Goal: Transaction & Acquisition: Purchase product/service

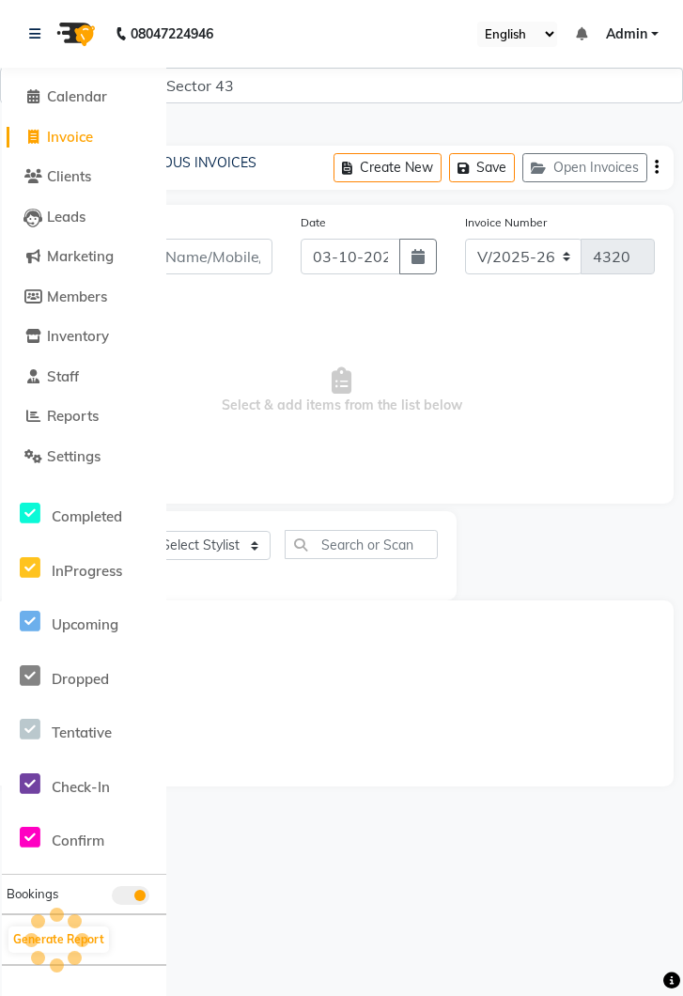
select select "5694"
select select "service"
click at [36, 29] on icon at bounding box center [34, 33] width 11 height 13
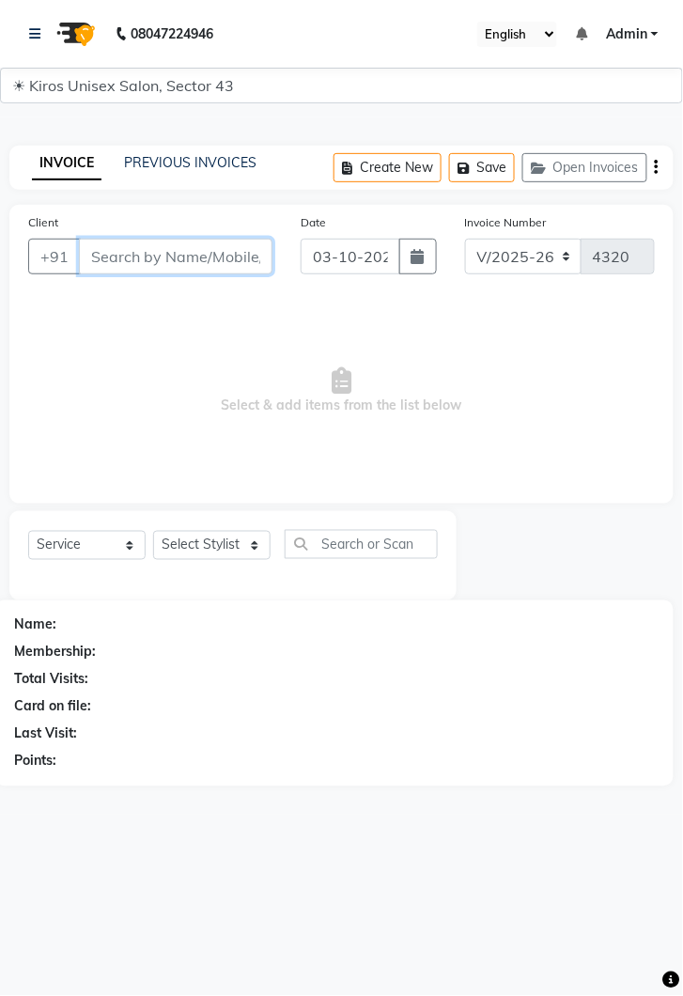
click at [173, 263] on input "Client" at bounding box center [176, 257] width 194 height 36
type input "9876246296"
click at [236, 256] on span "Add Client" at bounding box center [224, 256] width 74 height 19
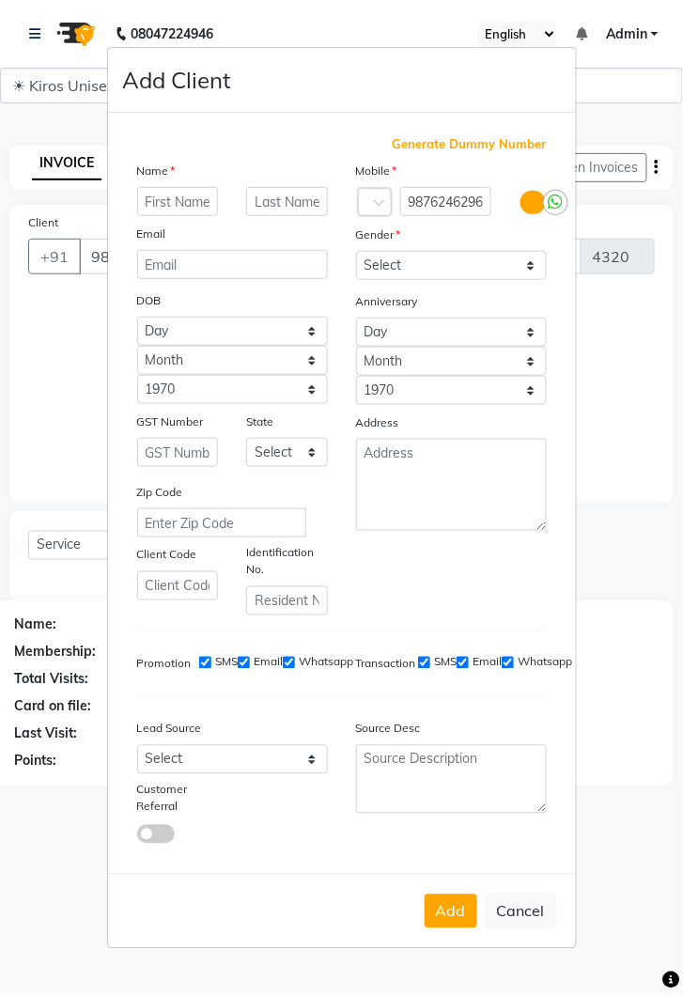
click at [170, 216] on input "text" at bounding box center [178, 201] width 82 height 29
type input "[PERSON_NAME]"
click at [525, 280] on select "Select [DEMOGRAPHIC_DATA] [DEMOGRAPHIC_DATA] Other Prefer Not To Say" at bounding box center [451, 265] width 191 height 29
select select "[DEMOGRAPHIC_DATA]"
click at [356, 280] on select "Select [DEMOGRAPHIC_DATA] [DEMOGRAPHIC_DATA] Other Prefer Not To Say" at bounding box center [451, 265] width 191 height 29
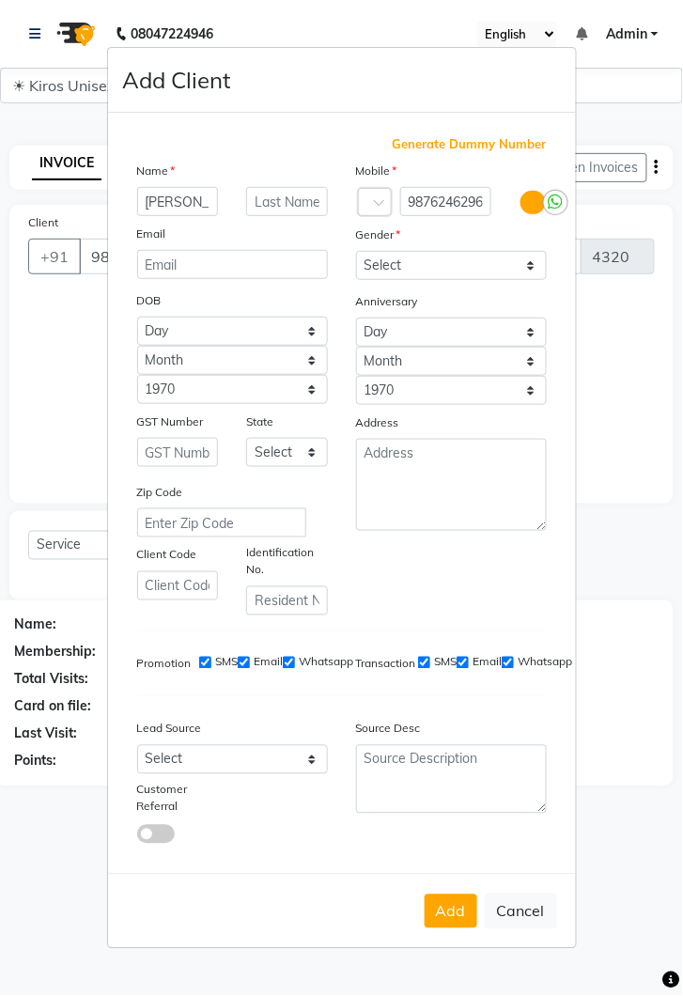
click at [451, 929] on button "Add" at bounding box center [451, 912] width 53 height 34
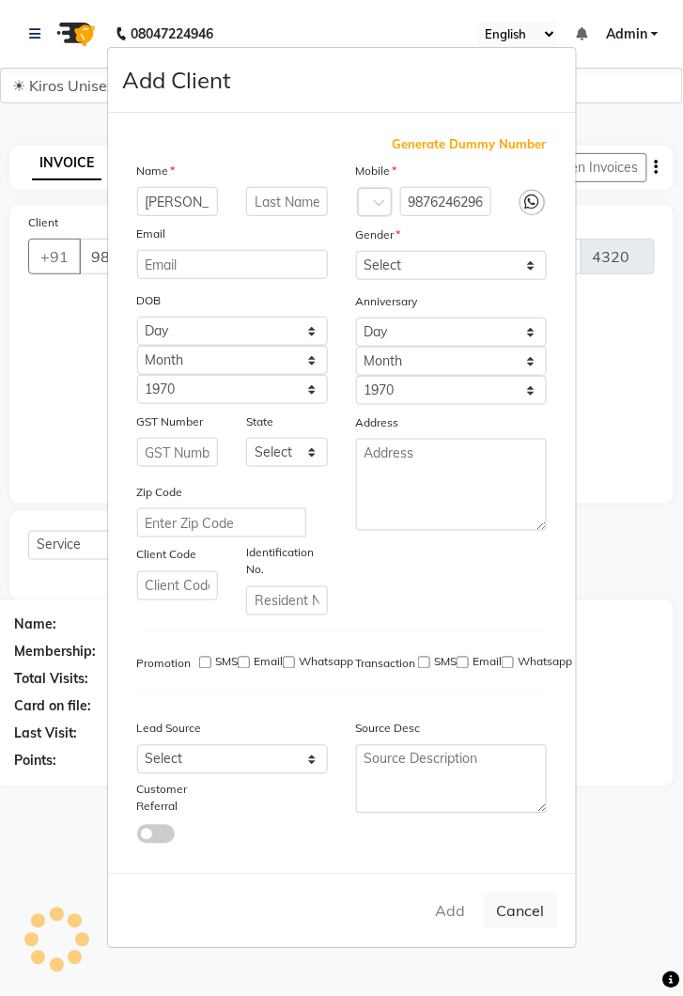
select select
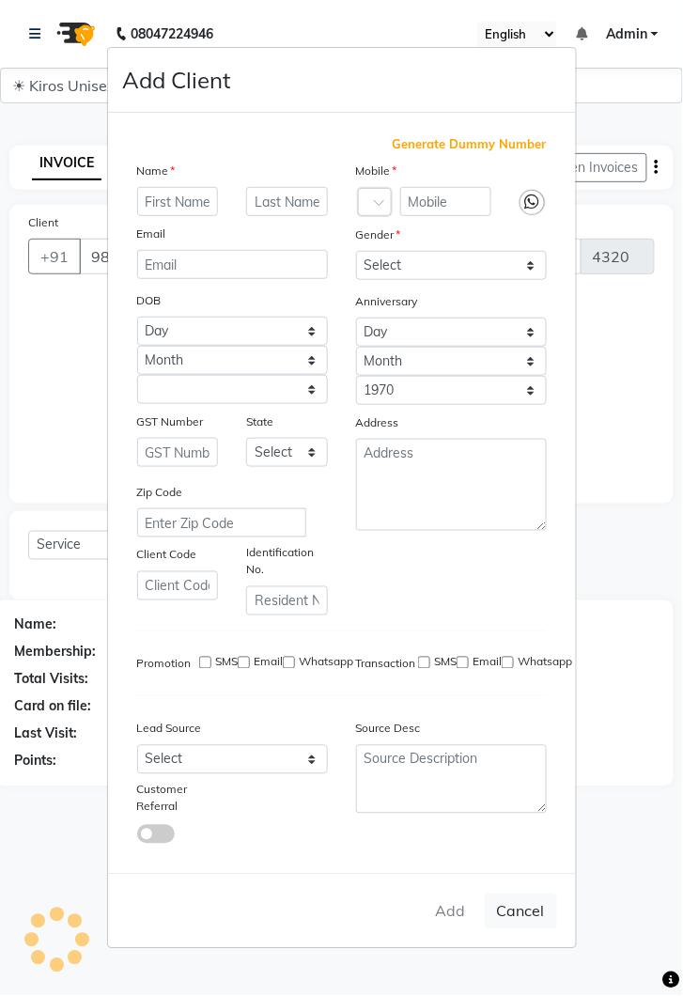
select select
checkbox input "false"
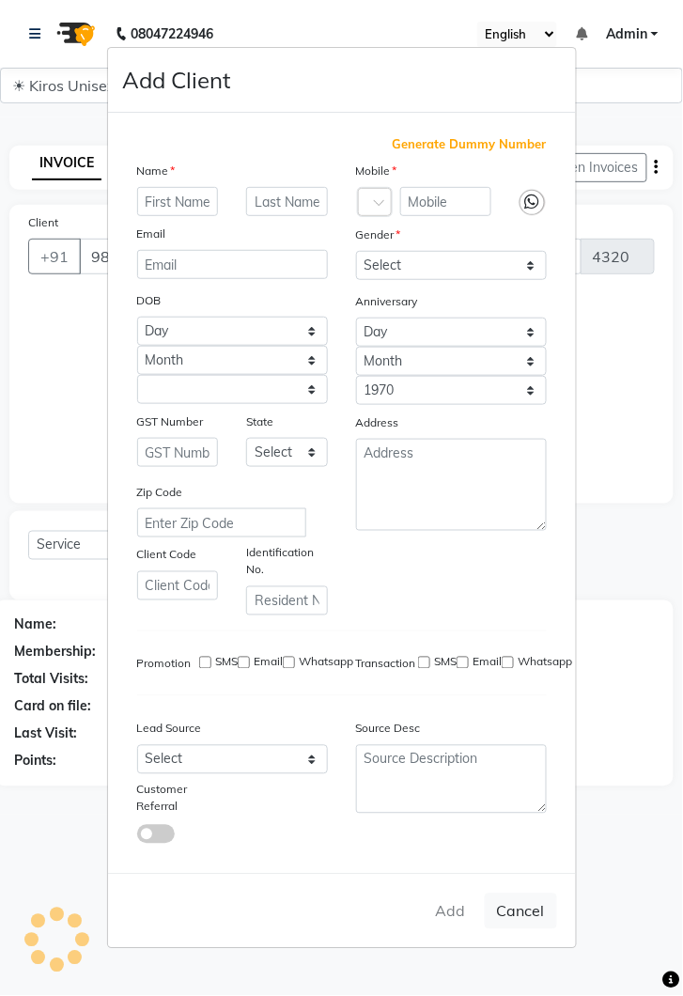
checkbox input "false"
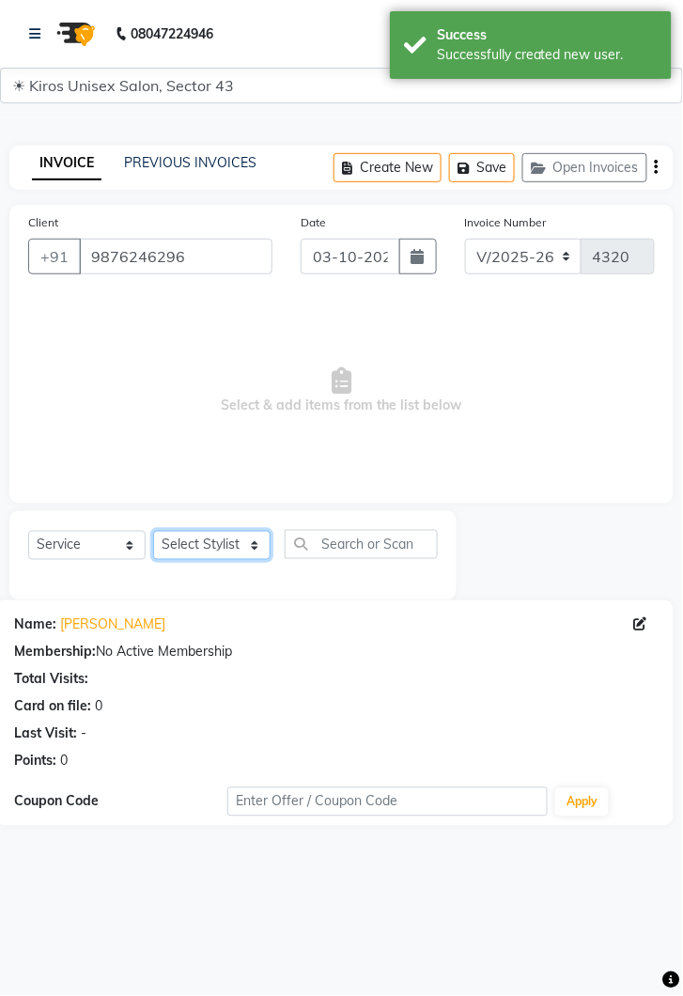
click at [261, 549] on select "Select Stylist [PERSON_NAME] [PERSON_NAME] Jeet Lalit Lamu [PERSON_NAME] [PERSO…" at bounding box center [211, 545] width 117 height 29
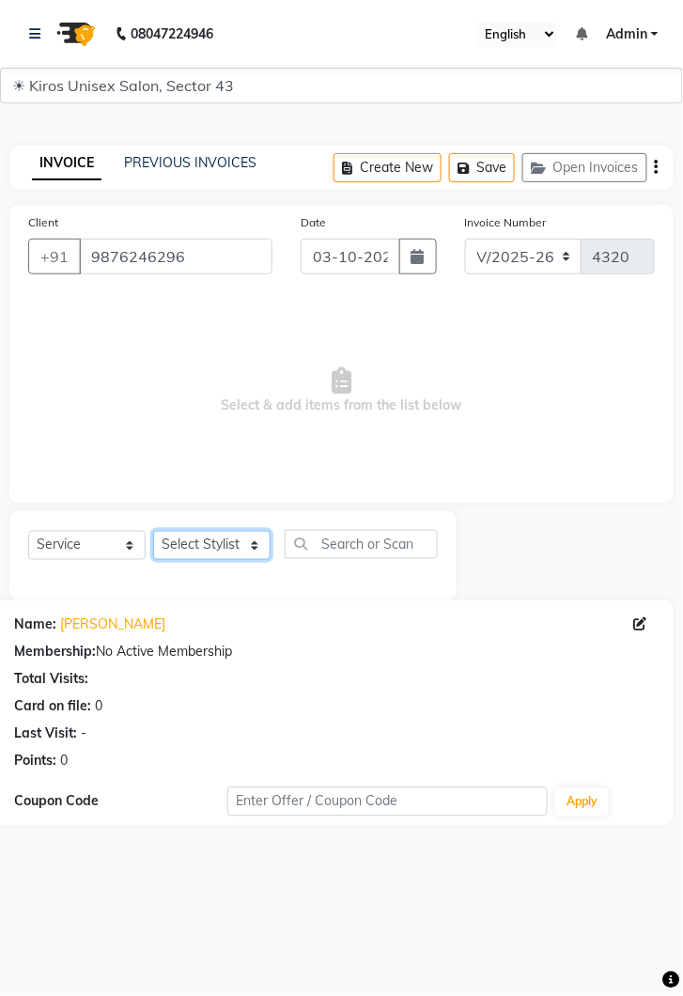
select select "39650"
click at [153, 531] on select "Select Stylist [PERSON_NAME] [PERSON_NAME] Jeet Lalit Lamu [PERSON_NAME] [PERSO…" at bounding box center [211, 545] width 117 height 29
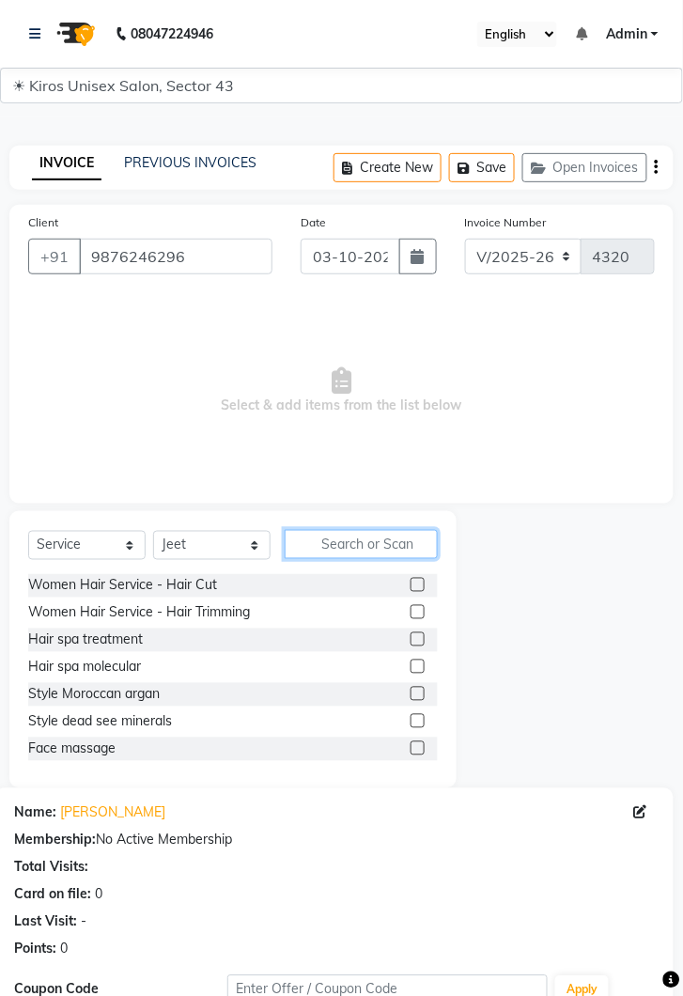
click at [351, 551] on input "text" at bounding box center [361, 544] width 153 height 29
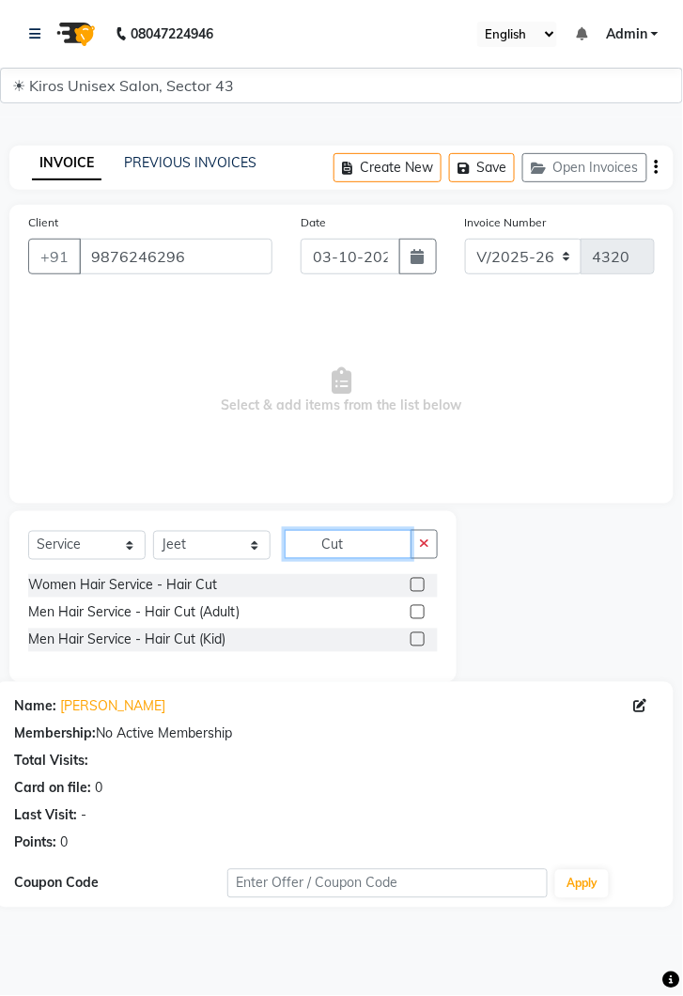
type input "Cut"
click at [419, 608] on label at bounding box center [418, 612] width 14 height 14
click at [419, 608] on input "checkbox" at bounding box center [417, 613] width 12 height 12
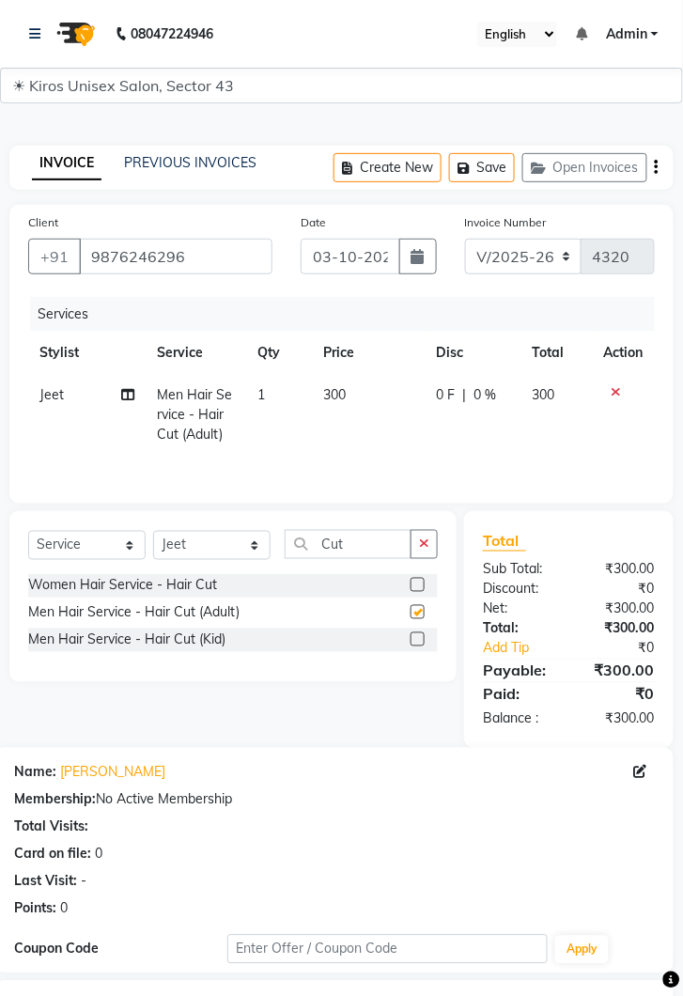
checkbox input "false"
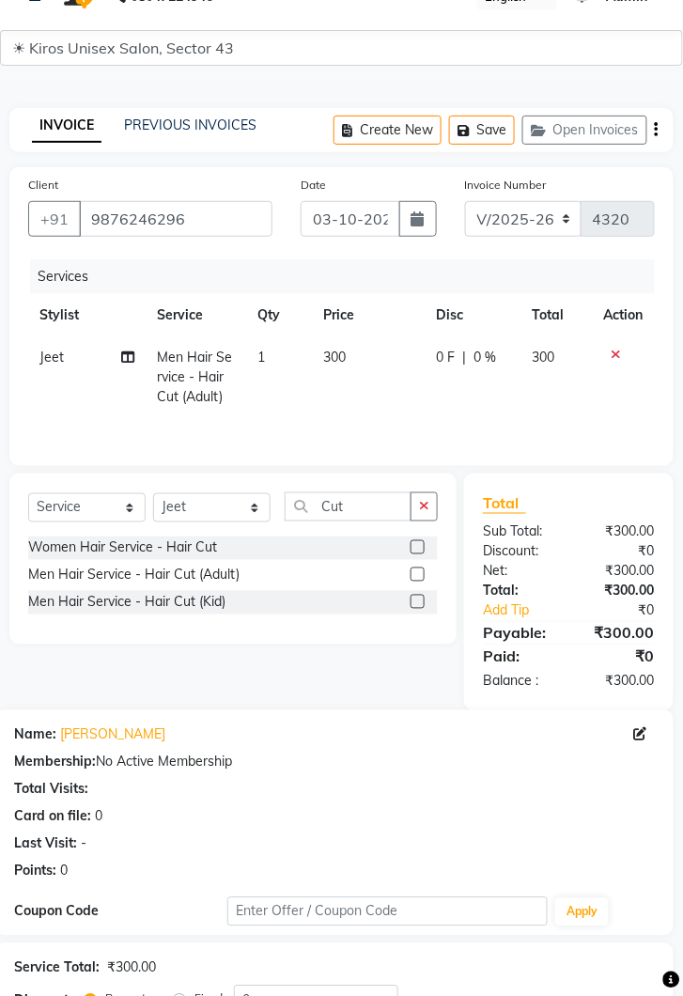
scroll to position [180, 0]
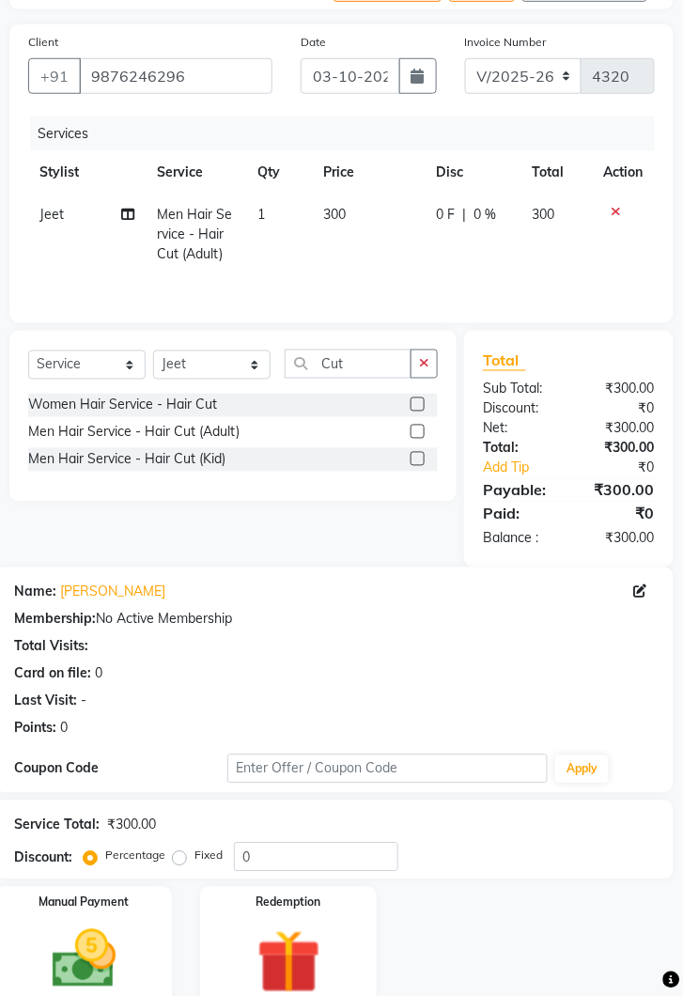
click at [124, 958] on img at bounding box center [84, 960] width 104 height 74
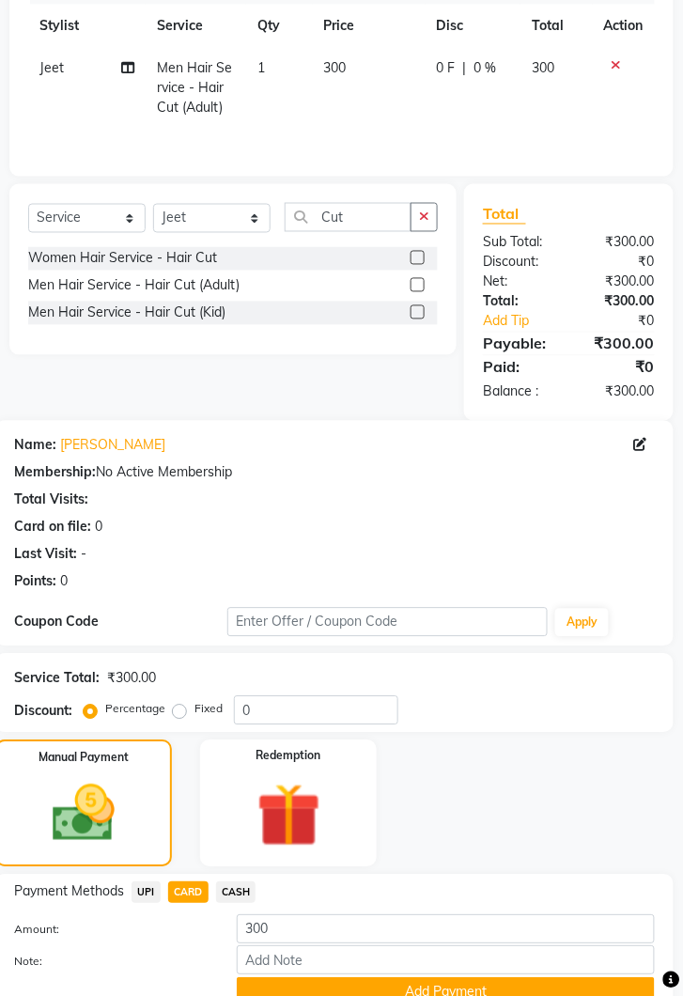
click at [501, 992] on button "Add Payment" at bounding box center [446, 992] width 418 height 29
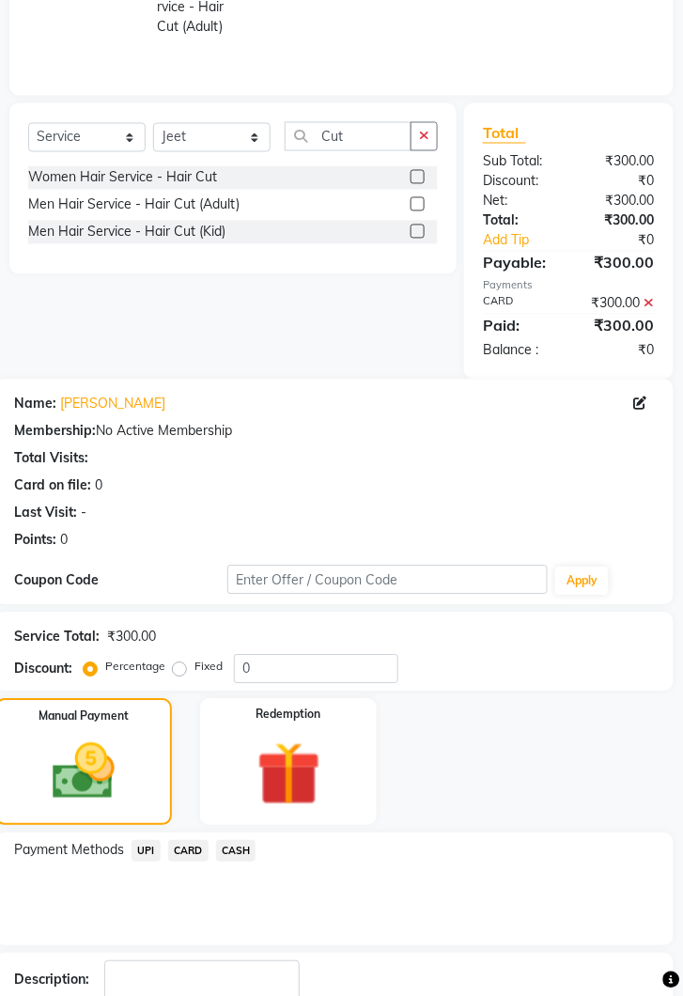
scroll to position [445, 0]
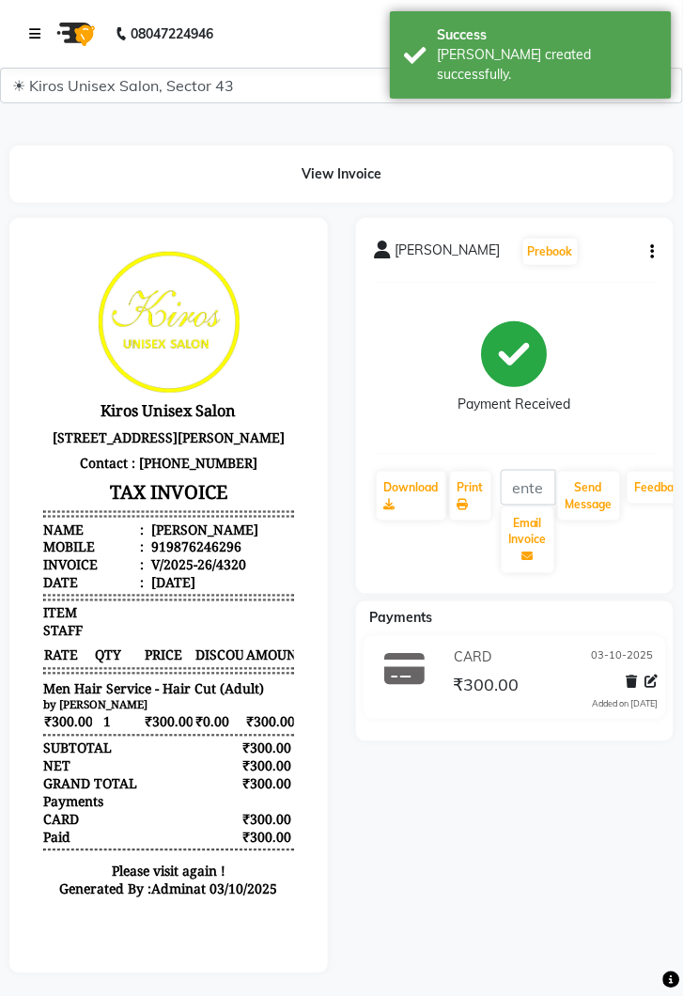
click at [32, 36] on icon at bounding box center [34, 33] width 11 height 13
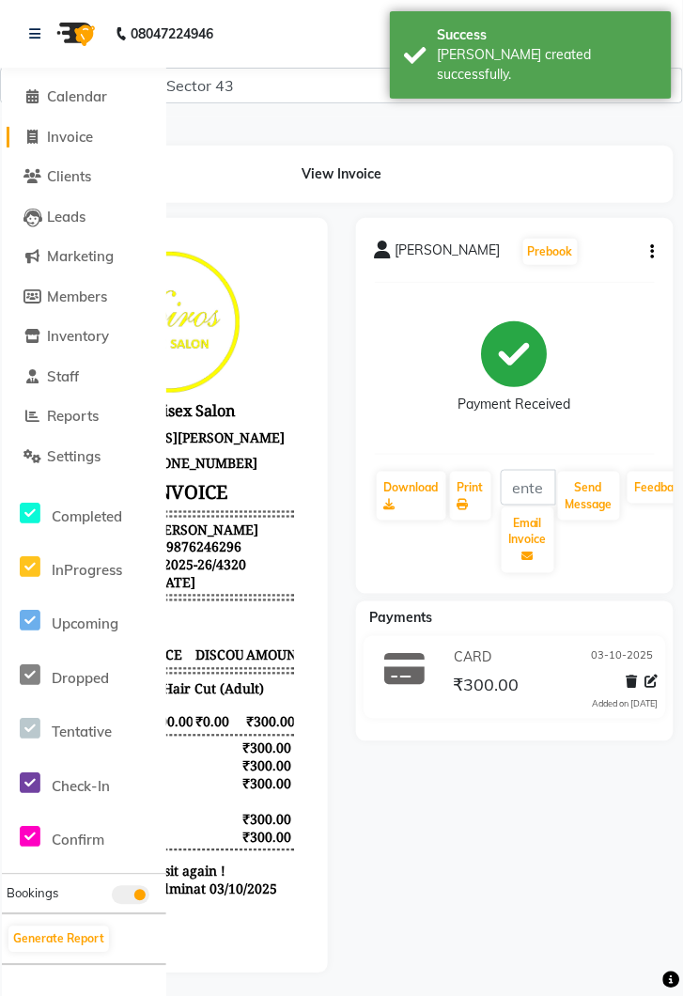
click at [101, 140] on link "Invoice" at bounding box center [84, 138] width 155 height 22
select select "service"
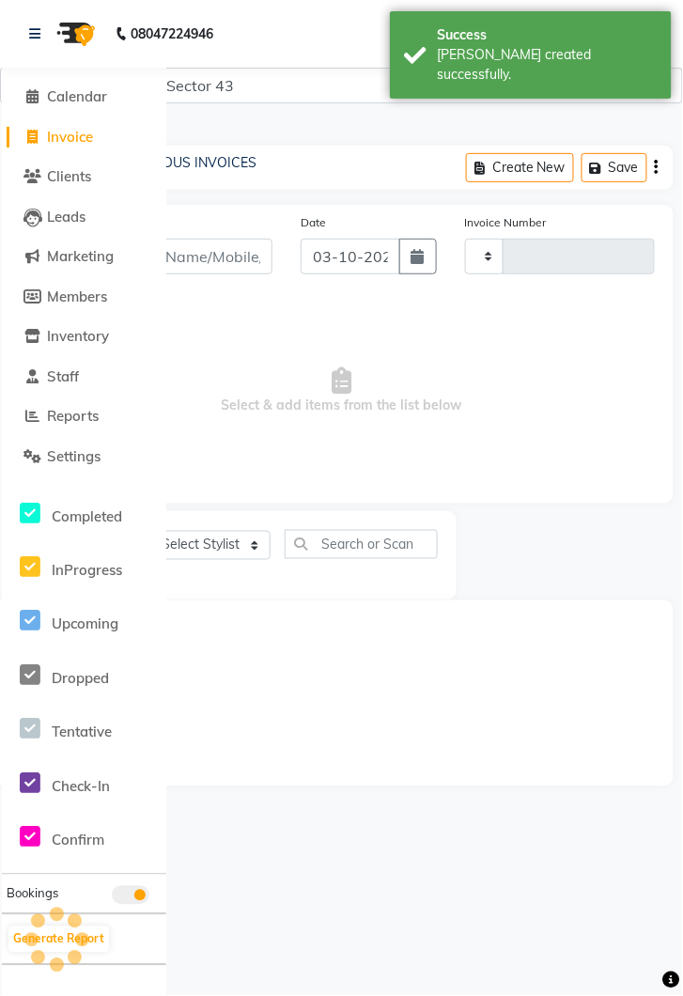
type input "4321"
select select "5694"
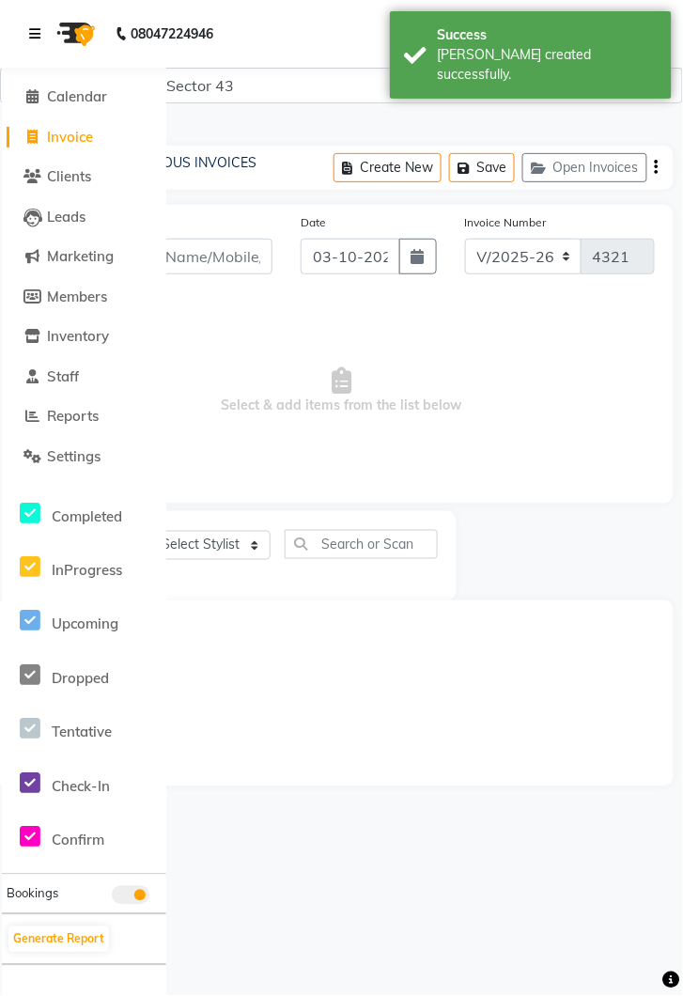
click at [35, 25] on link at bounding box center [38, 34] width 19 height 53
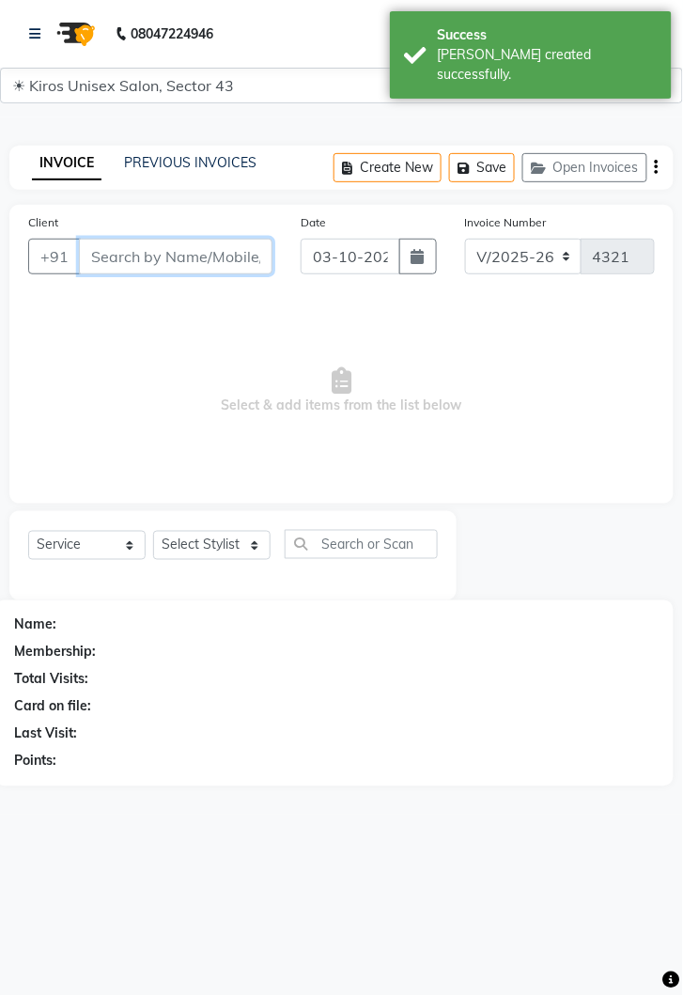
click at [210, 261] on input "Client" at bounding box center [176, 257] width 194 height 36
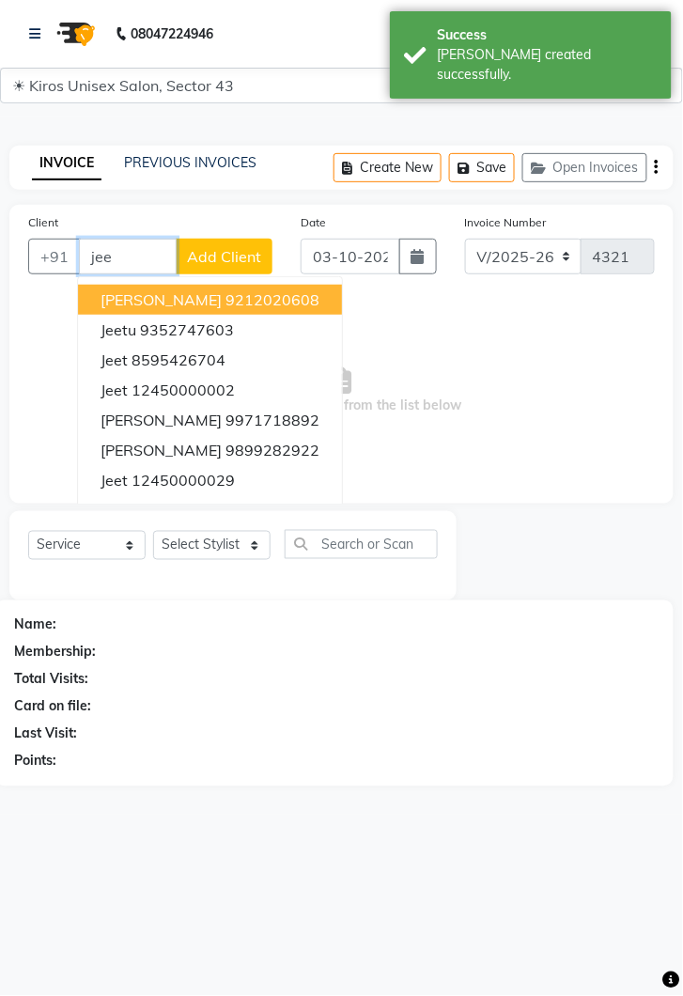
click at [195, 381] on ngb-highlight "12450000002" at bounding box center [183, 390] width 103 height 19
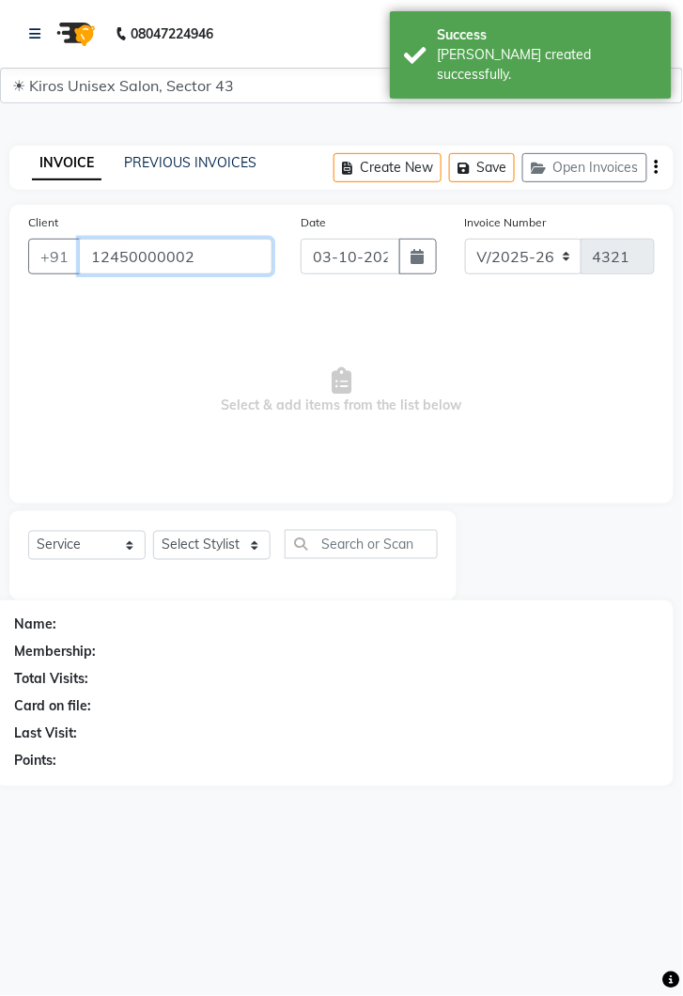
type input "12450000002"
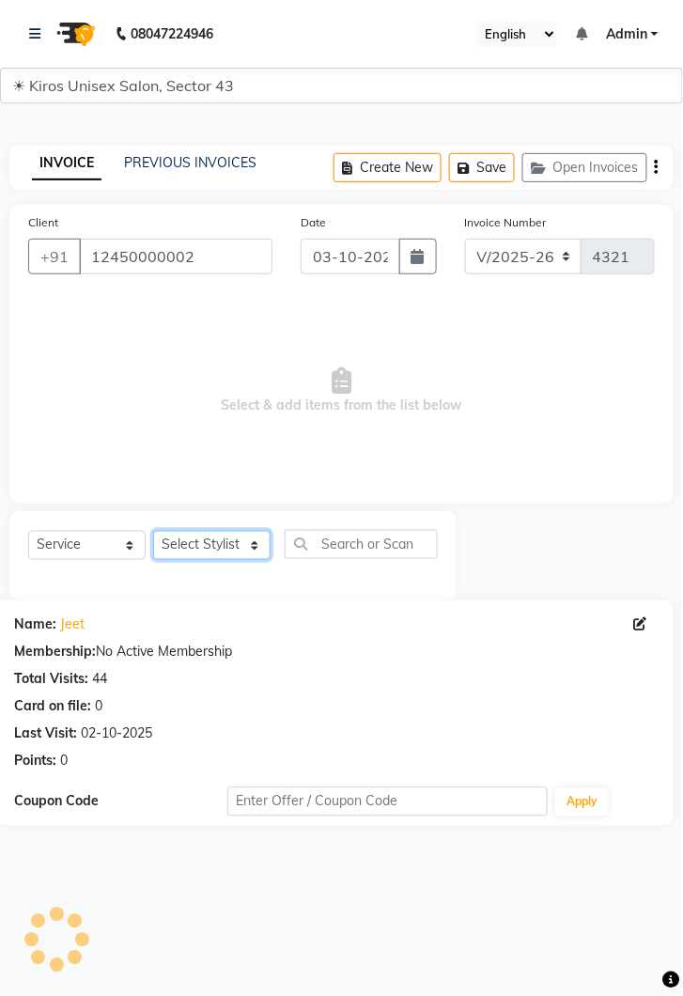
click at [266, 544] on select "Select Stylist [PERSON_NAME] [PERSON_NAME] Jeet Lalit Lamu [PERSON_NAME] [PERSO…" at bounding box center [211, 545] width 117 height 29
select select "69096"
click at [153, 531] on select "Select Stylist [PERSON_NAME] [PERSON_NAME] Jeet Lalit Lamu [PERSON_NAME] [PERSO…" at bounding box center [211, 545] width 117 height 29
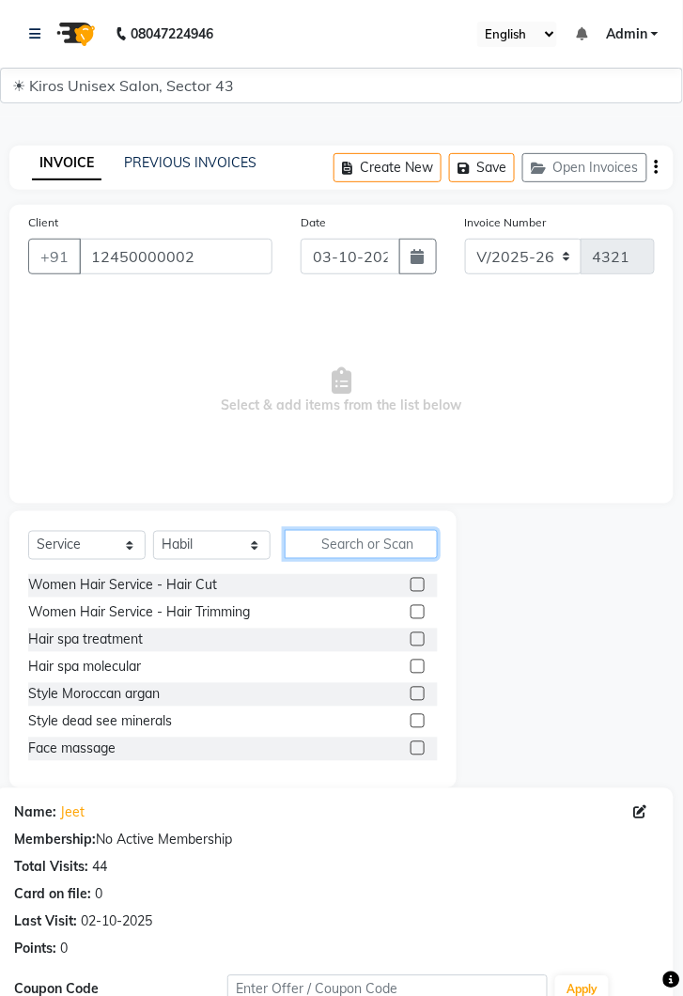
click at [362, 550] on input "text" at bounding box center [361, 544] width 153 height 29
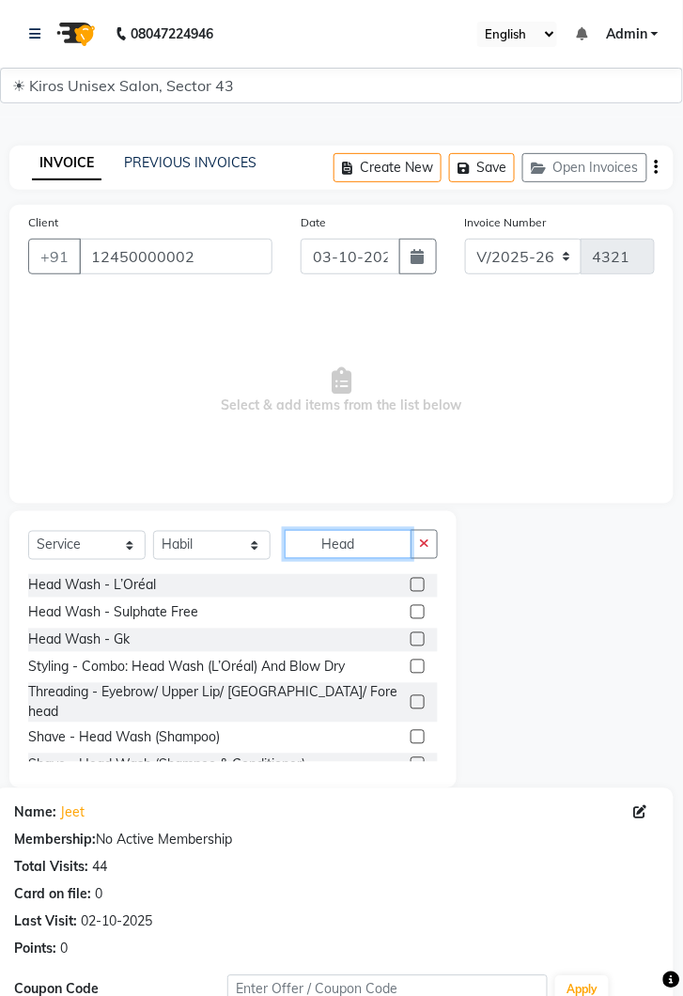
scroll to position [36, 0]
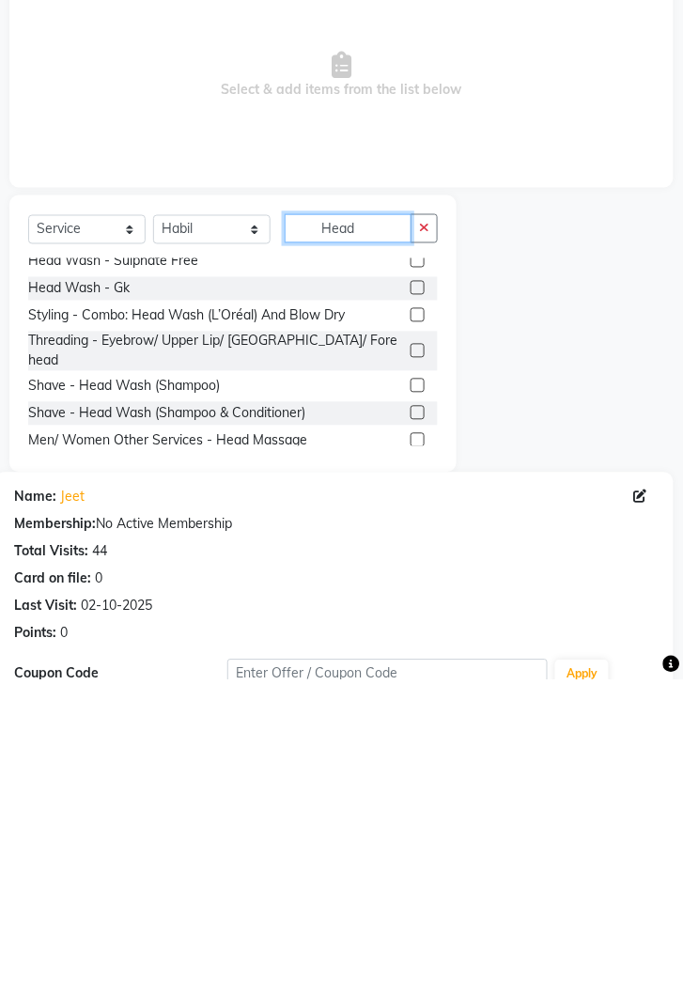
type input "Head"
click at [416, 749] on label at bounding box center [418, 756] width 14 height 14
click at [416, 751] on input "checkbox" at bounding box center [417, 757] width 12 height 12
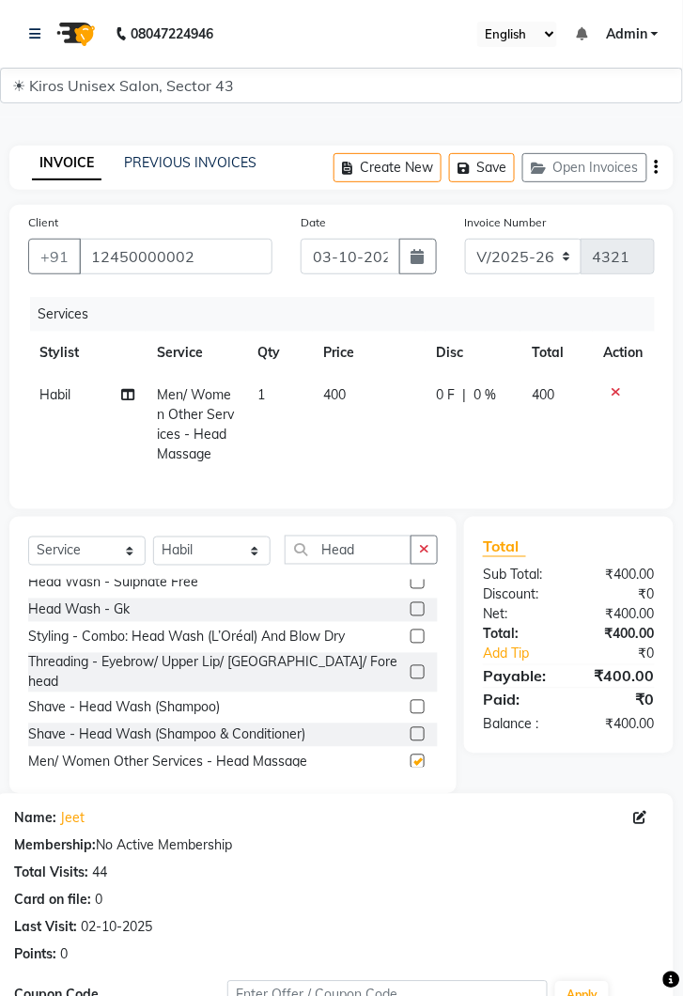
checkbox input "false"
click at [365, 411] on td "400" at bounding box center [369, 425] width 113 height 102
select select "69096"
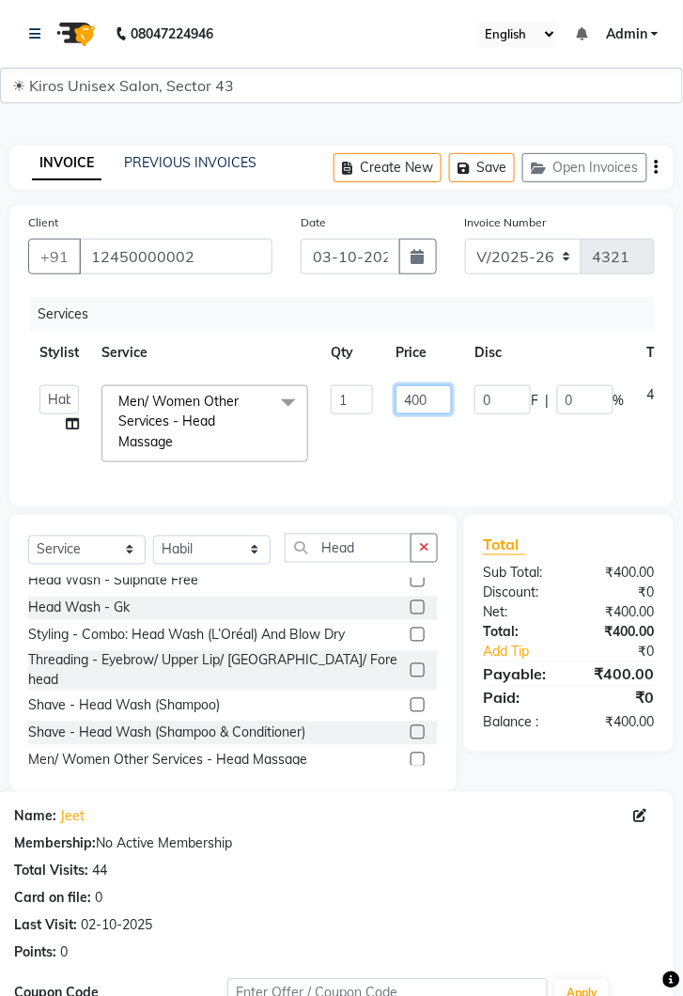
click at [441, 397] on input "400" at bounding box center [424, 399] width 56 height 29
type input "4"
type input "500"
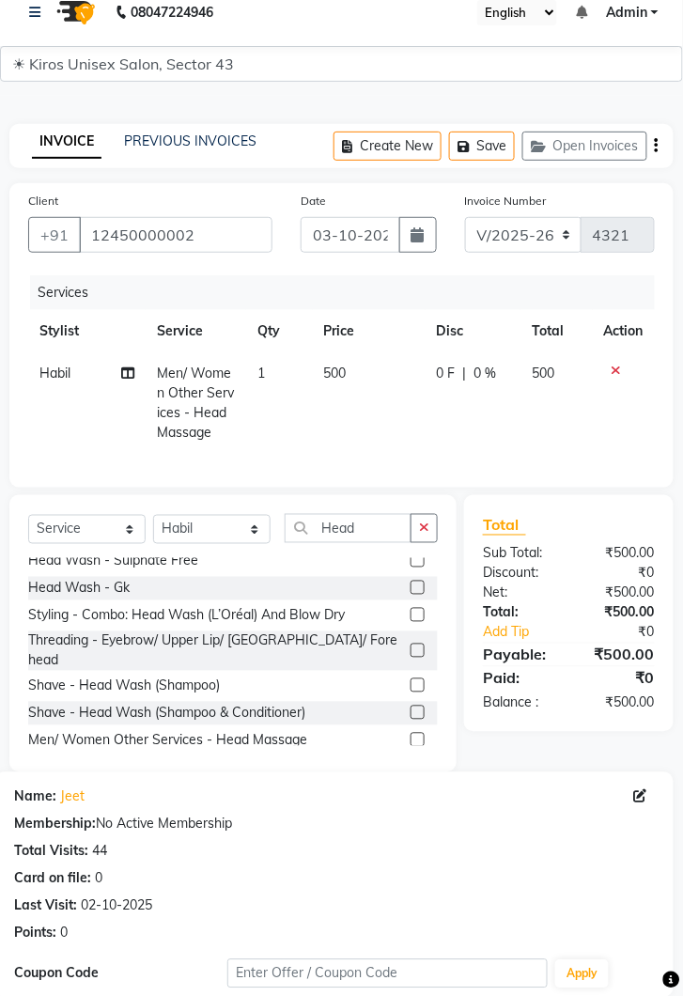
scroll to position [227, 0]
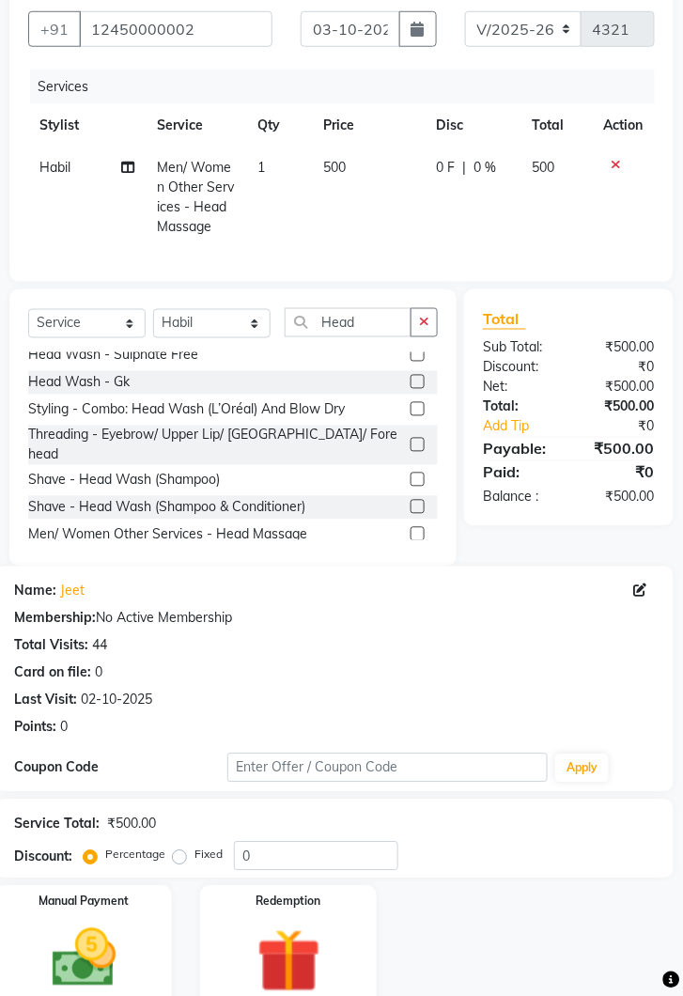
click at [121, 965] on img at bounding box center [84, 959] width 104 height 74
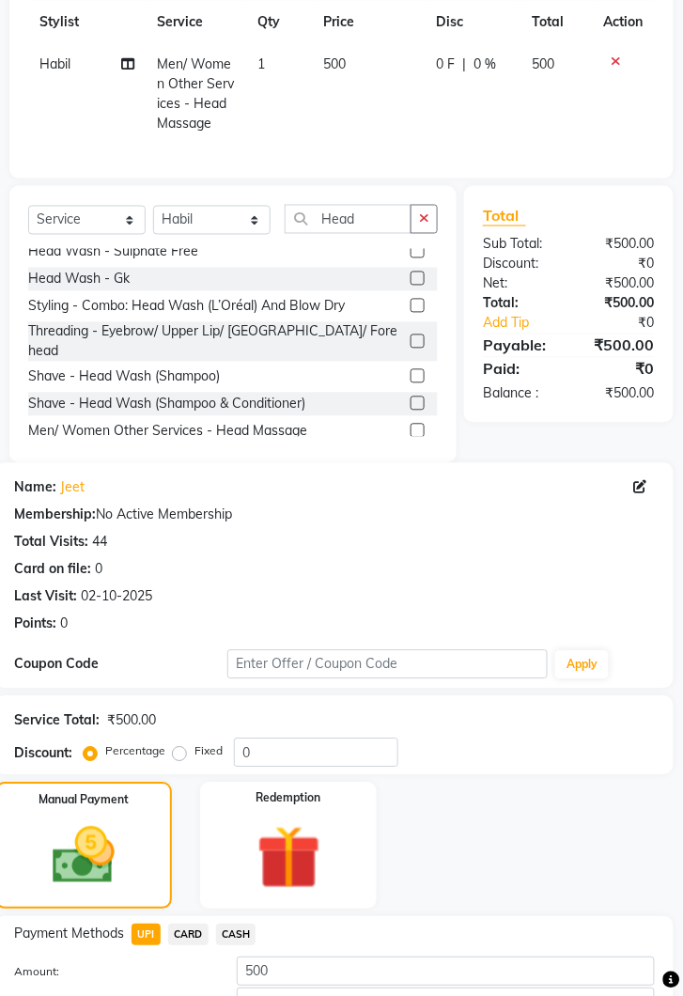
scroll to position [374, 0]
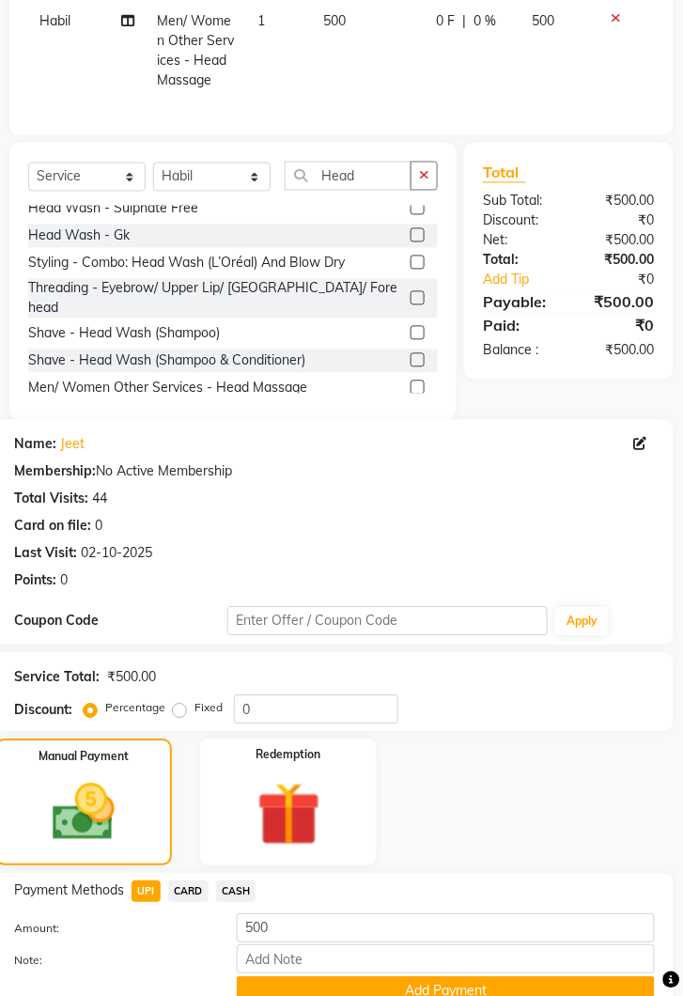
click at [494, 978] on button "Add Payment" at bounding box center [446, 991] width 418 height 29
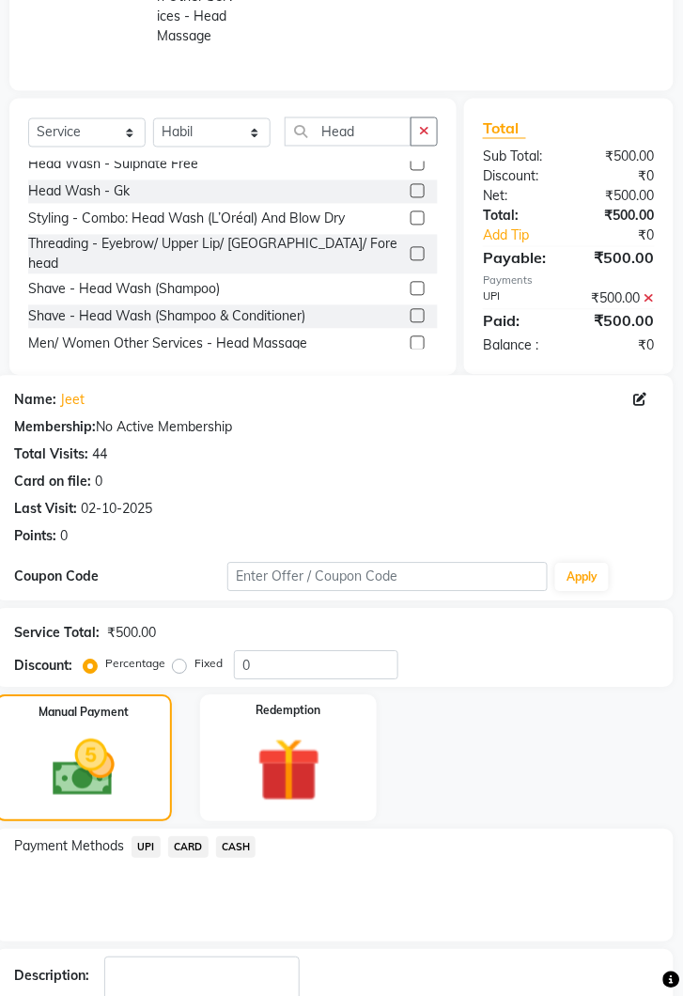
scroll to position [453, 0]
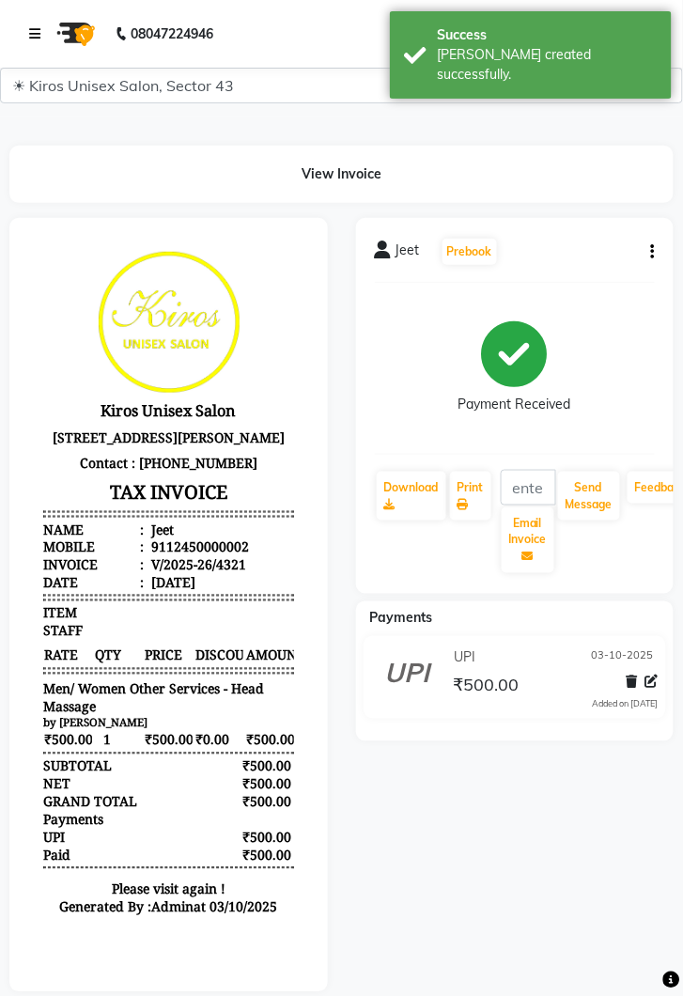
click at [29, 22] on link at bounding box center [38, 34] width 19 height 53
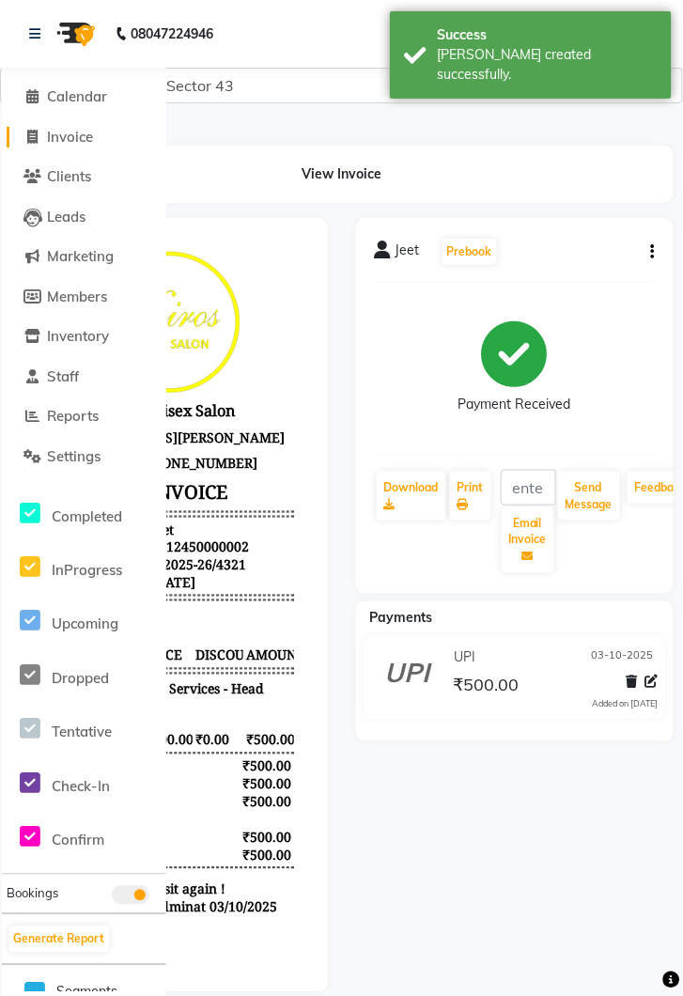
click at [88, 136] on span "Invoice" at bounding box center [70, 137] width 46 height 18
select select "service"
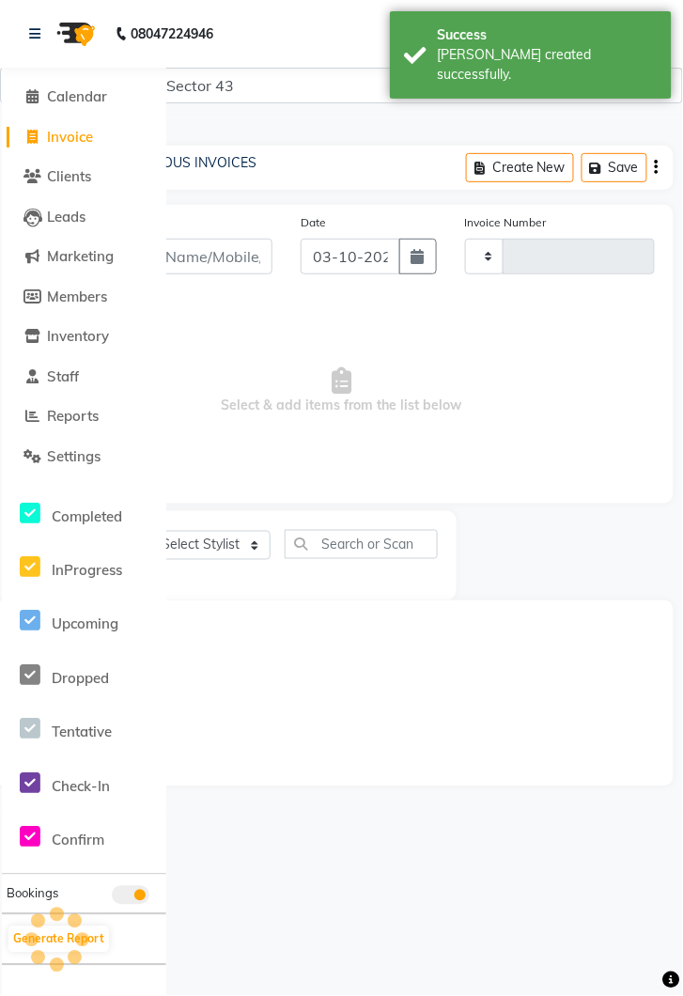
type input "4322"
select select "5694"
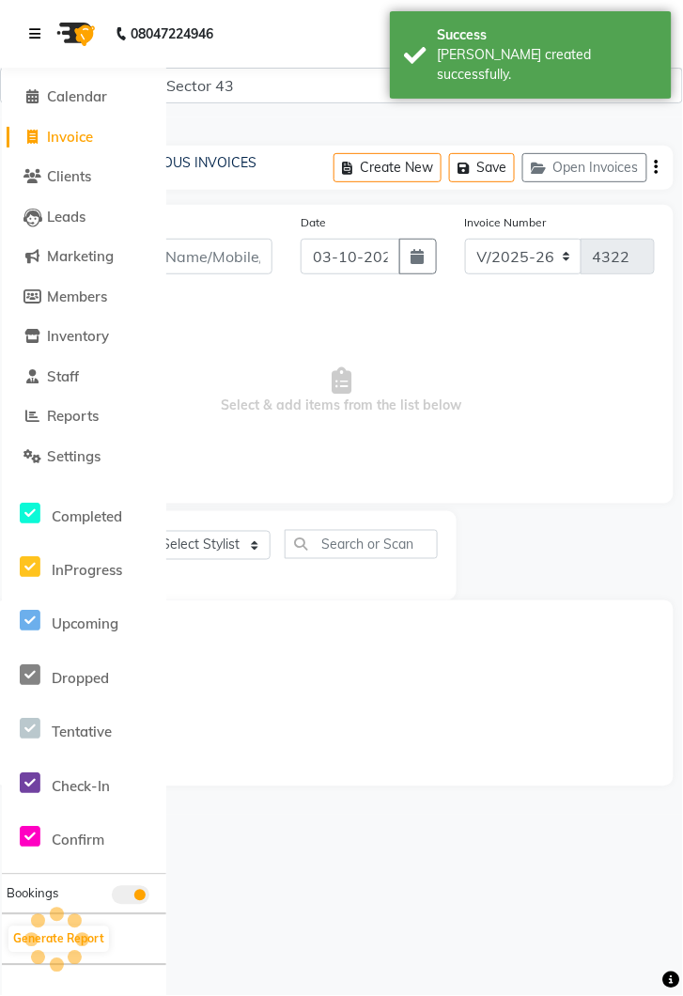
click at [30, 31] on icon at bounding box center [34, 33] width 11 height 13
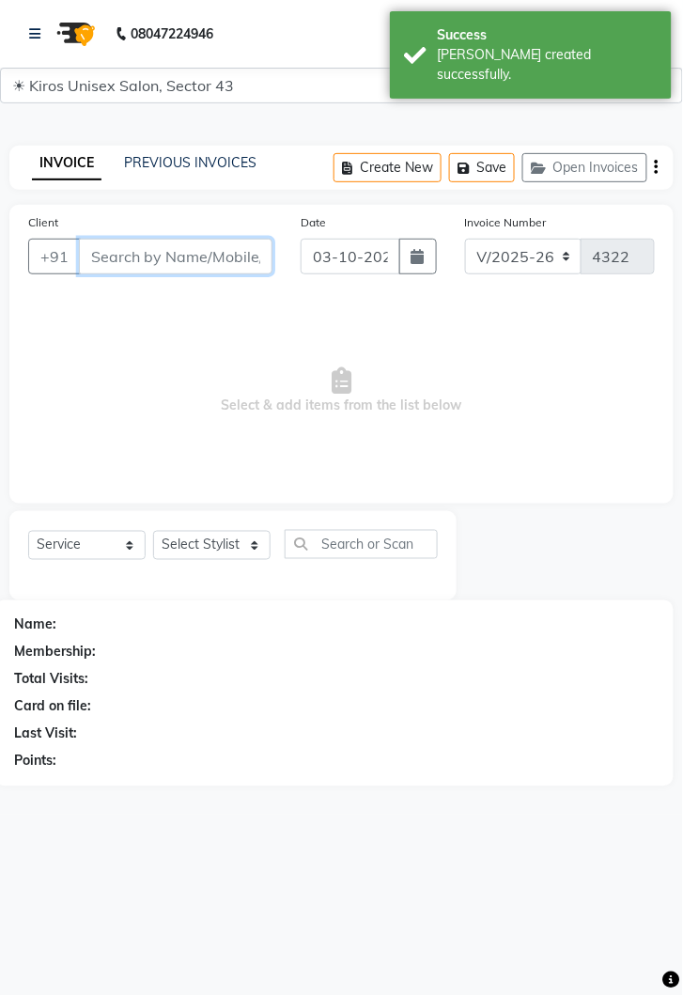
click at [175, 253] on input "Client" at bounding box center [176, 257] width 194 height 36
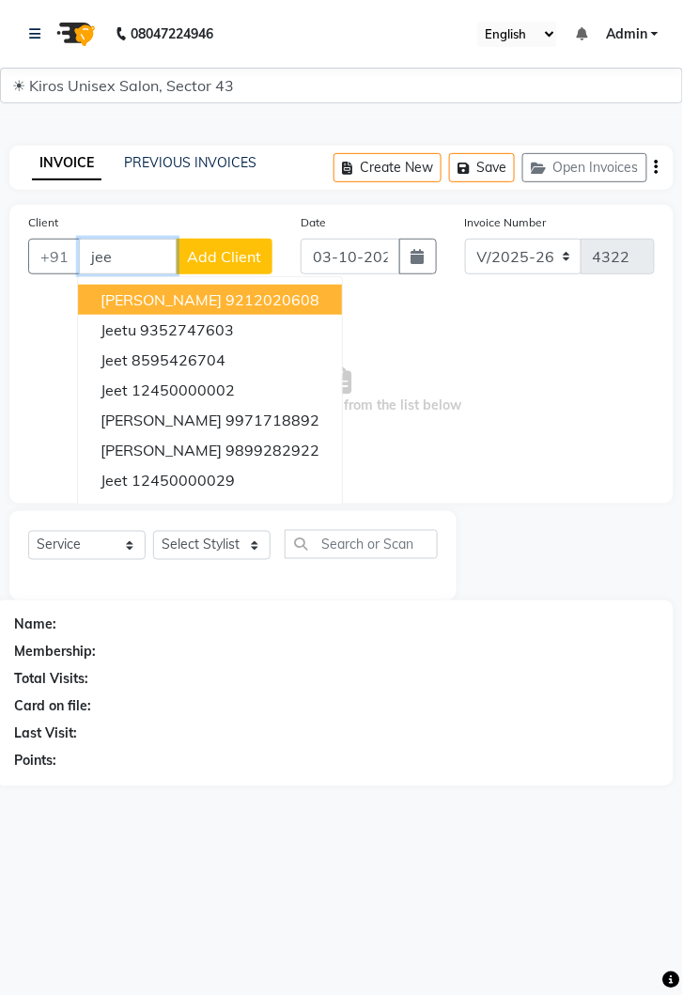
click at [214, 391] on ngb-highlight "12450000002" at bounding box center [183, 390] width 103 height 19
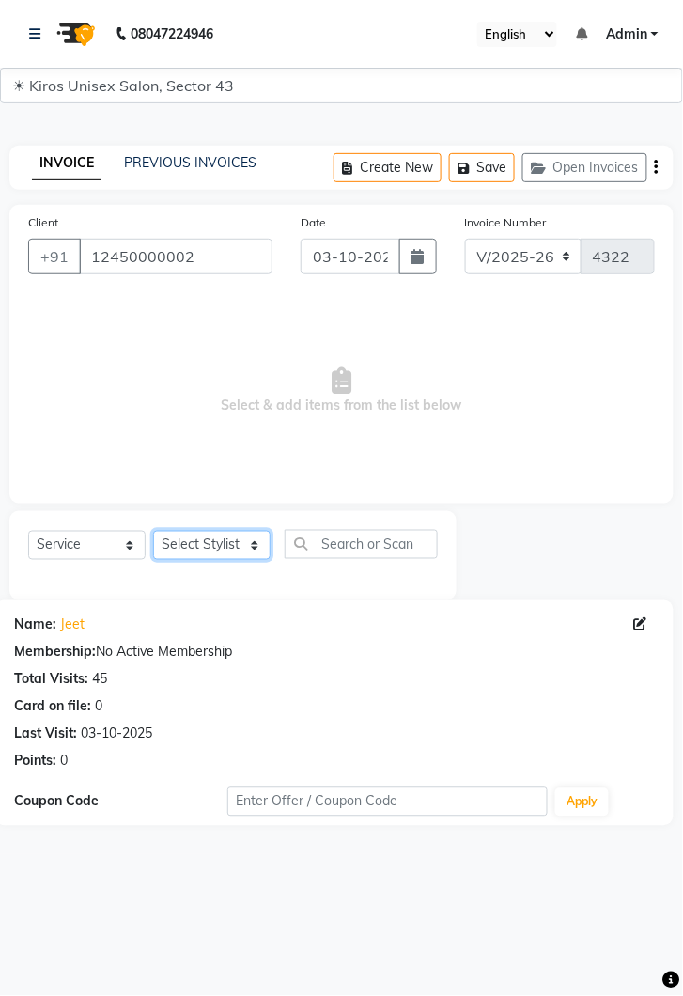
click at [258, 557] on select "Select Stylist [PERSON_NAME] [PERSON_NAME] Jeet Lalit Lamu [PERSON_NAME] [PERSO…" at bounding box center [211, 545] width 117 height 29
click at [343, 654] on div "Membership: No Active Membership" at bounding box center [334, 653] width 641 height 20
click at [222, 260] on input "12450000002" at bounding box center [176, 257] width 194 height 36
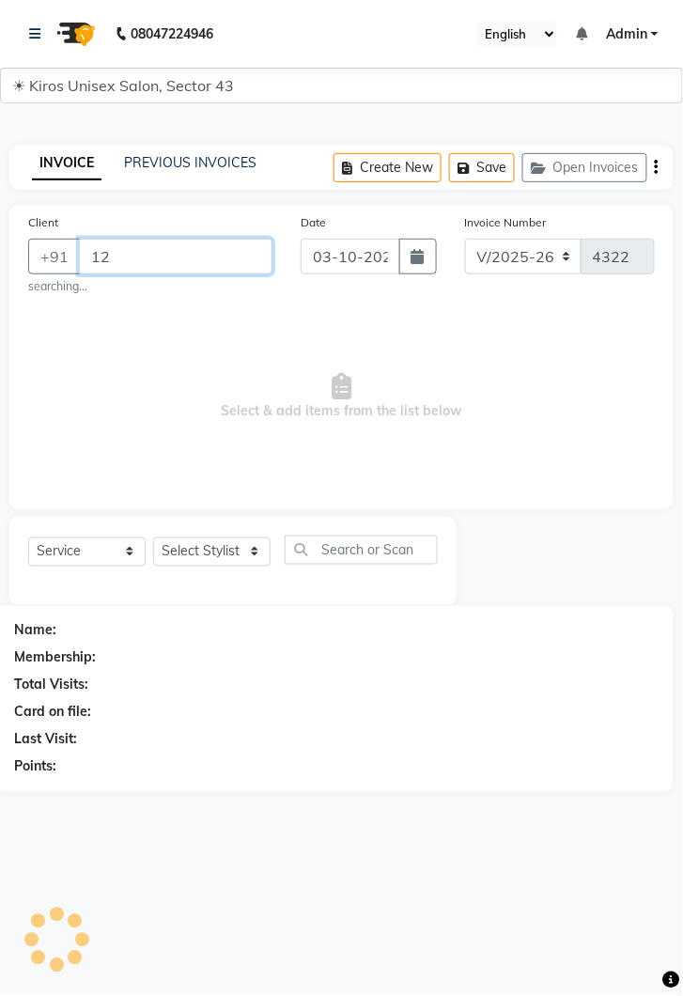
type input "1"
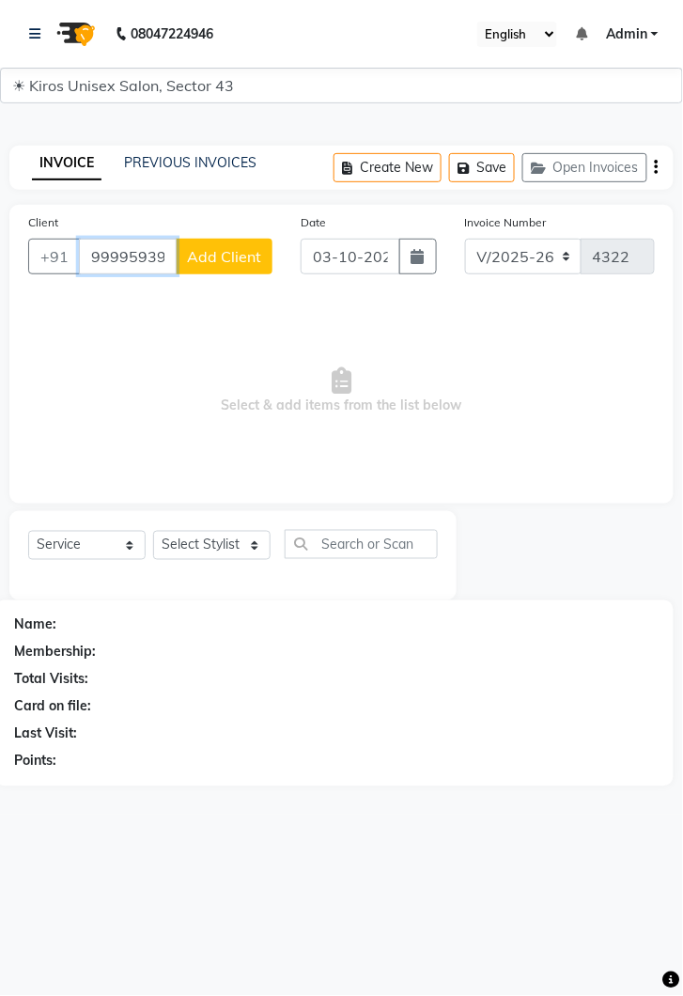
type input "999959398"
click at [244, 264] on span "Add Client" at bounding box center [224, 256] width 74 height 19
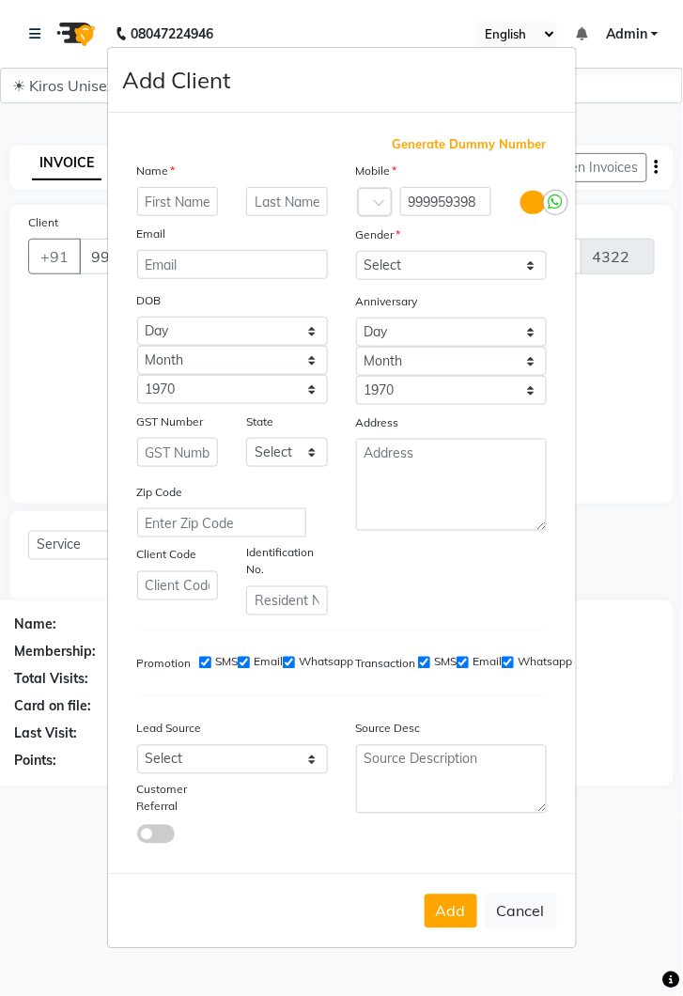
click at [175, 216] on input "text" at bounding box center [178, 201] width 82 height 29
type input "[PERSON_NAME]"
click at [532, 280] on select "Select [DEMOGRAPHIC_DATA] [DEMOGRAPHIC_DATA] Other Prefer Not To Say" at bounding box center [451, 265] width 191 height 29
select select "other"
click at [356, 280] on select "Select [DEMOGRAPHIC_DATA] [DEMOGRAPHIC_DATA] Other Prefer Not To Say" at bounding box center [451, 265] width 191 height 29
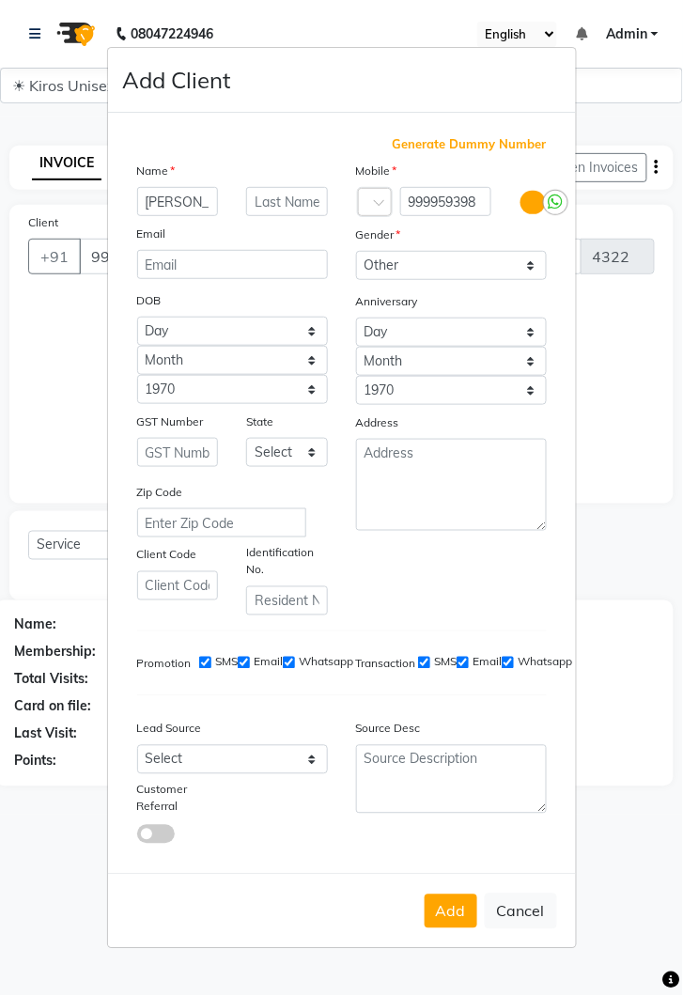
click at [446, 929] on button "Add" at bounding box center [451, 912] width 53 height 34
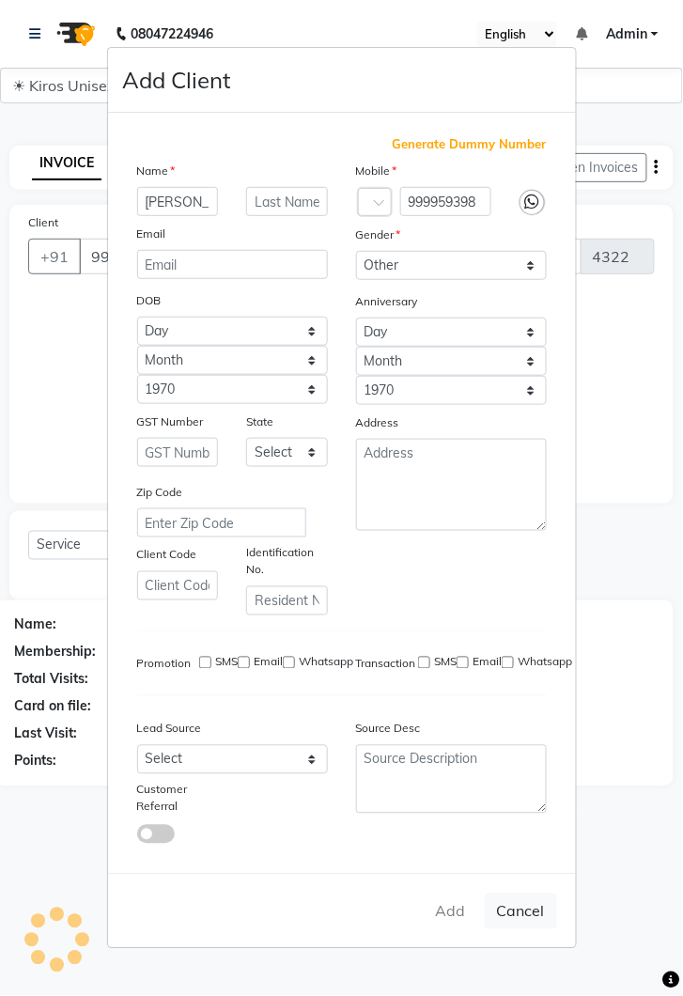
select select
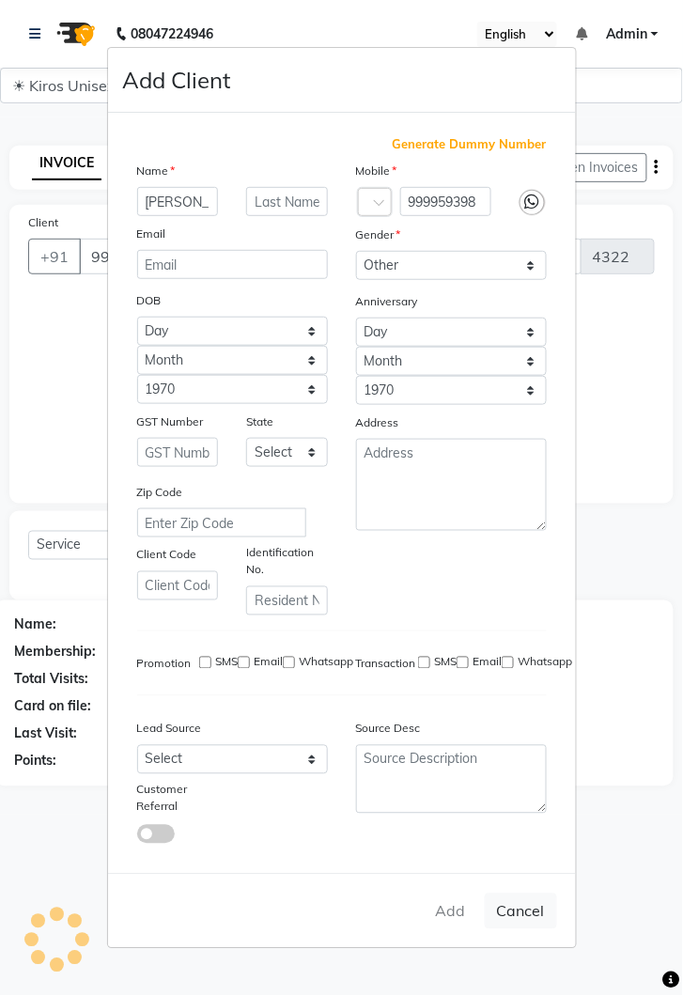
select select
checkbox input "false"
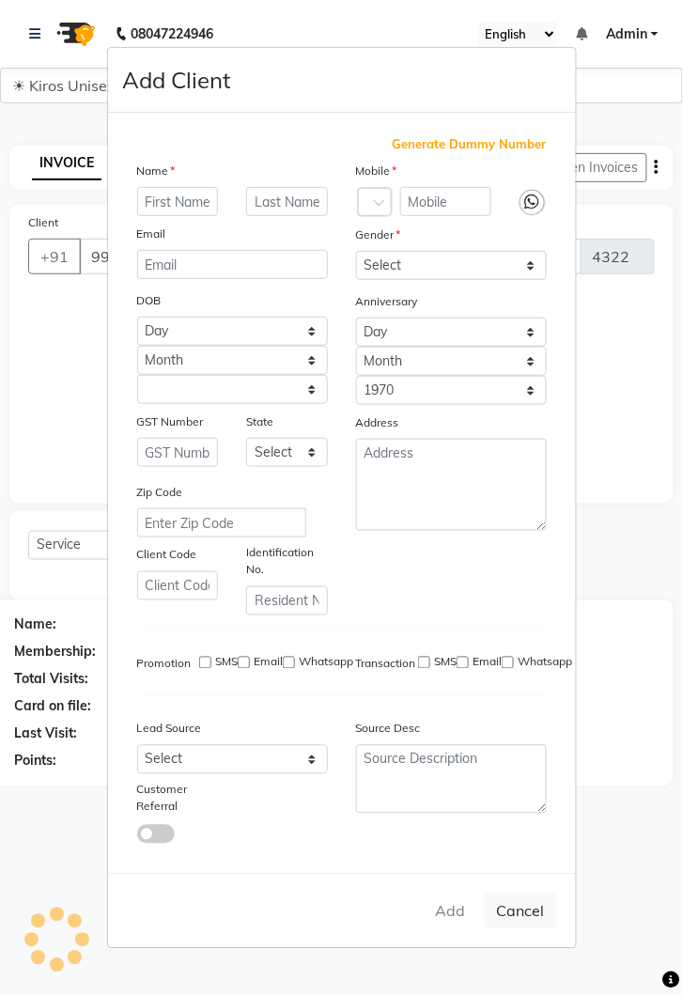
checkbox input "false"
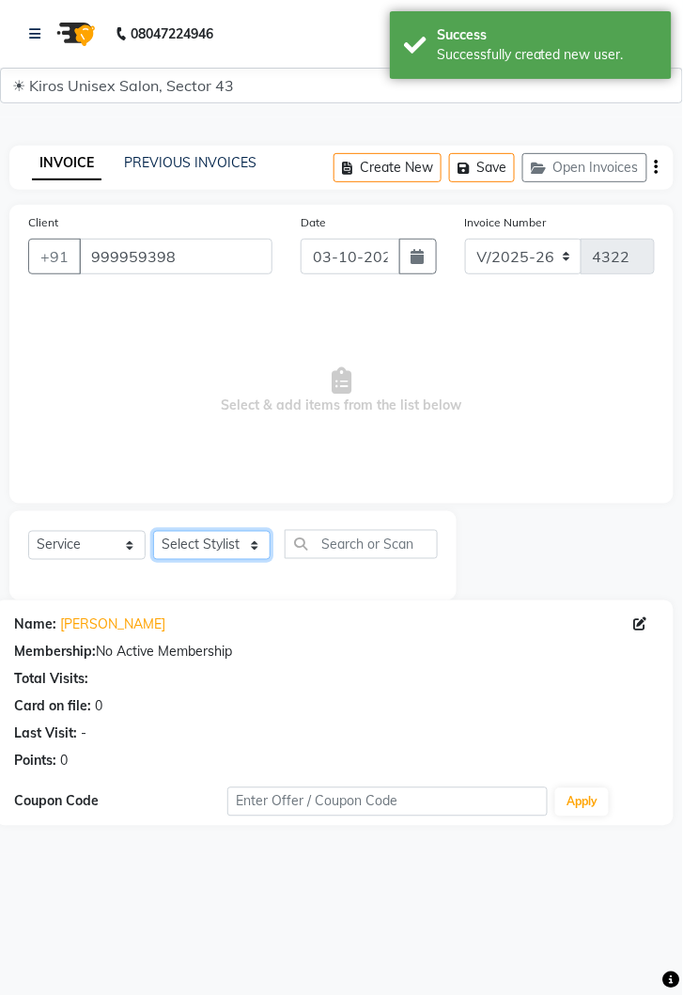
click at [264, 548] on select "Select Stylist [PERSON_NAME] [PERSON_NAME] Jeet Lalit Lamu [PERSON_NAME] [PERSO…" at bounding box center [211, 545] width 117 height 29
select select "90704"
click at [153, 531] on select "Select Stylist [PERSON_NAME] [PERSON_NAME] Jeet Lalit Lamu [PERSON_NAME] [PERSO…" at bounding box center [211, 545] width 117 height 29
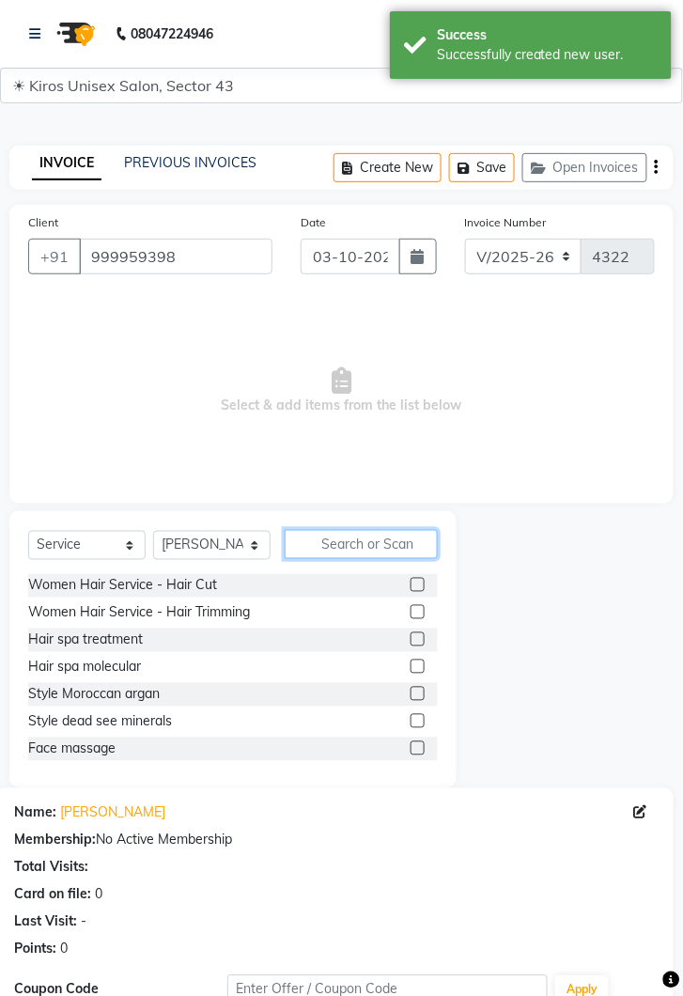
click at [389, 551] on input "text" at bounding box center [361, 544] width 153 height 29
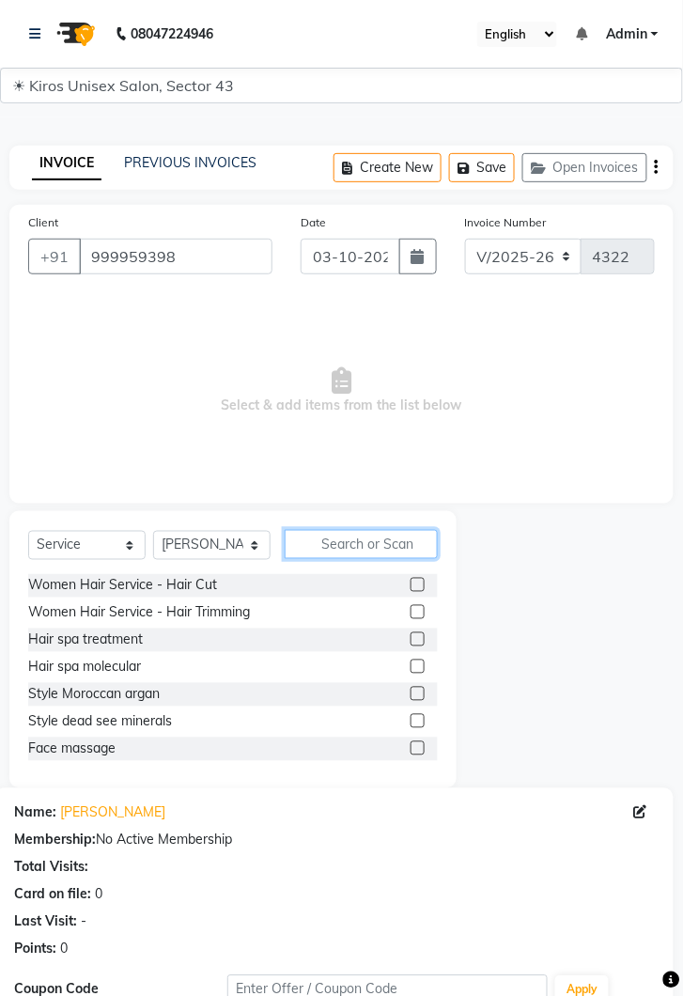
click at [369, 535] on input "text" at bounding box center [361, 544] width 153 height 29
click at [352, 539] on input "text" at bounding box center [361, 544] width 153 height 29
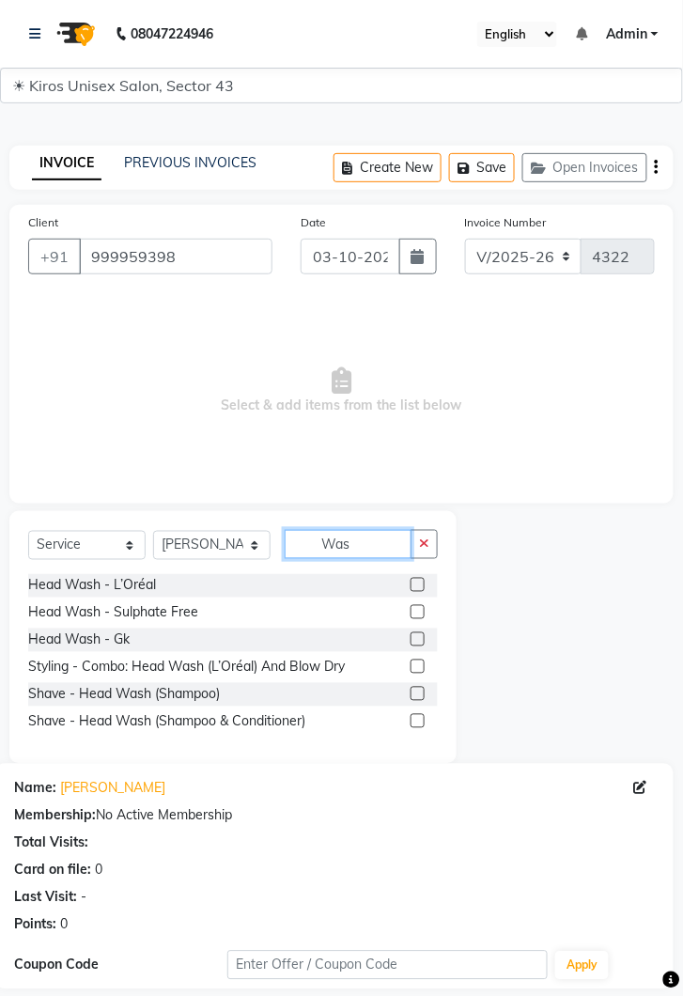
type input "Was"
click at [419, 584] on label at bounding box center [418, 585] width 14 height 14
click at [419, 584] on input "checkbox" at bounding box center [417, 586] width 12 height 12
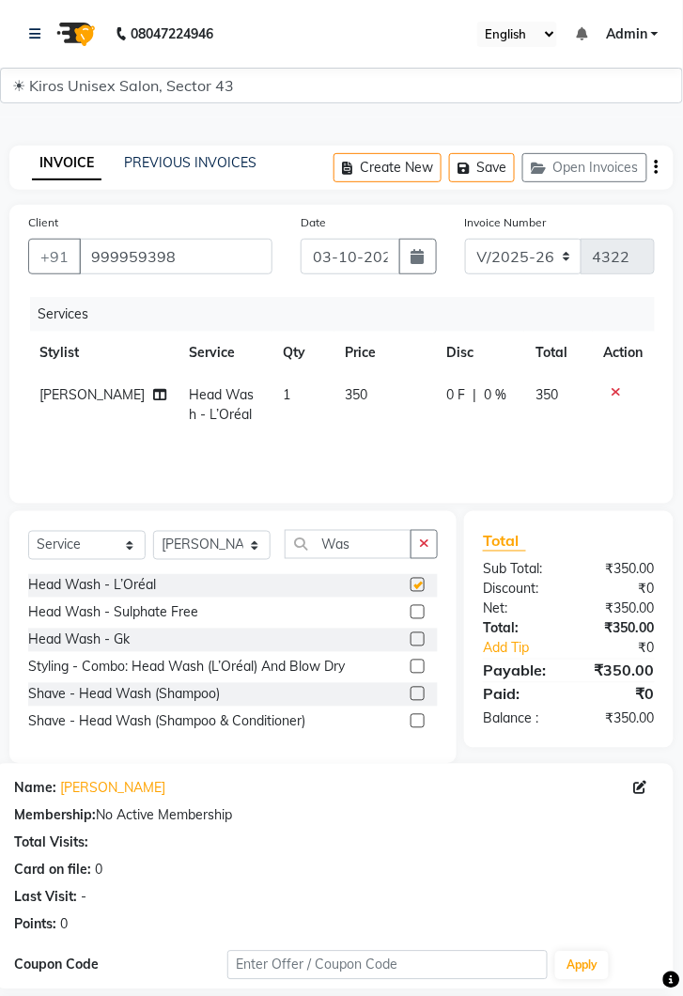
checkbox input "false"
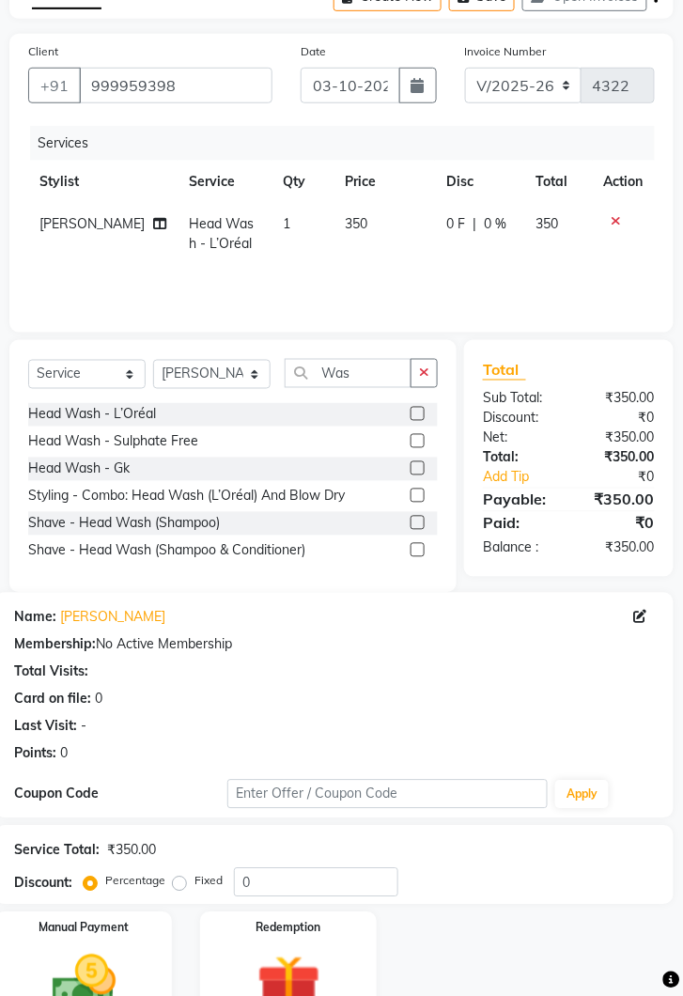
scroll to position [202, 0]
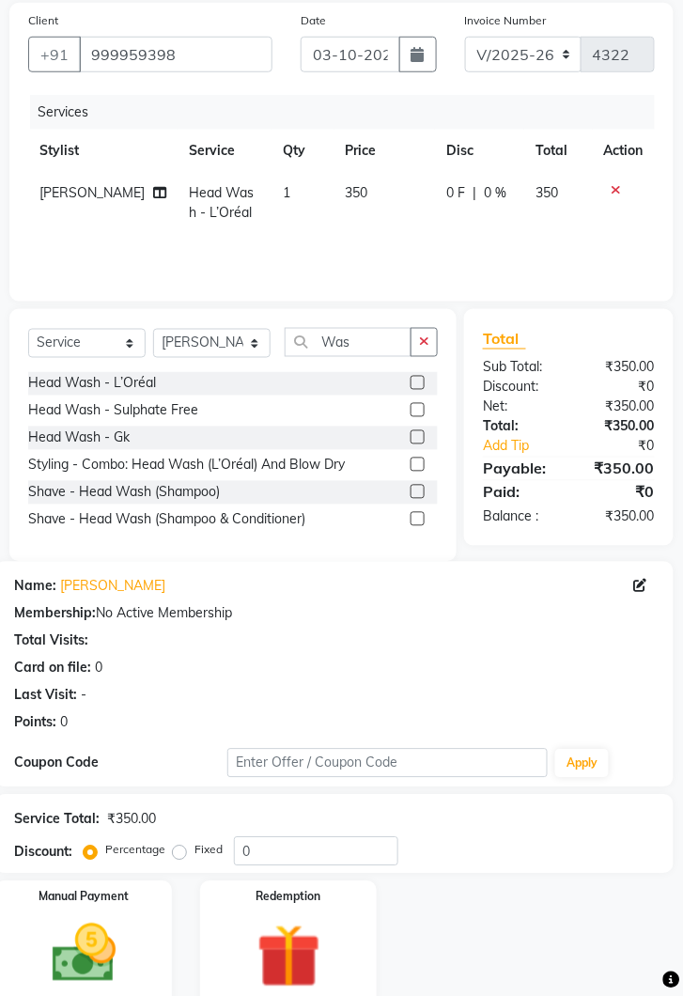
click at [137, 962] on div "Manual Payment" at bounding box center [83, 945] width 177 height 127
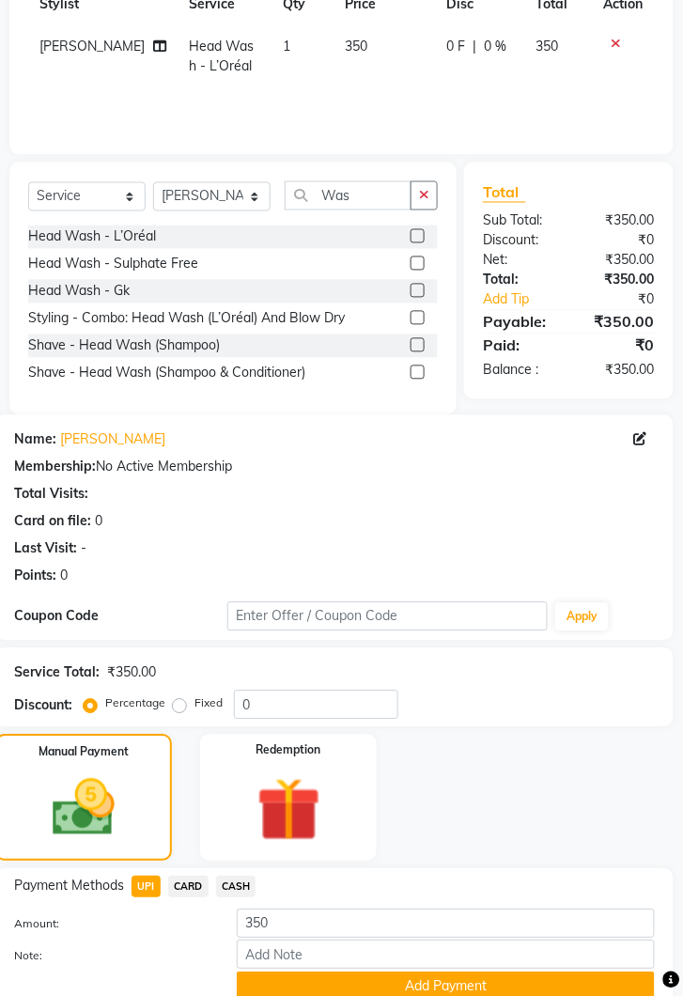
click at [464, 982] on button "Add Payment" at bounding box center [446, 987] width 418 height 29
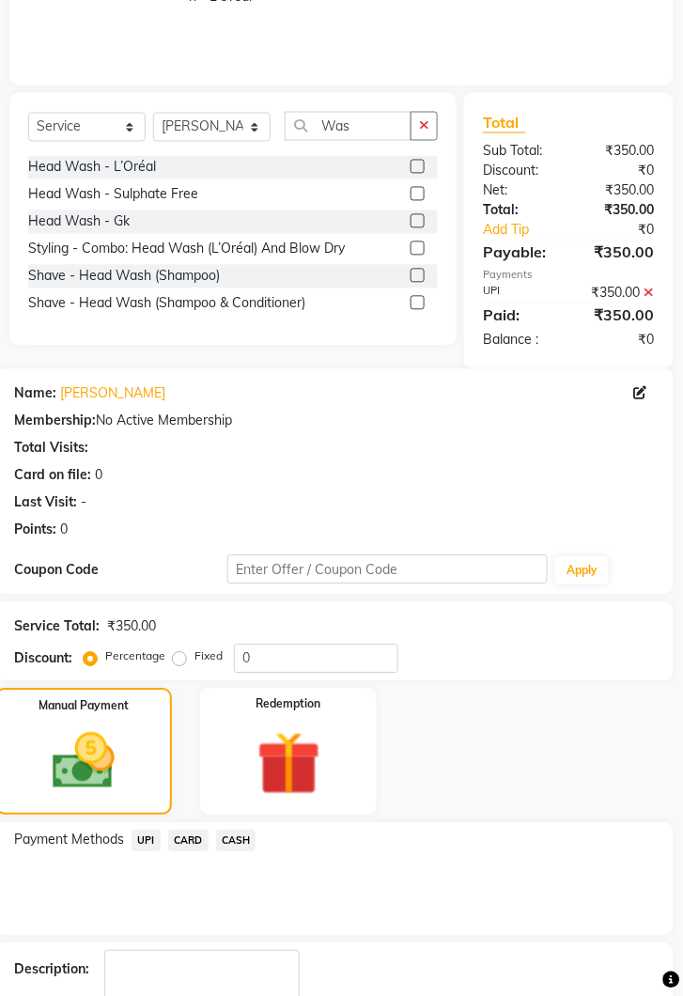
scroll to position [445, 0]
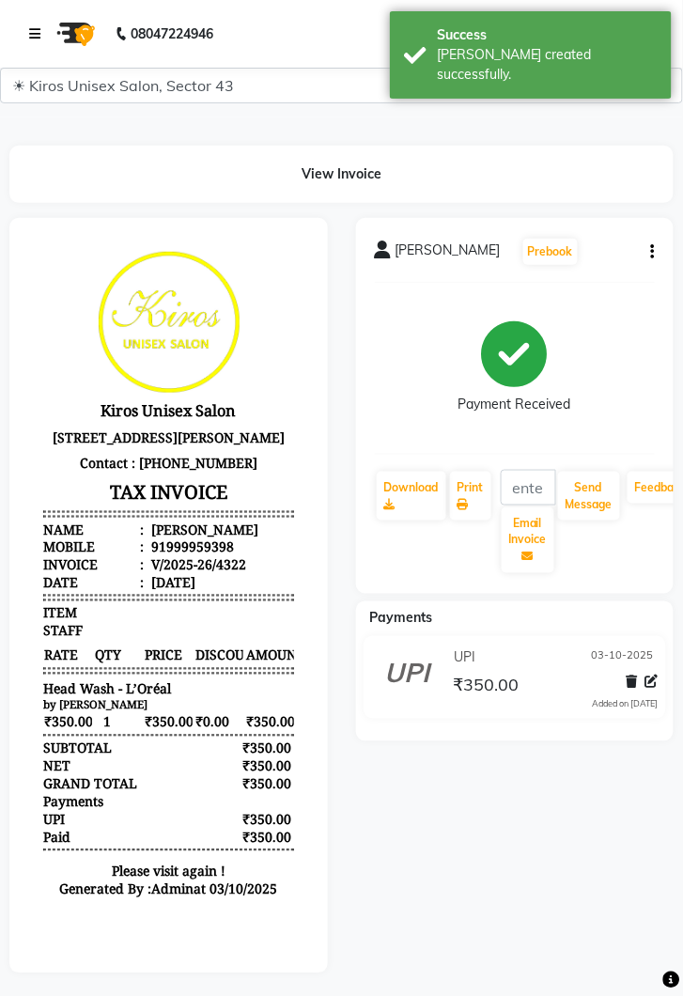
click at [47, 39] on link at bounding box center [38, 34] width 19 height 53
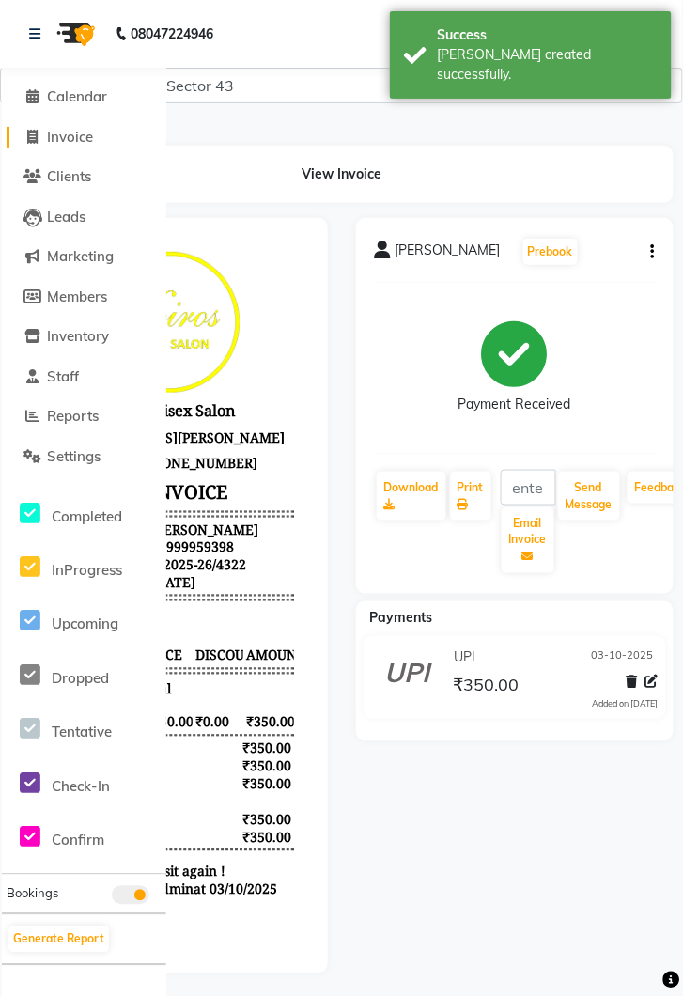
click at [87, 140] on span "Invoice" at bounding box center [70, 137] width 46 height 18
select select "service"
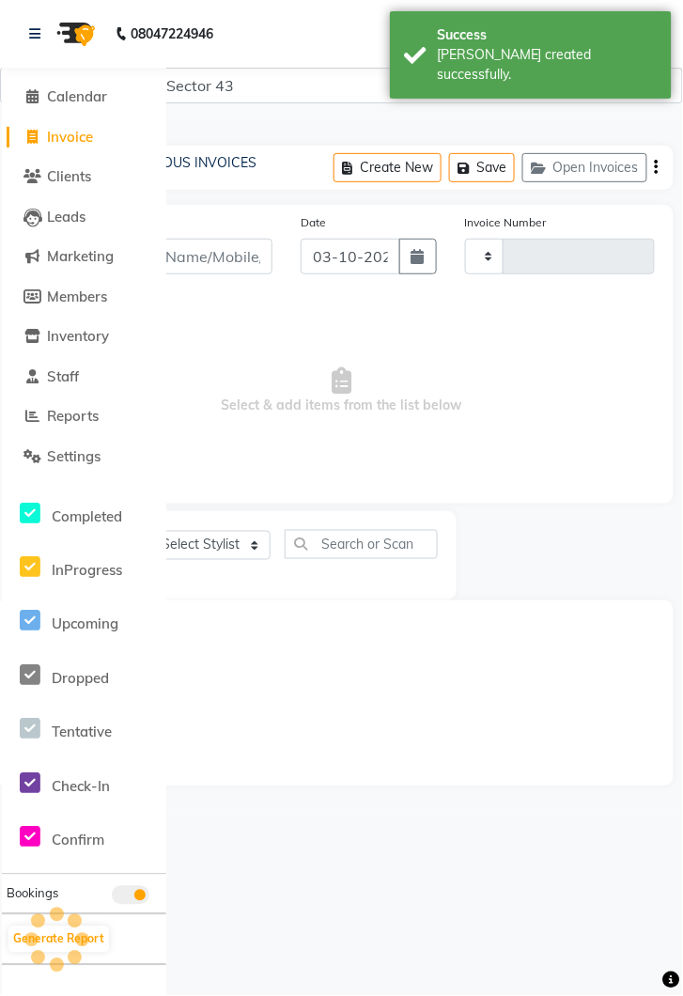
type input "4323"
select select "5694"
click at [31, 41] on link at bounding box center [38, 34] width 19 height 53
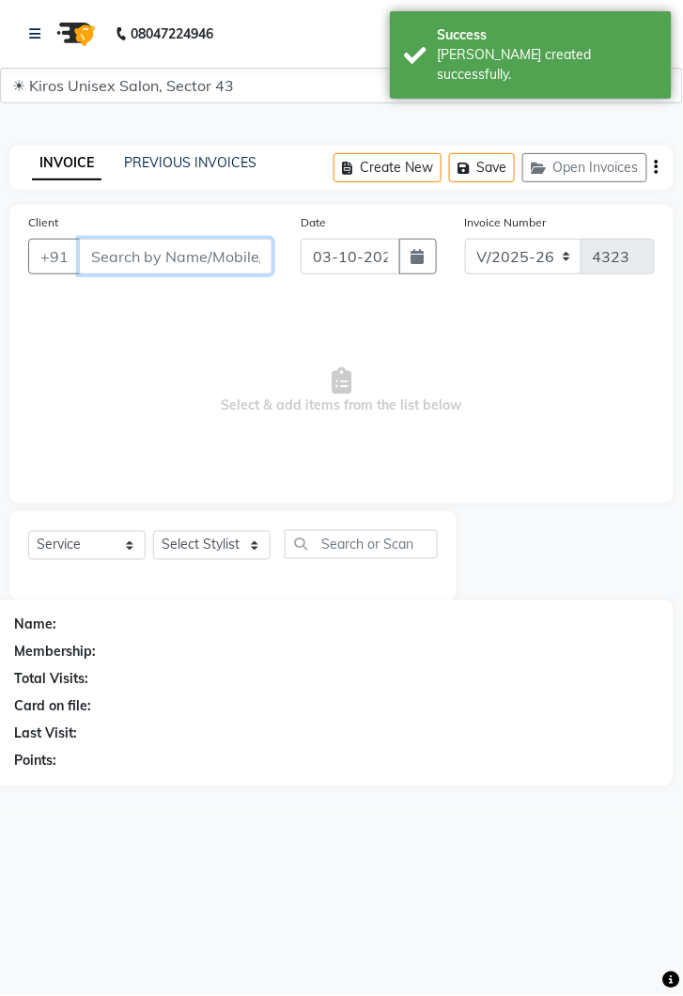
click at [193, 255] on input "Client" at bounding box center [176, 257] width 194 height 36
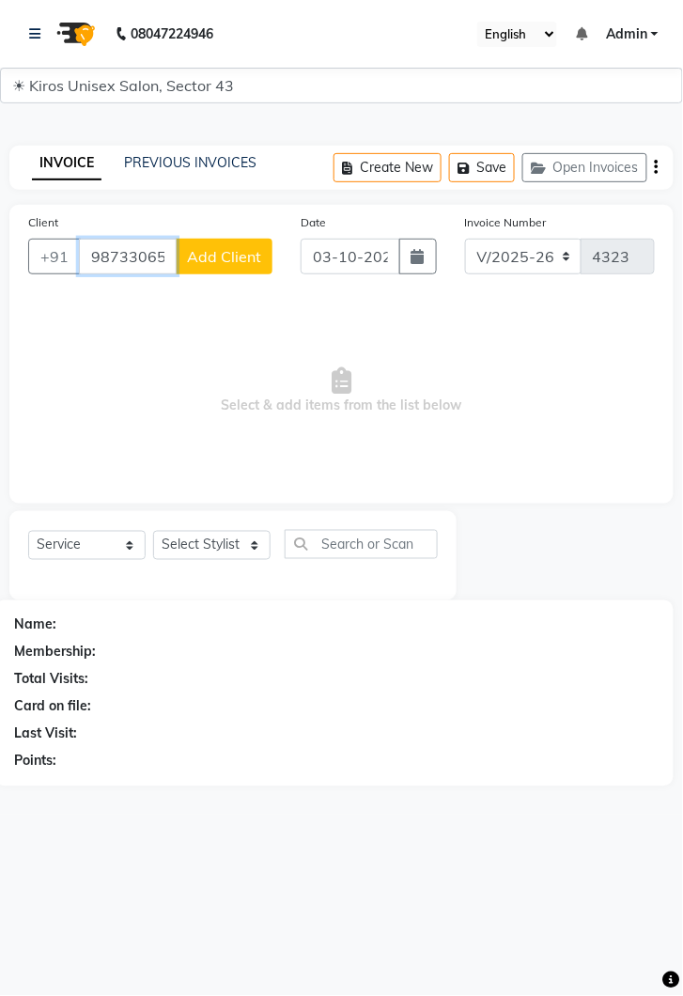
type input "987330659"
click at [242, 252] on span "Add Client" at bounding box center [224, 256] width 74 height 19
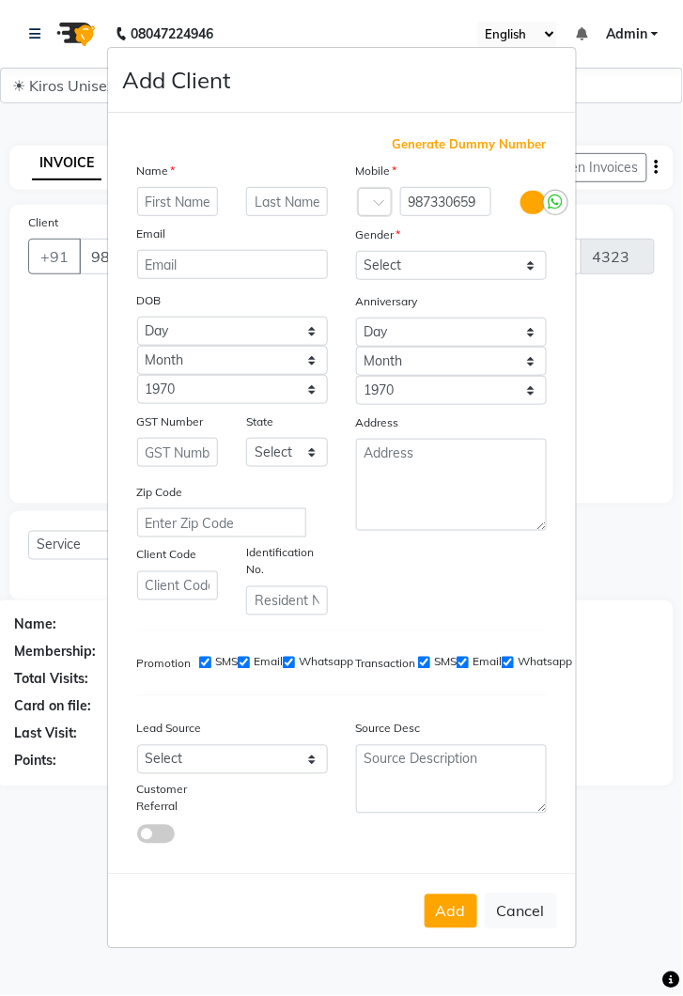
click at [171, 216] on input "text" at bounding box center [178, 201] width 82 height 29
type input "Akrite"
click at [544, 280] on select "Select [DEMOGRAPHIC_DATA] [DEMOGRAPHIC_DATA] Other Prefer Not To Say" at bounding box center [451, 265] width 191 height 29
select select "[DEMOGRAPHIC_DATA]"
click at [356, 280] on select "Select [DEMOGRAPHIC_DATA] [DEMOGRAPHIC_DATA] Other Prefer Not To Say" at bounding box center [451, 265] width 191 height 29
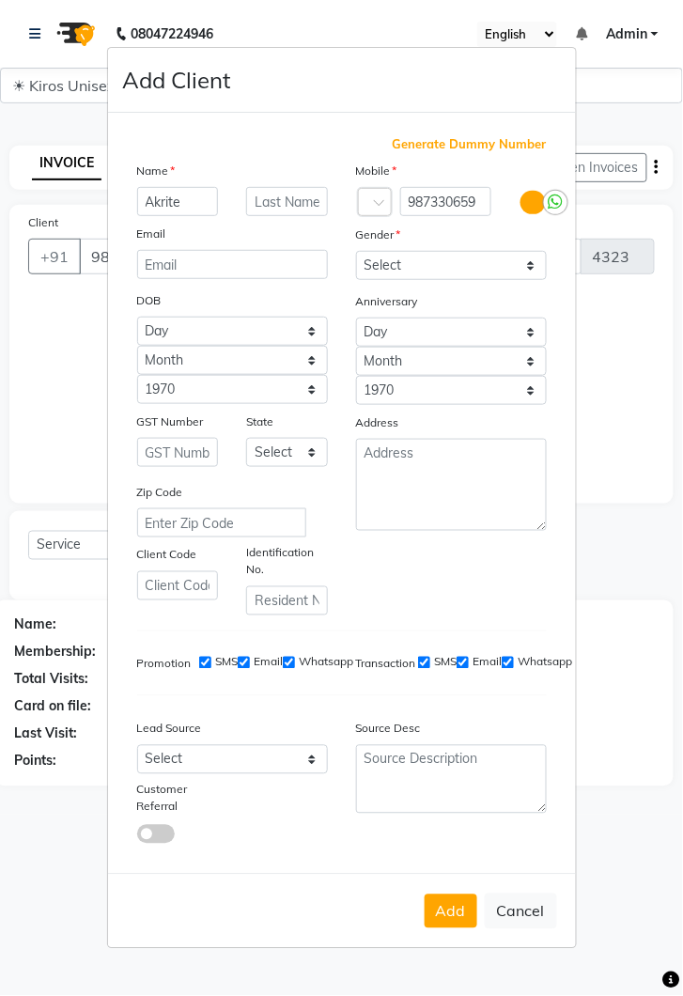
click at [467, 929] on button "Add" at bounding box center [451, 912] width 53 height 34
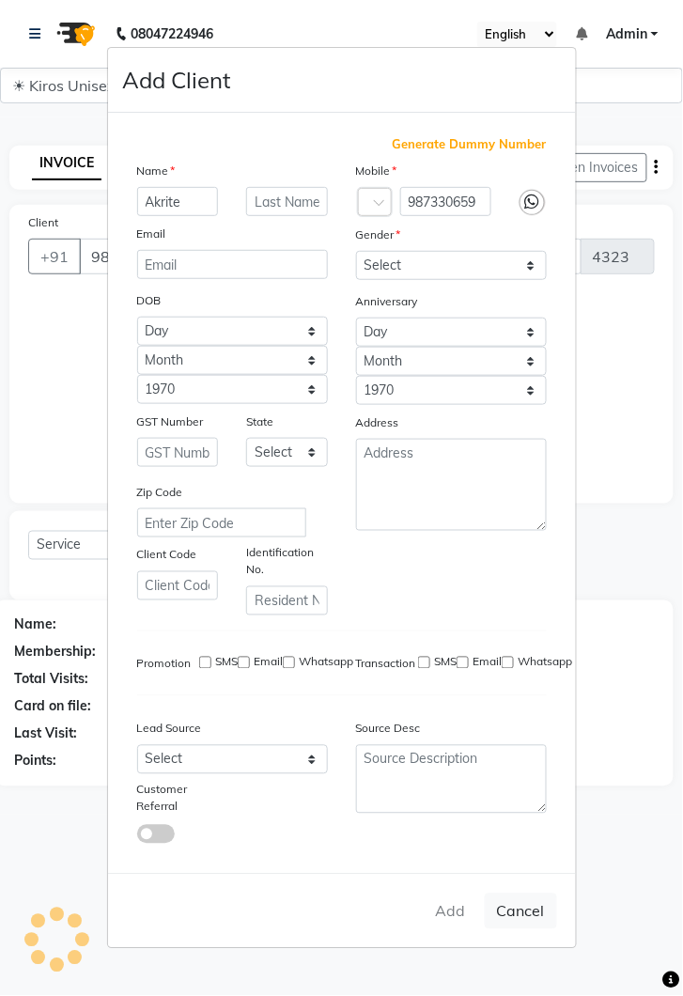
select select
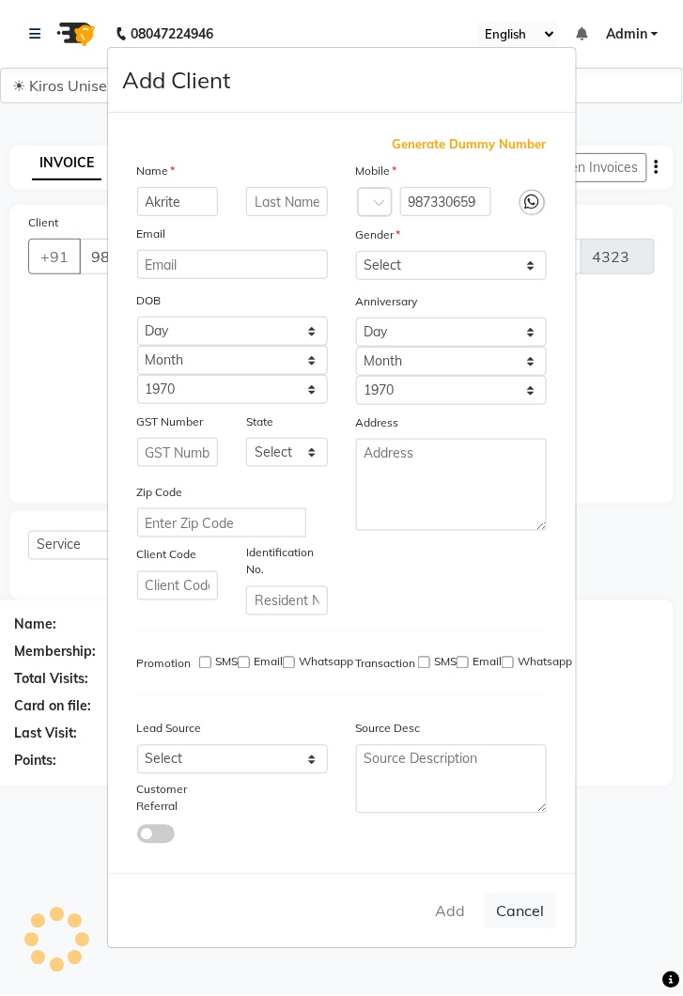
select select
checkbox input "false"
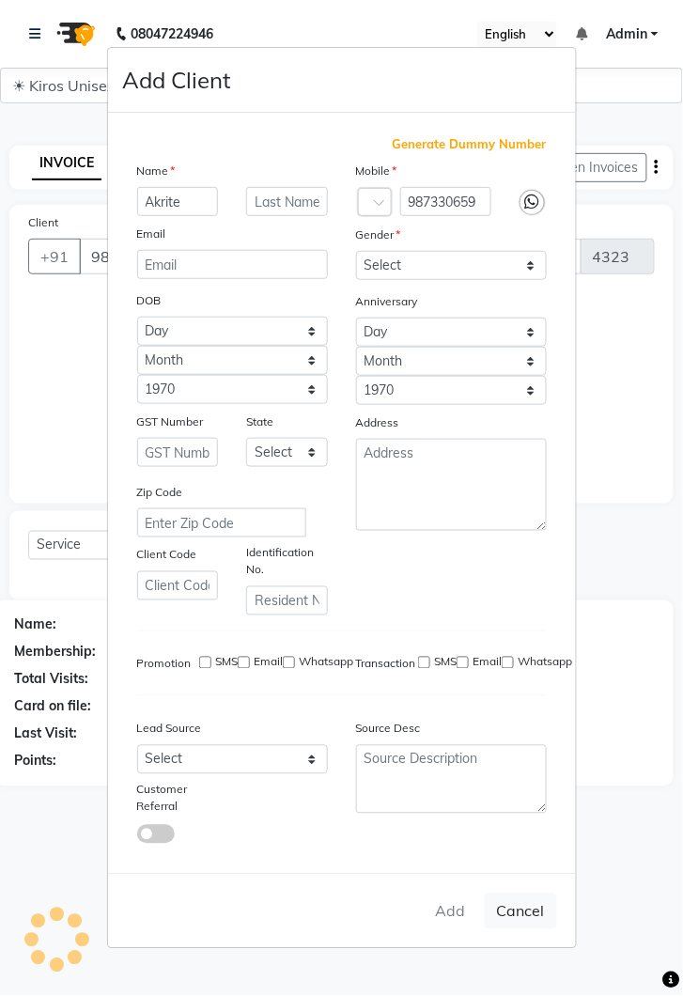
checkbox input "false"
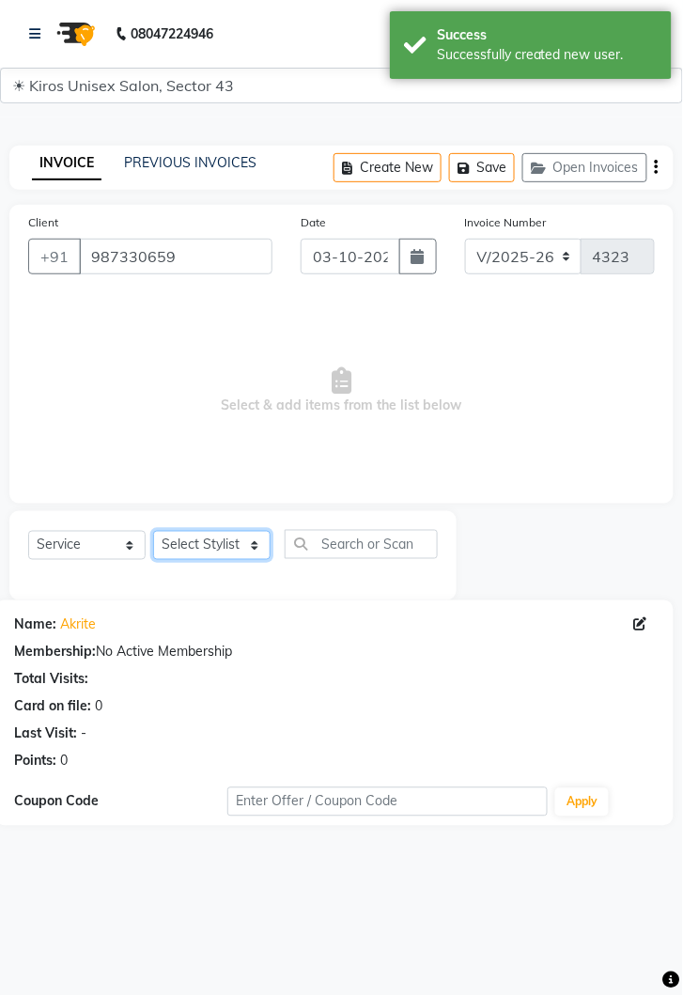
click at [270, 549] on select "Select Stylist [PERSON_NAME] [PERSON_NAME] Jeet Lalit Lamu [PERSON_NAME] [PERSO…" at bounding box center [211, 545] width 117 height 29
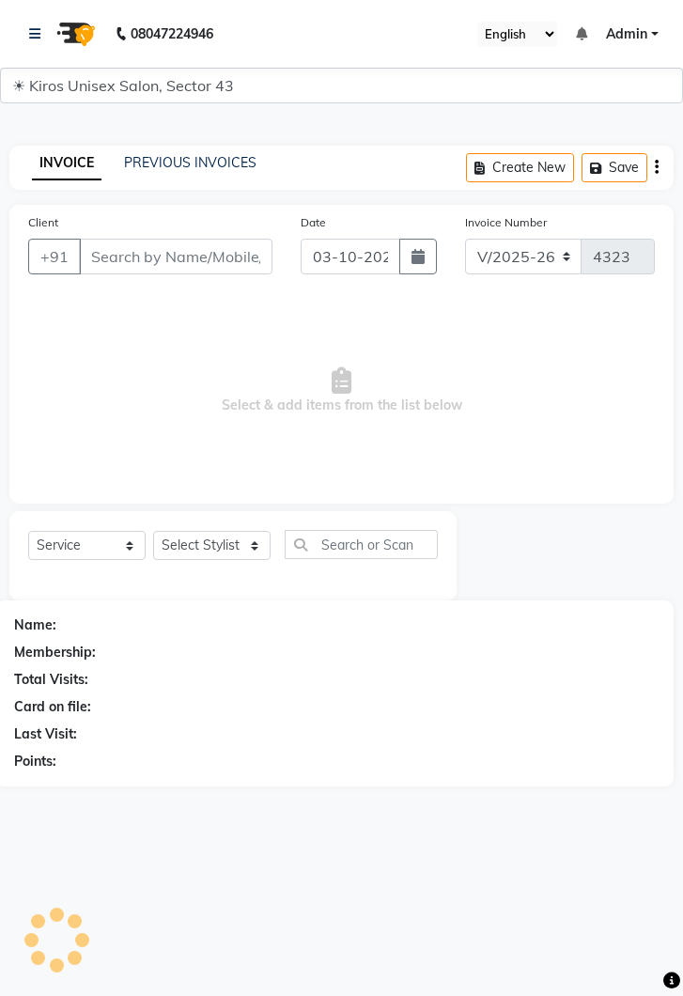
select select "5694"
select select "service"
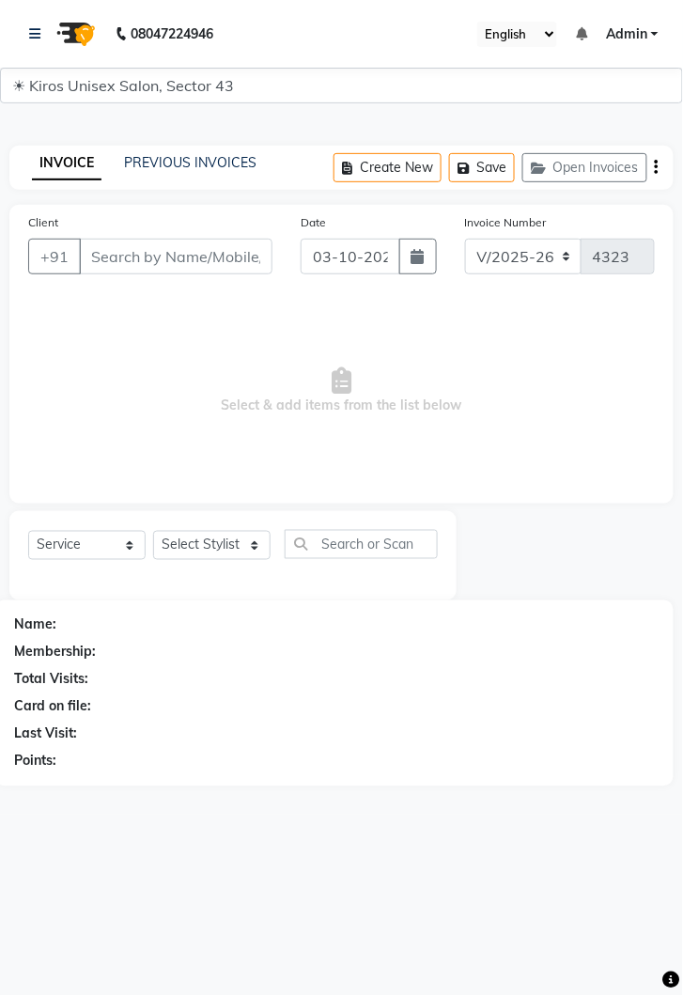
click at [173, 255] on input "Client" at bounding box center [176, 257] width 194 height 36
click at [42, 27] on link at bounding box center [38, 34] width 19 height 53
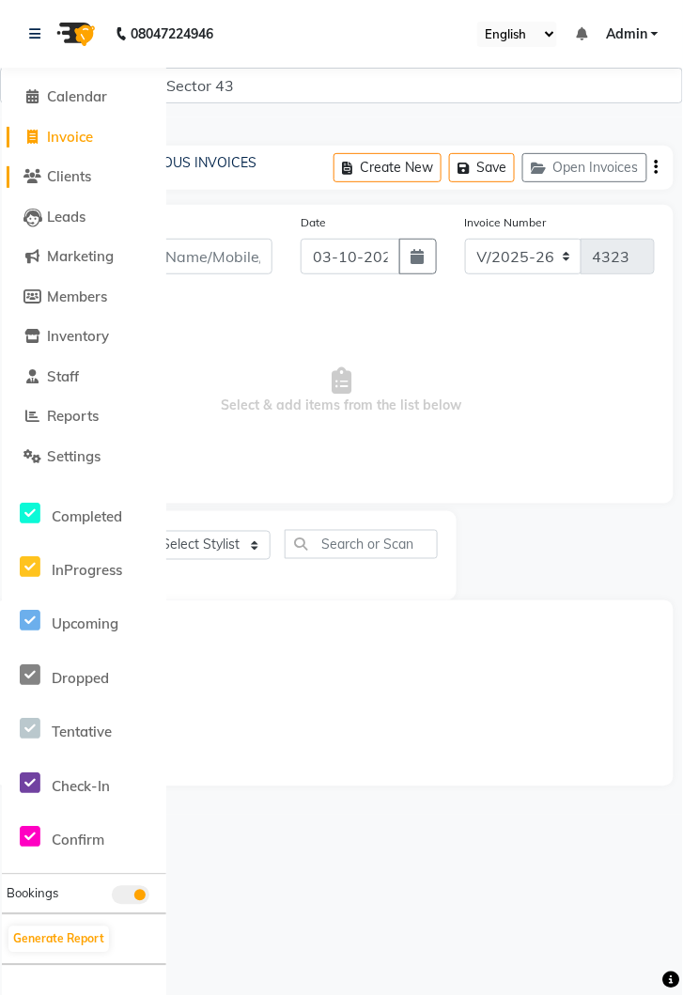
click at [73, 184] on span "Clients" at bounding box center [69, 176] width 44 height 18
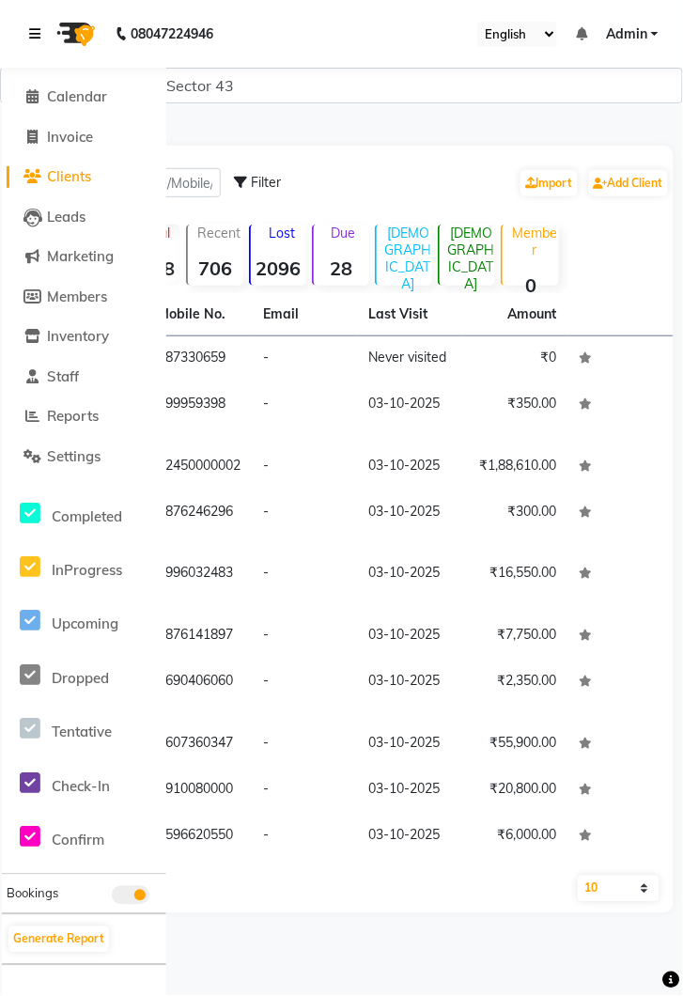
click at [37, 24] on link at bounding box center [38, 34] width 19 height 53
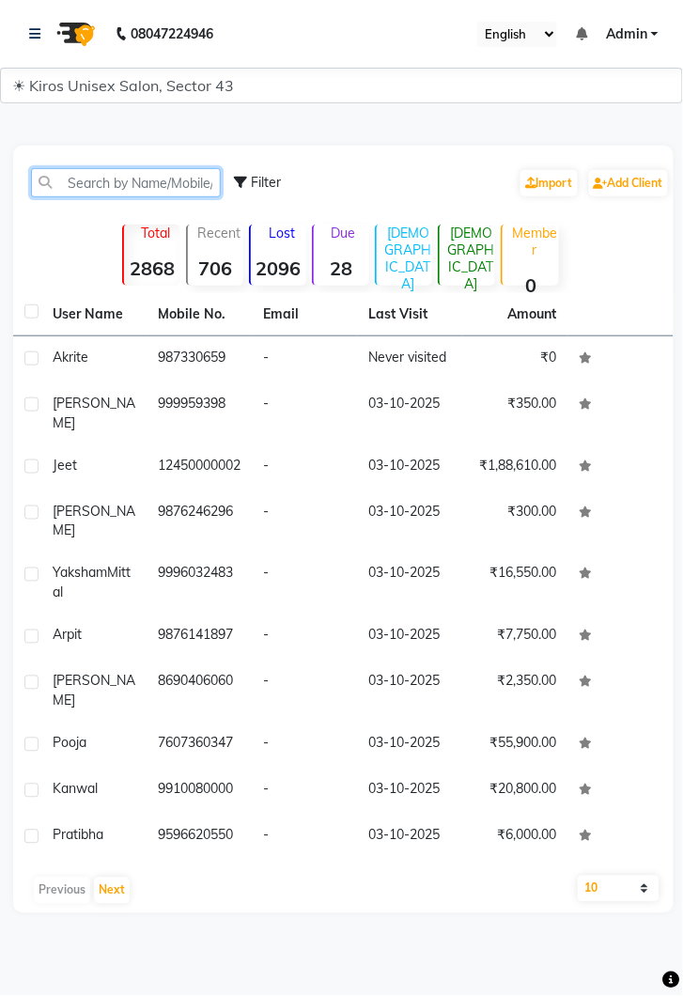
click at [159, 183] on input "text" at bounding box center [126, 182] width 190 height 29
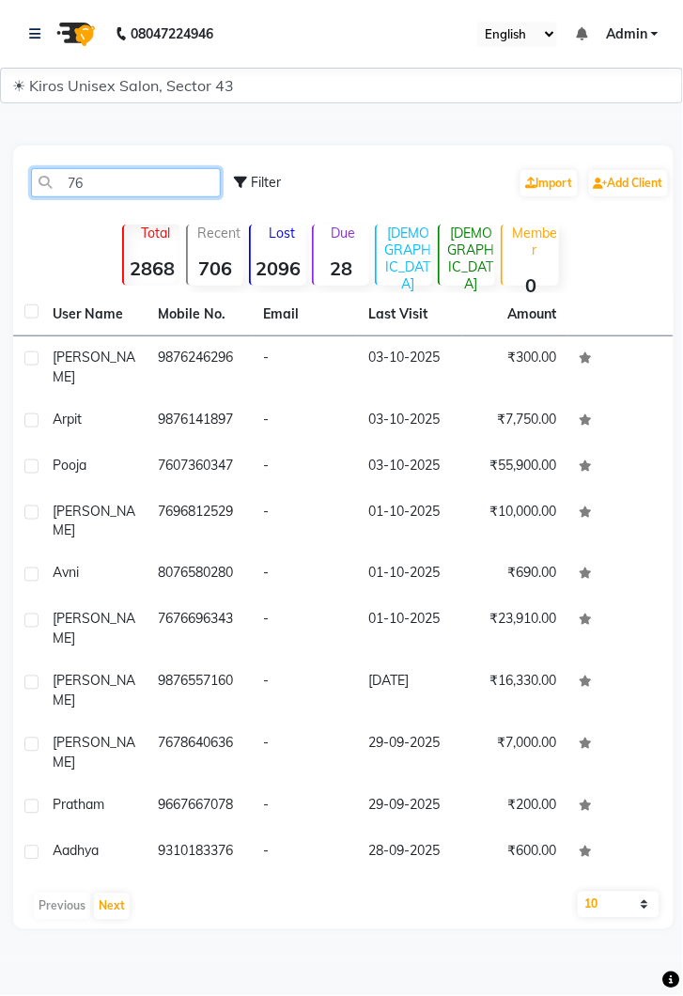
type input "7"
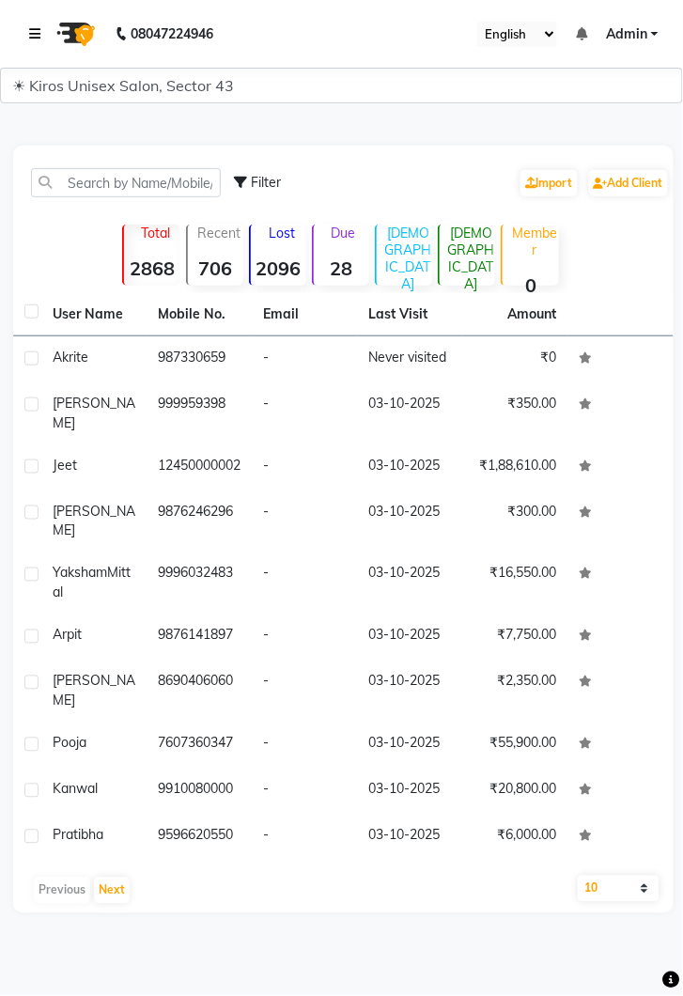
click at [44, 23] on link at bounding box center [38, 34] width 19 height 53
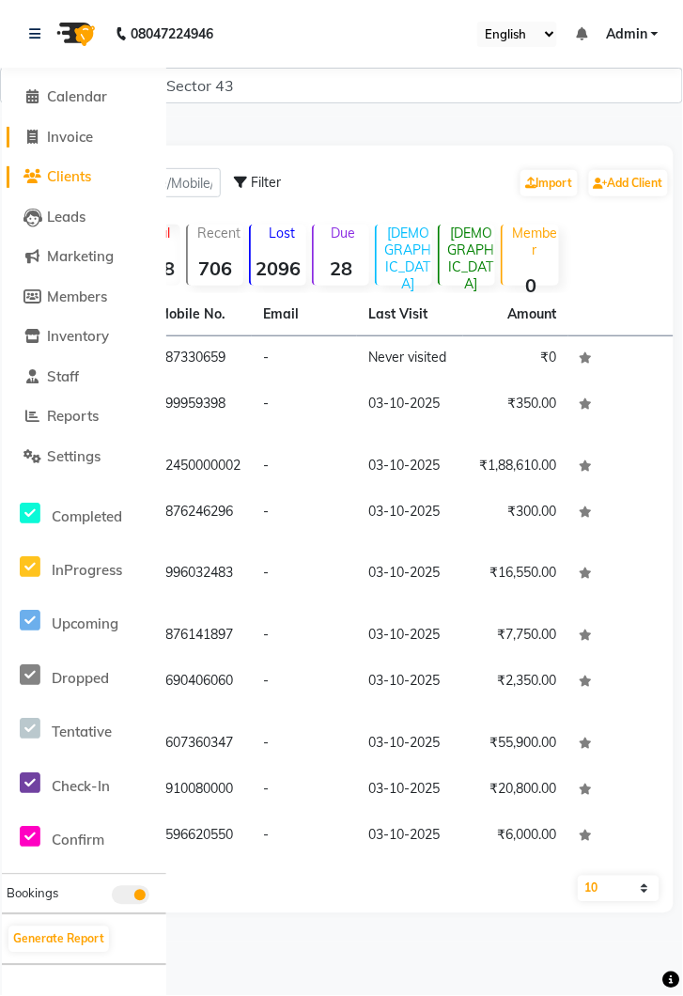
click at [75, 130] on span "Invoice" at bounding box center [70, 137] width 46 height 18
select select "service"
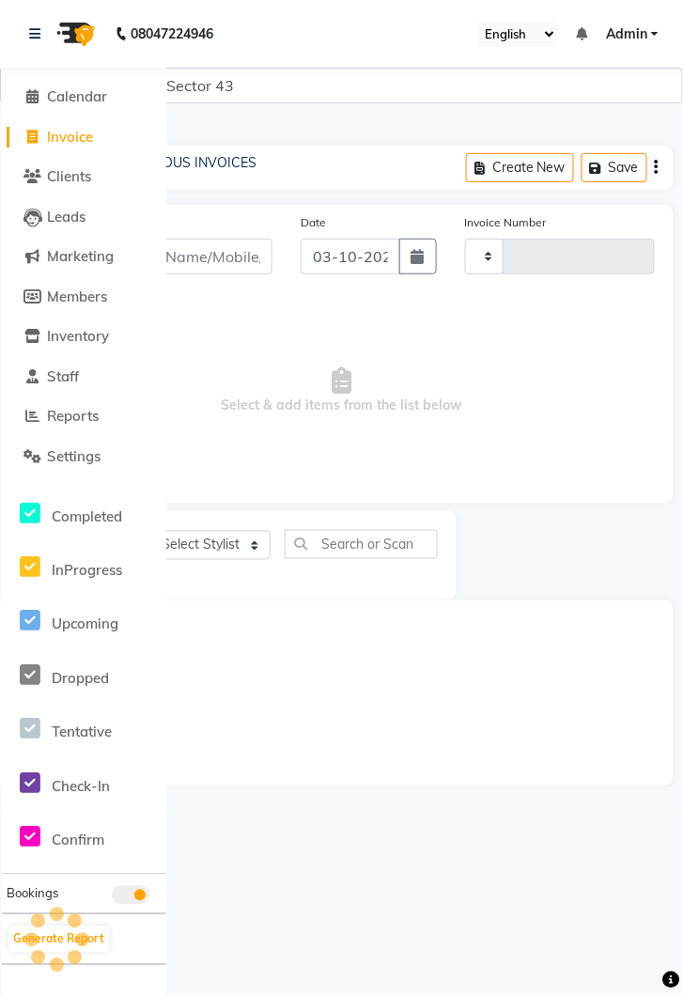
type input "4323"
select select "5694"
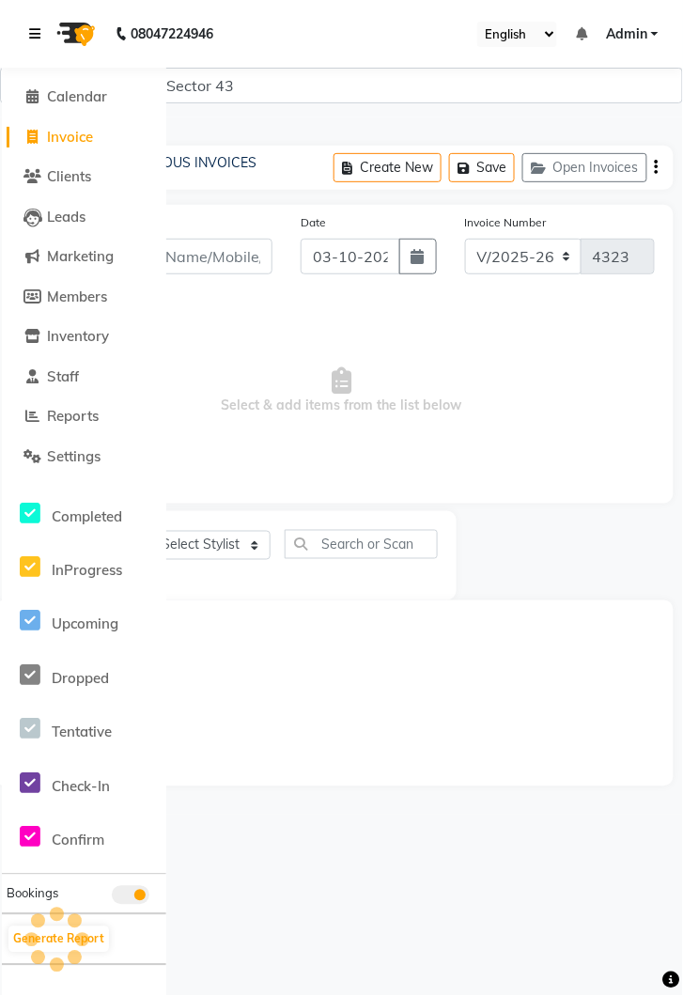
click at [34, 34] on icon at bounding box center [34, 33] width 11 height 13
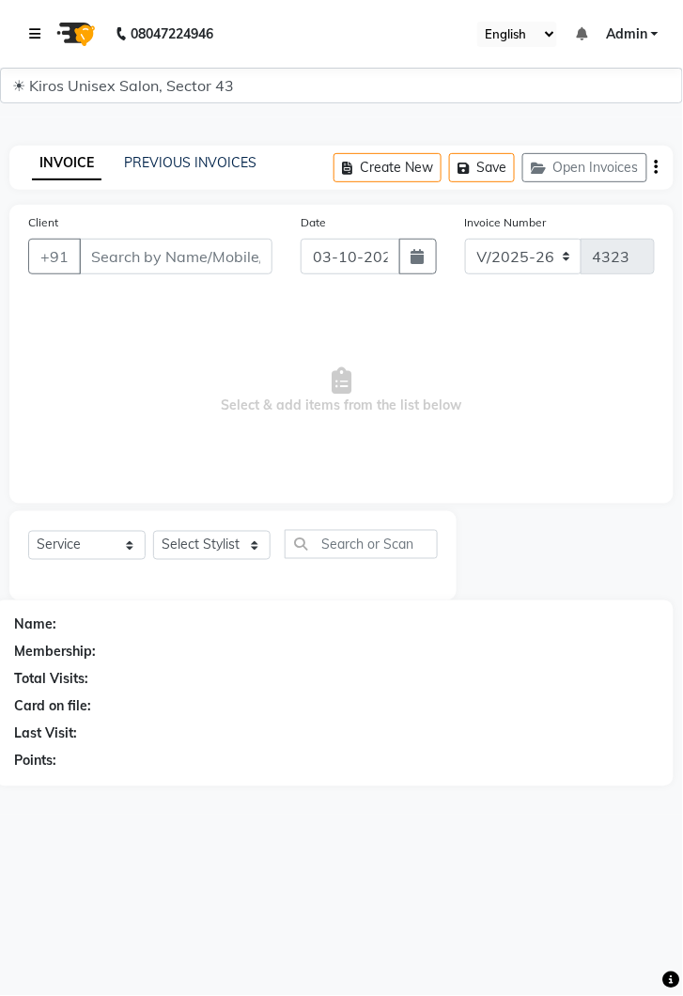
click at [46, 29] on link at bounding box center [38, 34] width 19 height 53
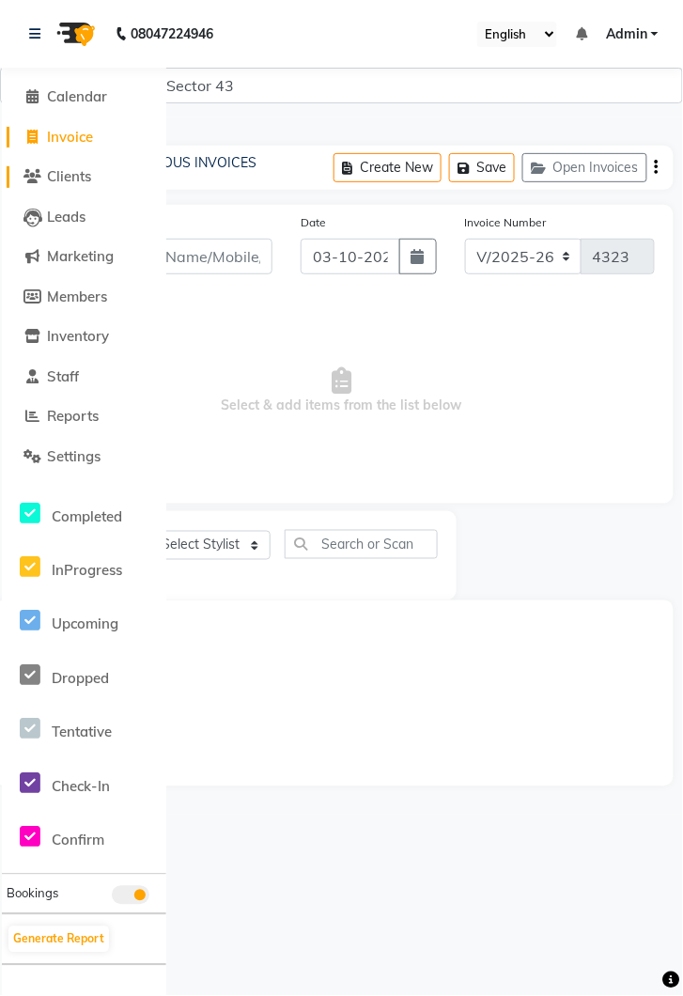
click at [73, 180] on span "Clients" at bounding box center [69, 176] width 44 height 18
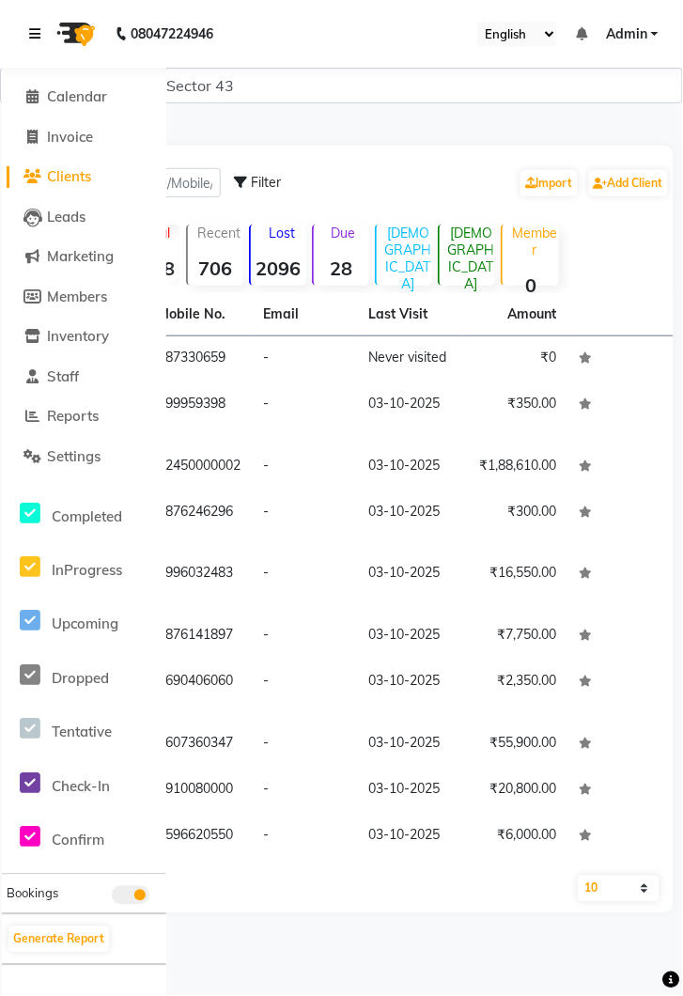
click at [32, 32] on icon at bounding box center [34, 33] width 11 height 13
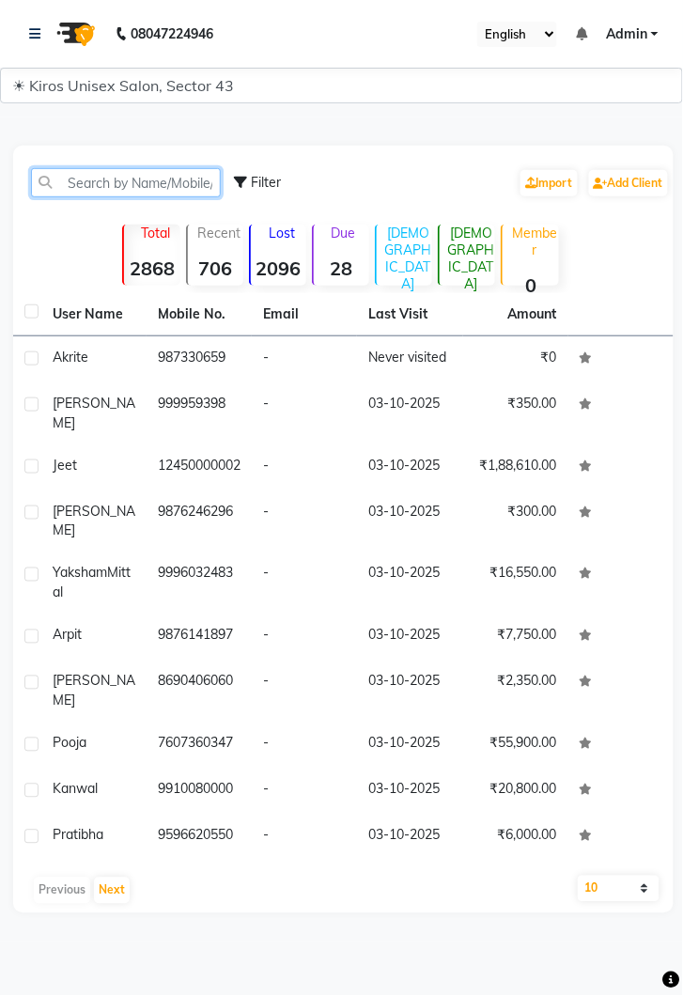
click at [134, 187] on input "text" at bounding box center [126, 182] width 190 height 29
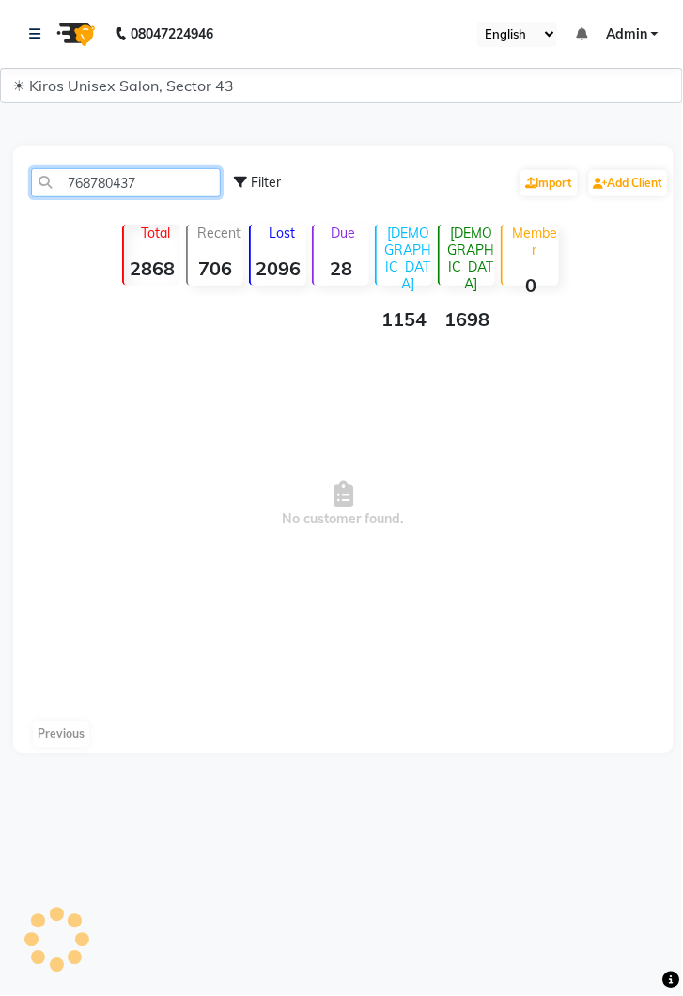
type input "7687804373"
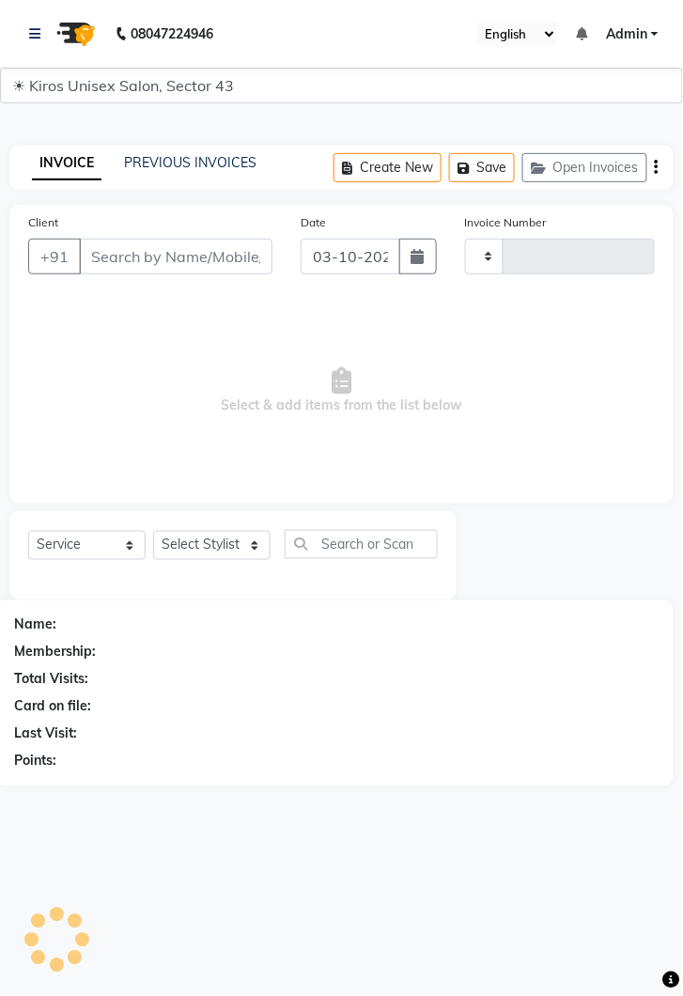
select select "service"
type input "4323"
select select "5694"
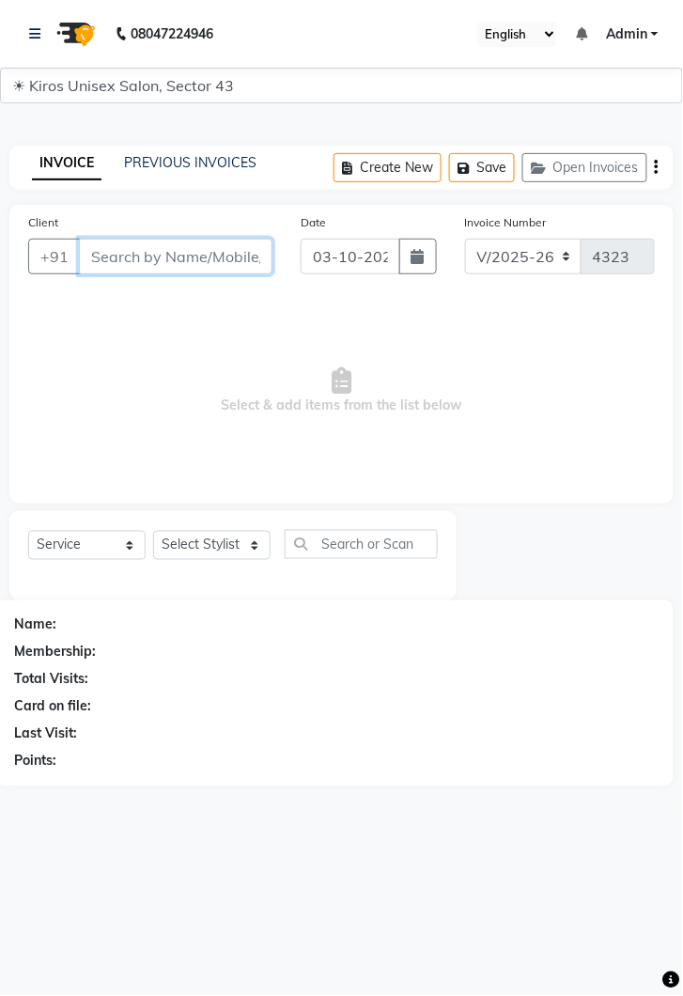
click at [144, 247] on input "Client" at bounding box center [176, 257] width 194 height 36
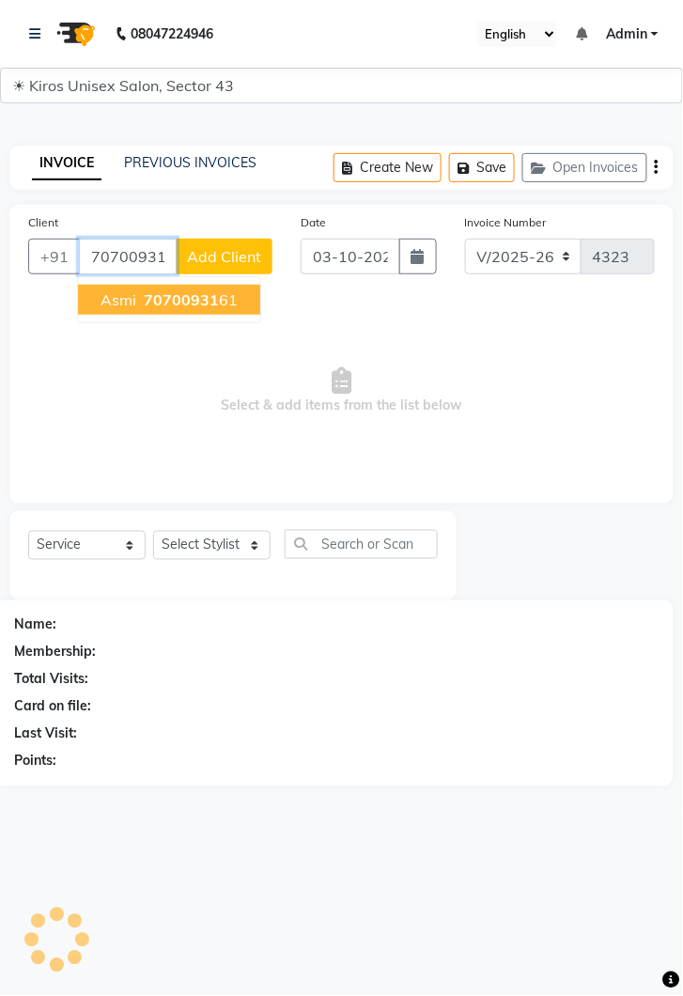
click at [165, 290] on span "70700931" at bounding box center [181, 299] width 75 height 19
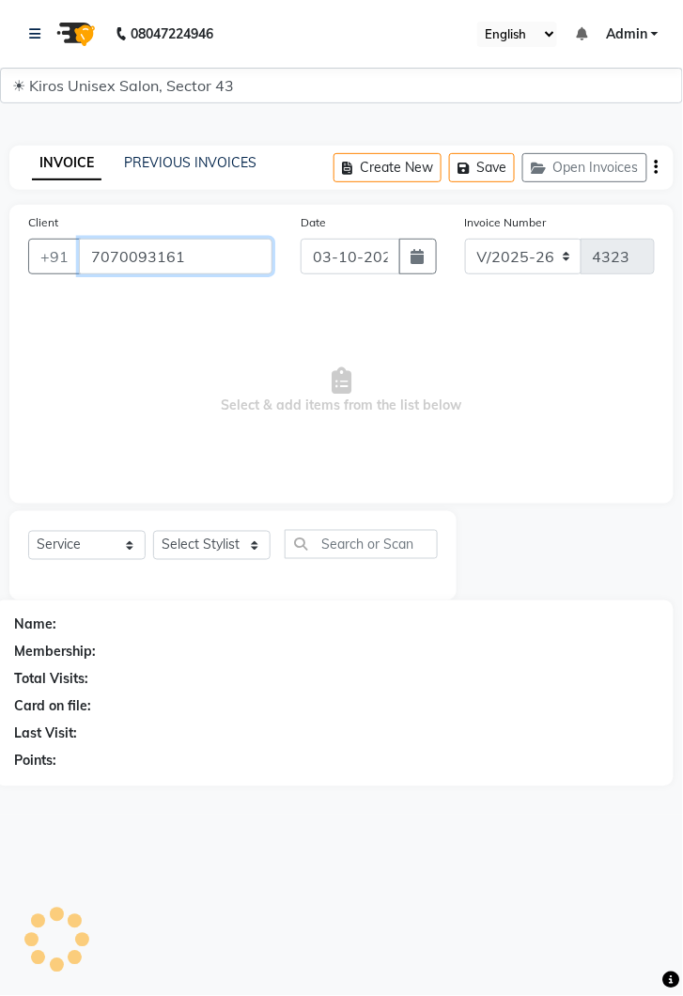
type input "7070093161"
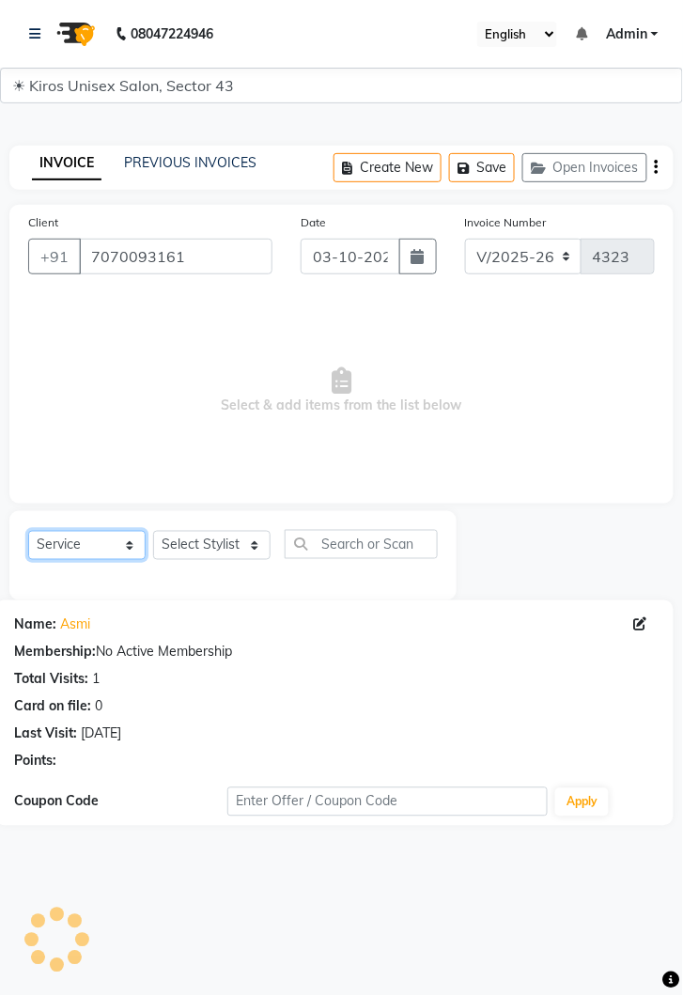
click at [129, 551] on select "Select Service Product Membership Package Voucher Prepaid Gift Card" at bounding box center [86, 545] width 117 height 29
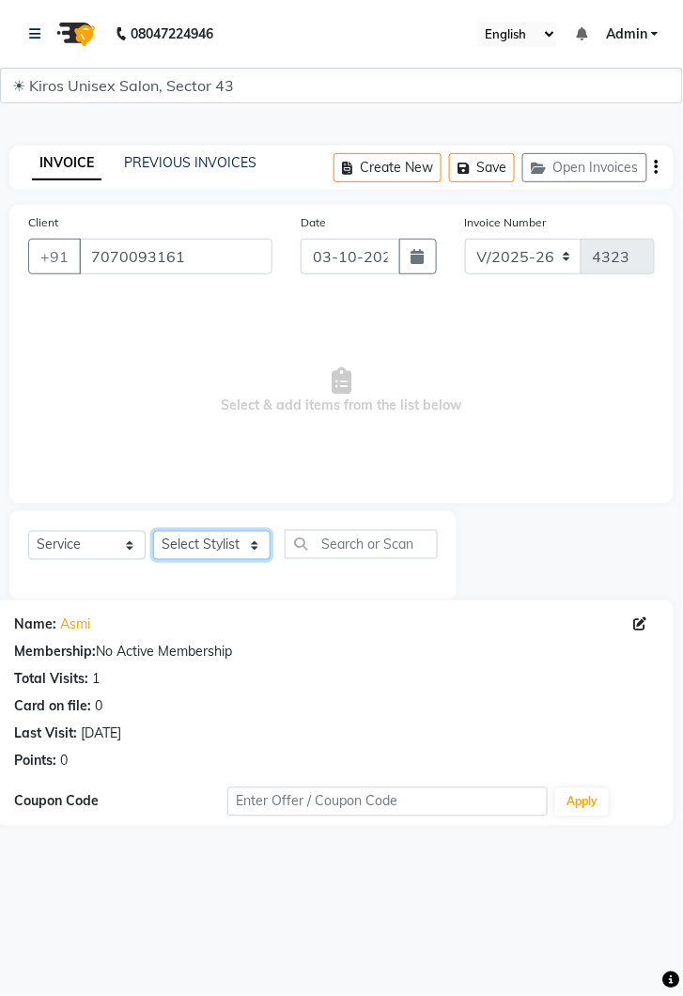
click at [256, 556] on select "Select Stylist [PERSON_NAME] [PERSON_NAME] Jeet Lalit Lamu [PERSON_NAME] [PERSO…" at bounding box center [211, 545] width 117 height 29
select select "67564"
click at [153, 531] on select "Select Stylist [PERSON_NAME] [PERSON_NAME] Jeet Lalit Lamu [PERSON_NAME] [PERSO…" at bounding box center [211, 545] width 117 height 29
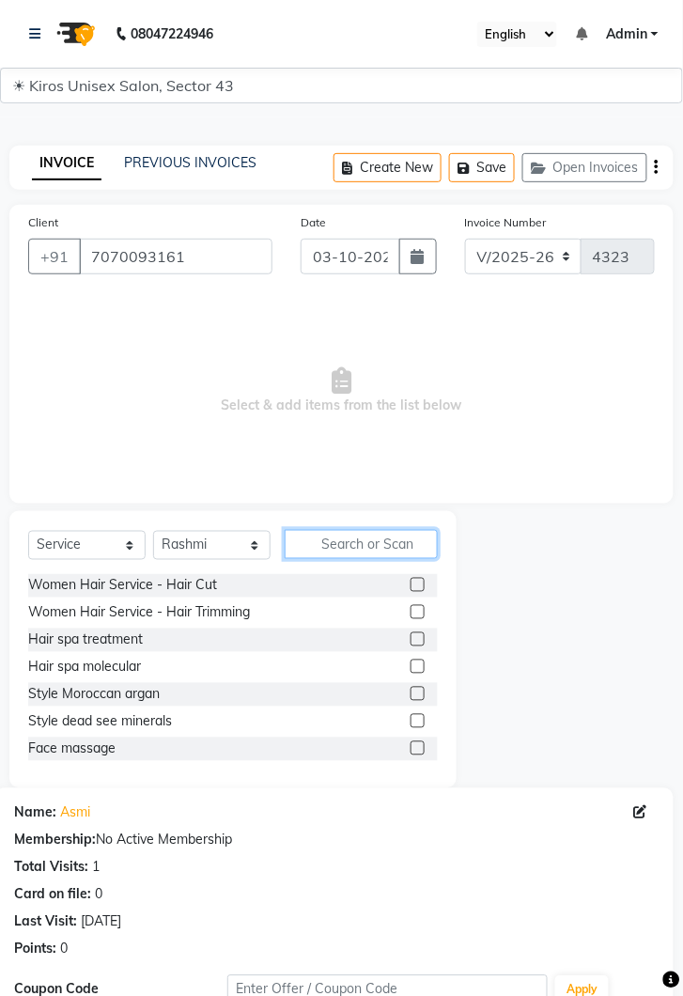
click at [355, 537] on input "text" at bounding box center [361, 544] width 153 height 29
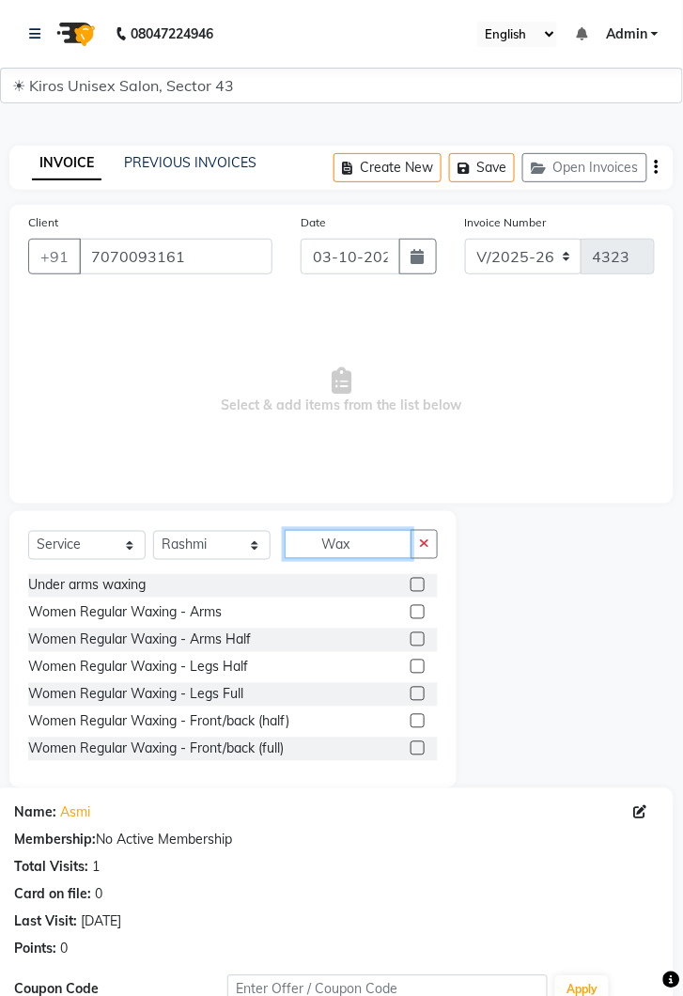
type input "Wax"
click at [416, 612] on label at bounding box center [418, 612] width 14 height 14
click at [416, 612] on input "checkbox" at bounding box center [417, 613] width 12 height 12
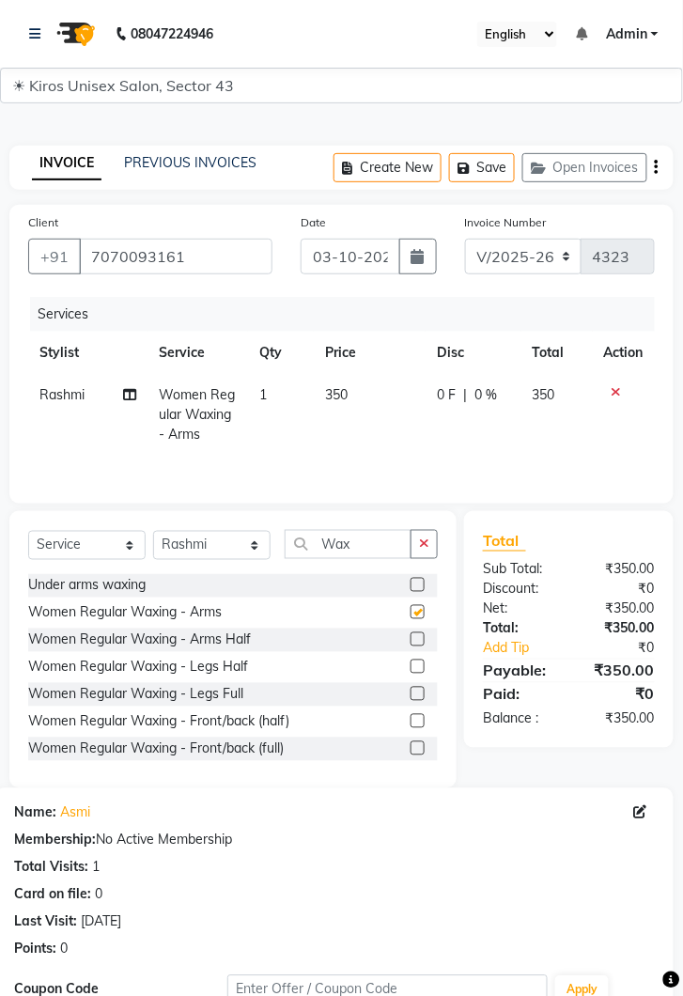
checkbox input "false"
click at [374, 399] on td "350" at bounding box center [370, 415] width 112 height 82
select select "67564"
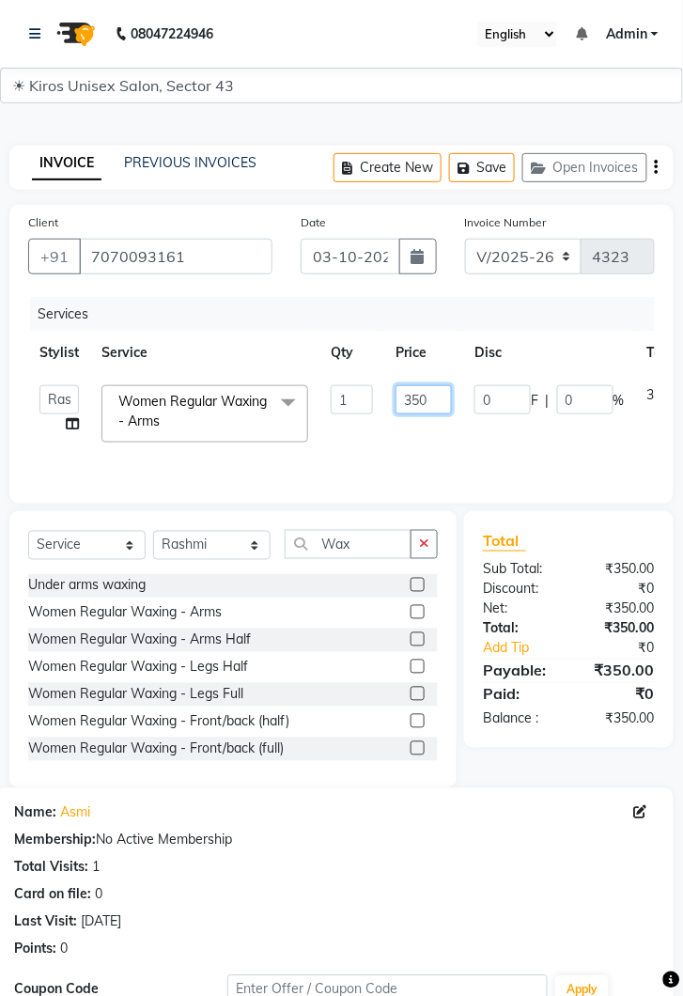
click at [441, 403] on input "350" at bounding box center [424, 399] width 56 height 29
type input "3"
type input "700"
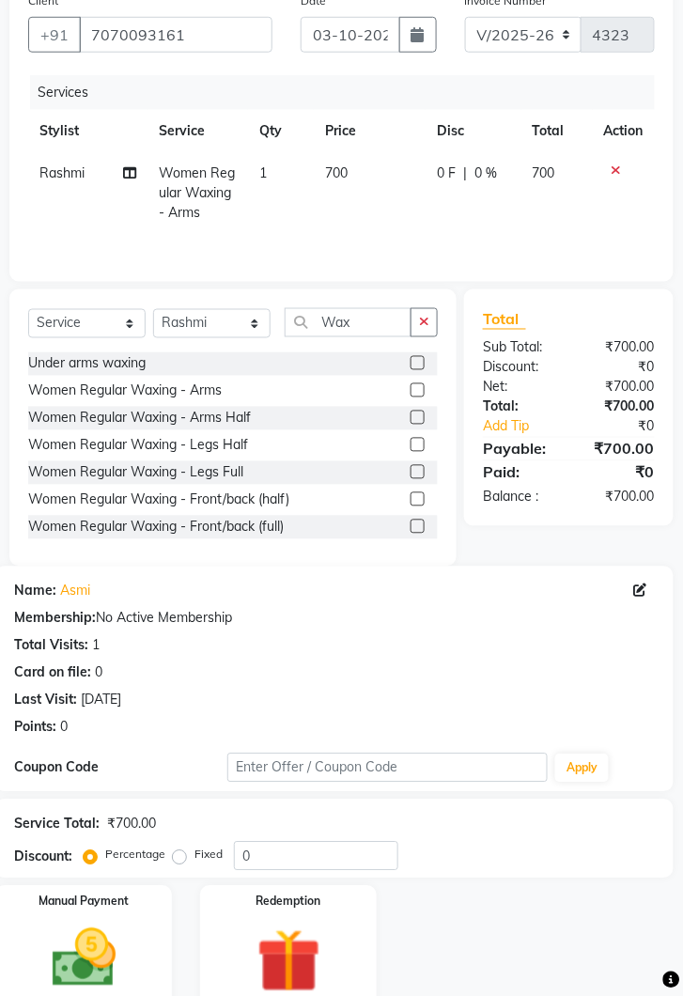
click at [119, 944] on img at bounding box center [84, 959] width 104 height 74
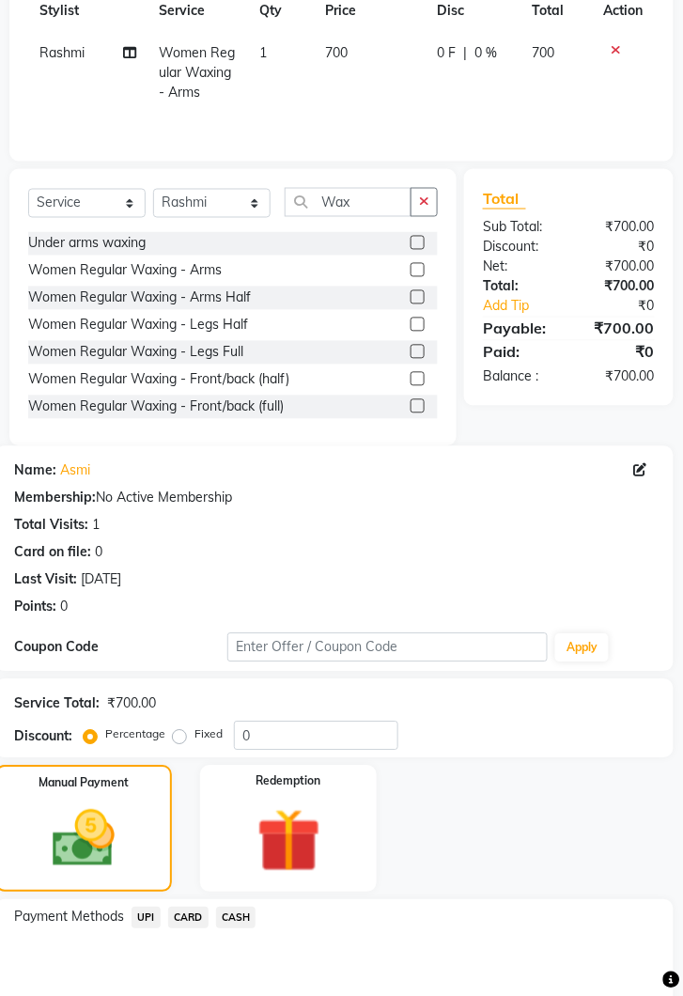
click at [156, 921] on span "UPI" at bounding box center [146, 919] width 29 height 22
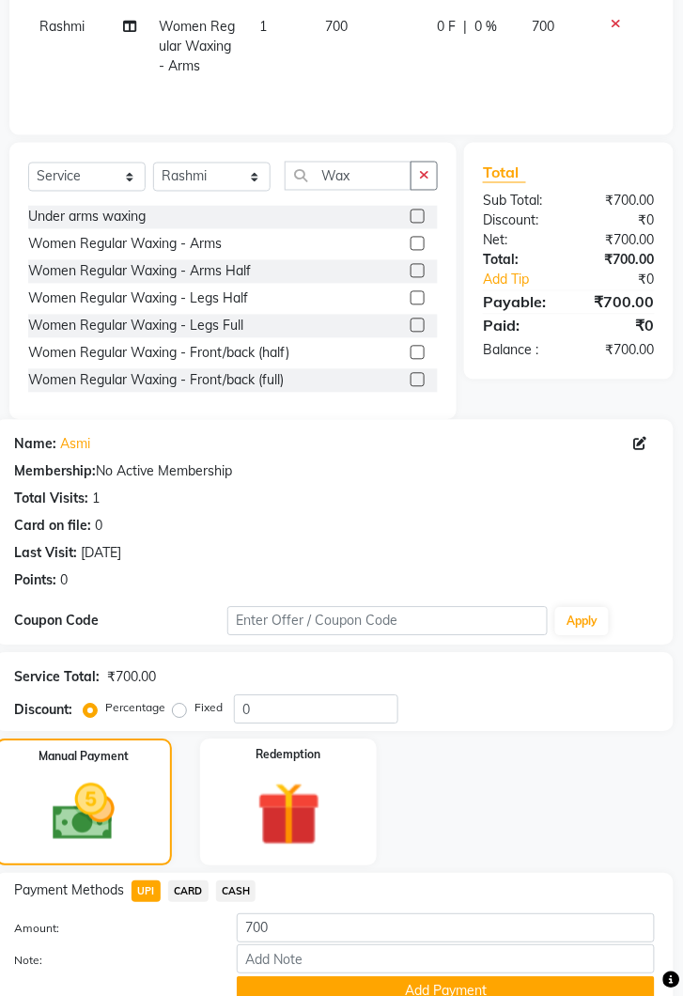
click at [471, 983] on button "Add Payment" at bounding box center [446, 991] width 418 height 29
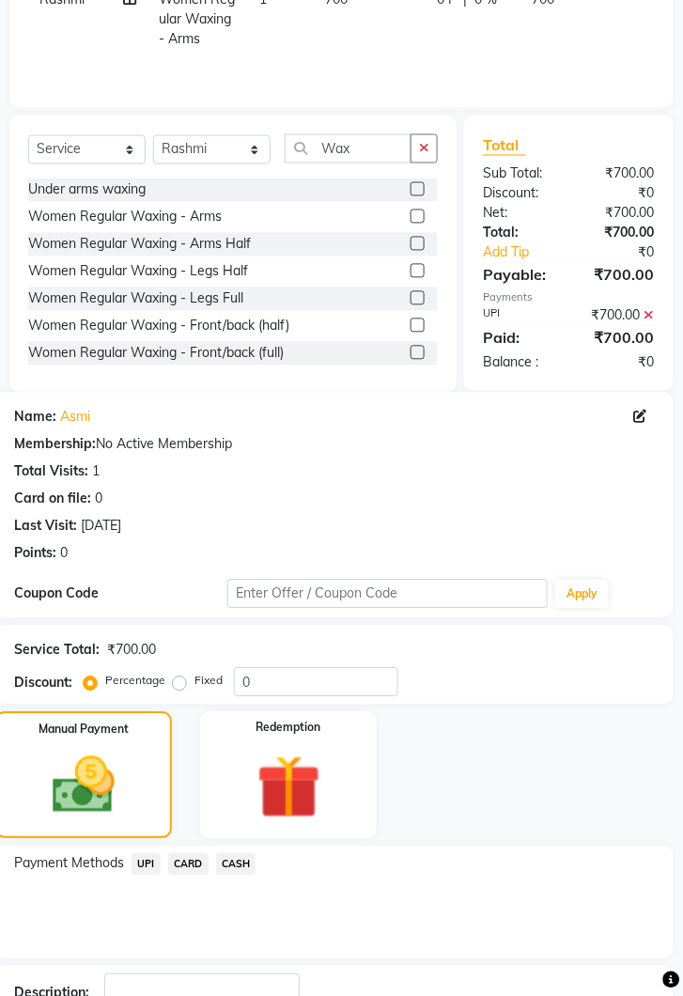
scroll to position [447, 0]
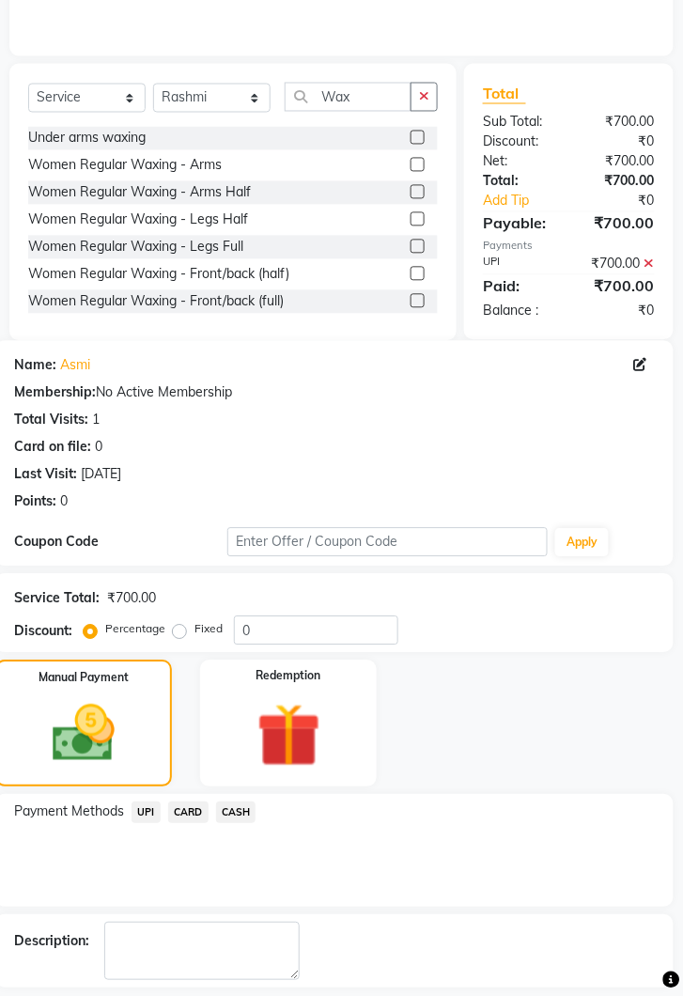
click at [530, 995] on main "INVOICE PREVIOUS INVOICES Create New Save Open Invoices Client +91 7070093161 D…" at bounding box center [341, 375] width 683 height 1411
click at [150, 803] on span "UPI" at bounding box center [146, 814] width 29 height 22
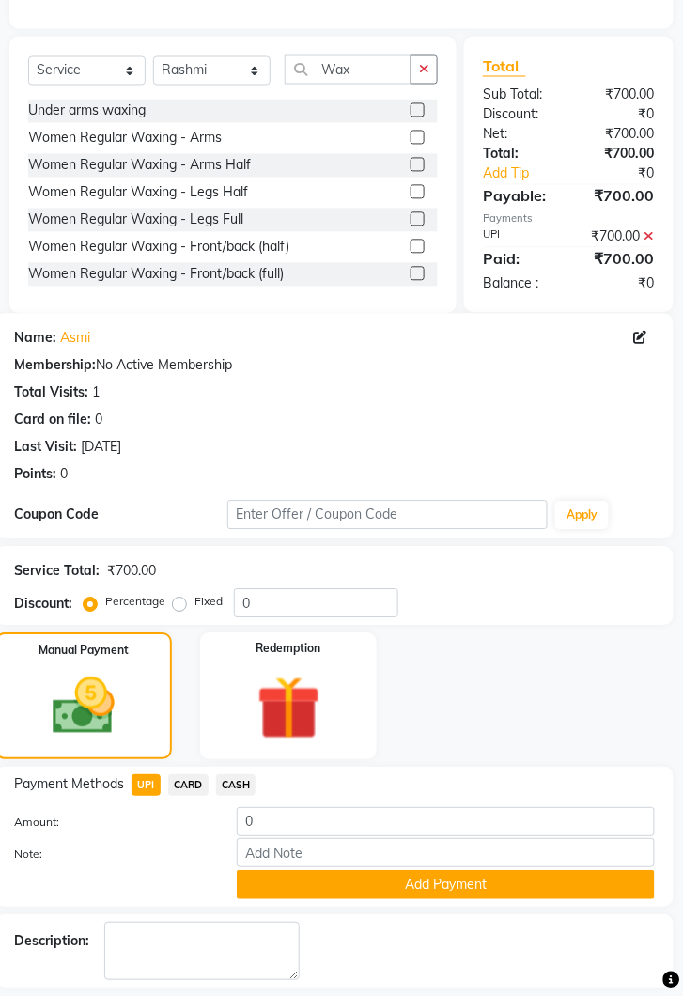
click at [454, 883] on button "Add Payment" at bounding box center [446, 885] width 418 height 29
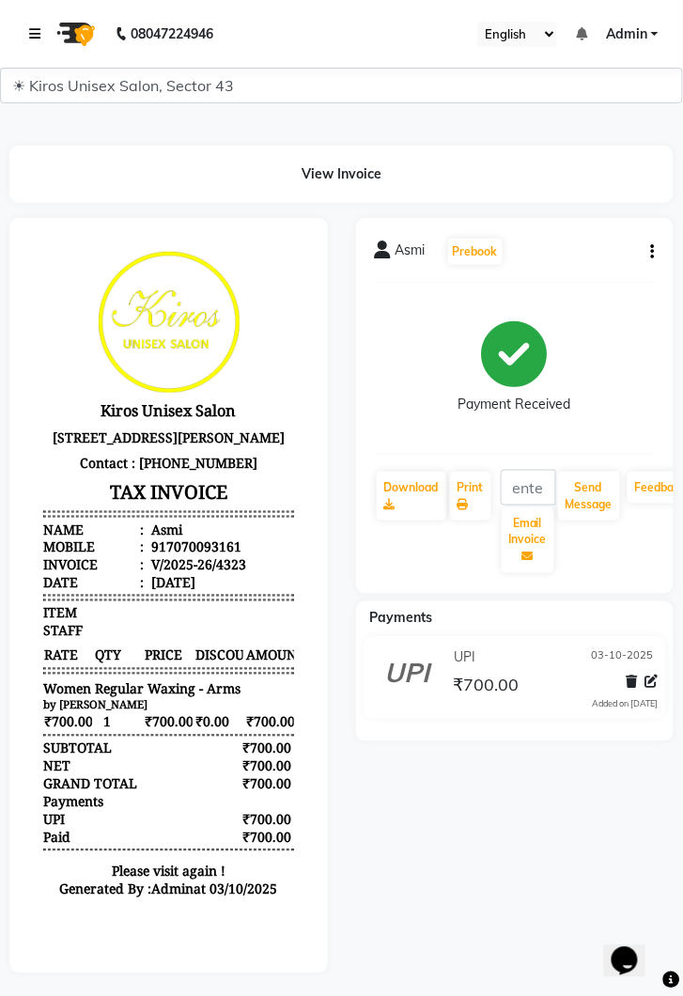
click at [36, 39] on icon at bounding box center [34, 33] width 11 height 13
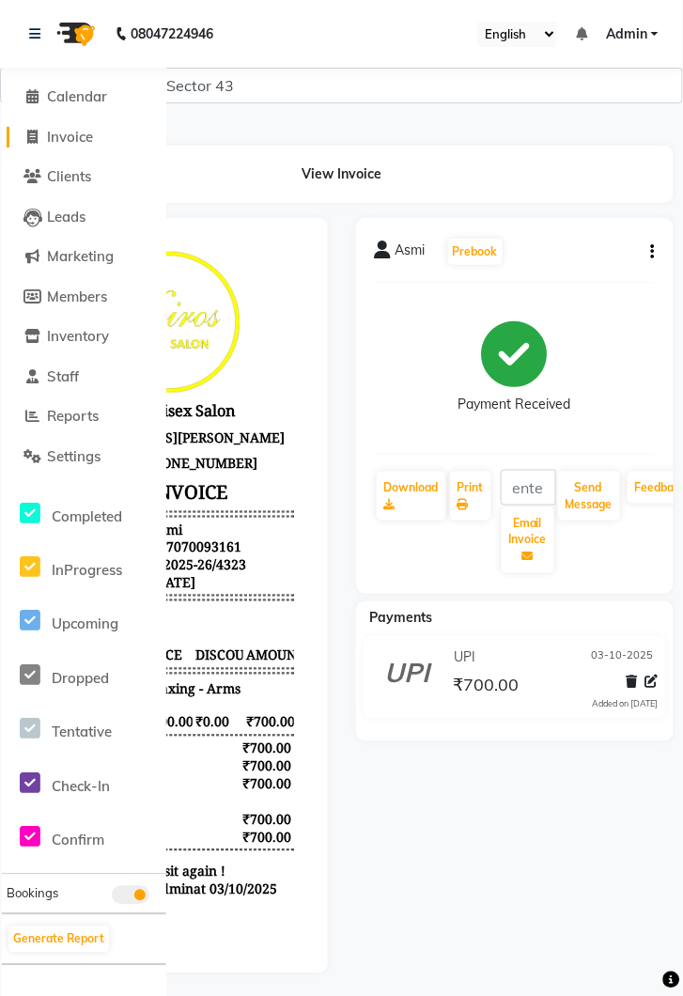
click at [82, 140] on span "Invoice" at bounding box center [70, 137] width 46 height 18
select select "service"
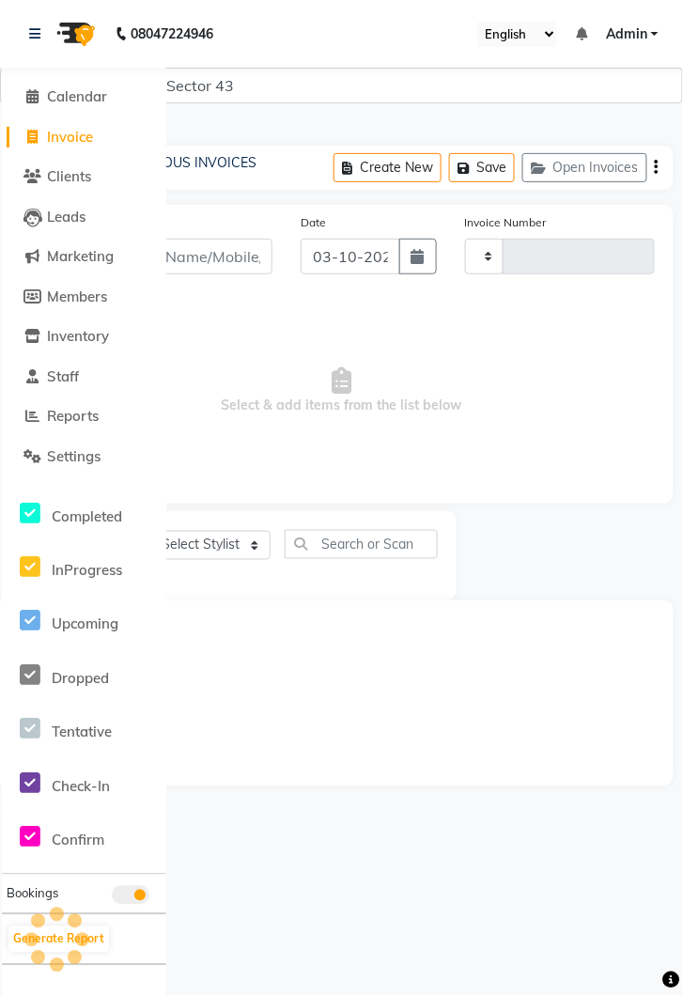
type input "4324"
select select "5694"
click at [40, 36] on link at bounding box center [38, 34] width 19 height 53
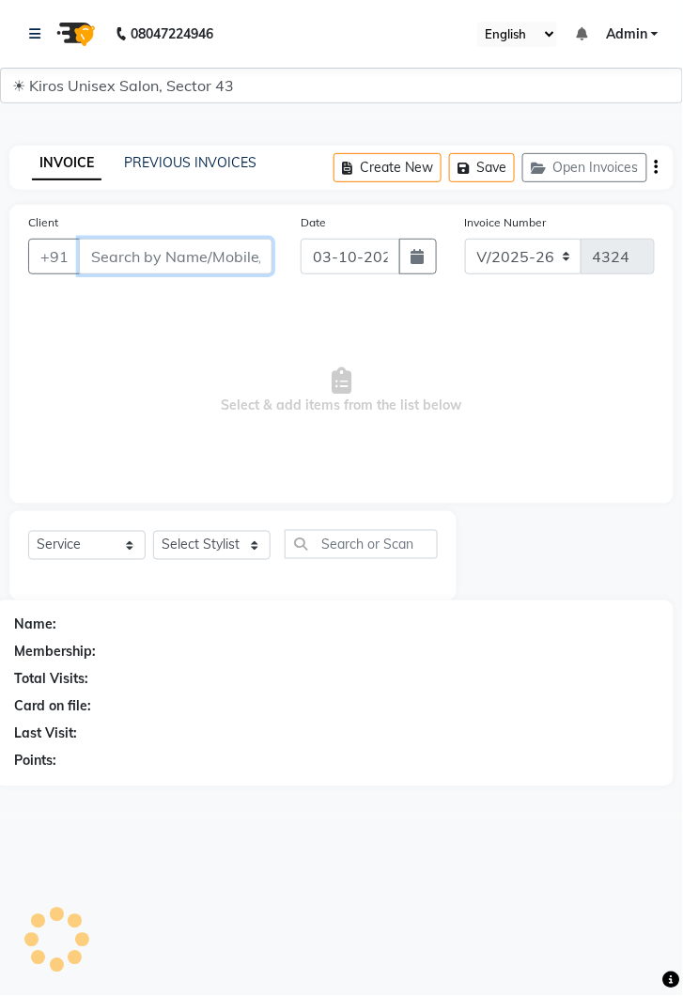
click at [197, 263] on input "Client" at bounding box center [176, 257] width 194 height 36
click at [199, 262] on input "Client" at bounding box center [176, 257] width 194 height 36
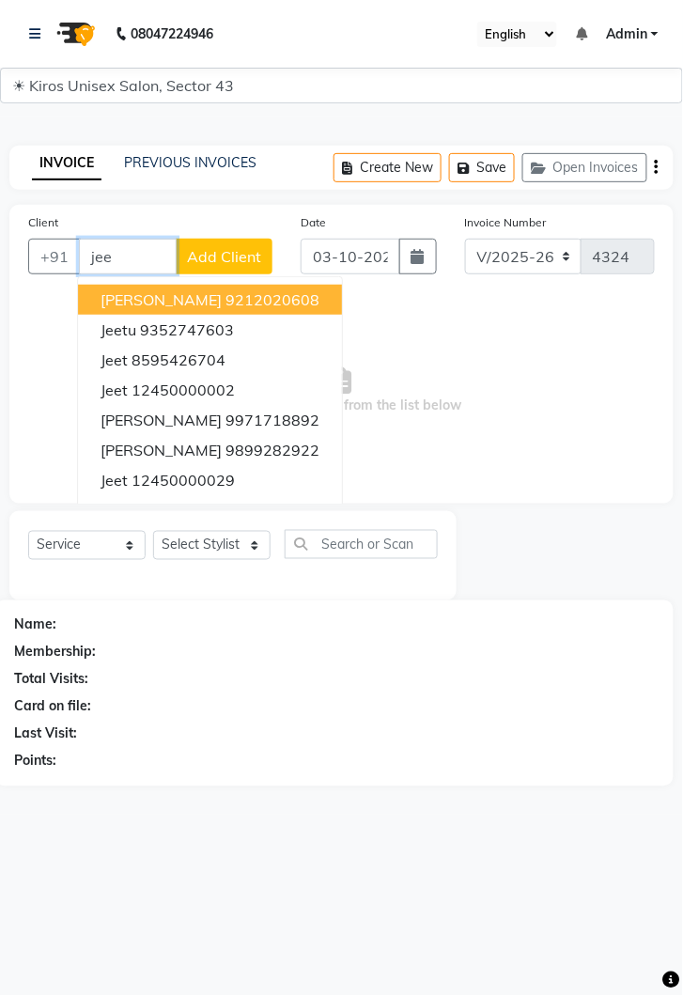
click at [194, 394] on ngb-highlight "12450000002" at bounding box center [183, 390] width 103 height 19
type input "12450000002"
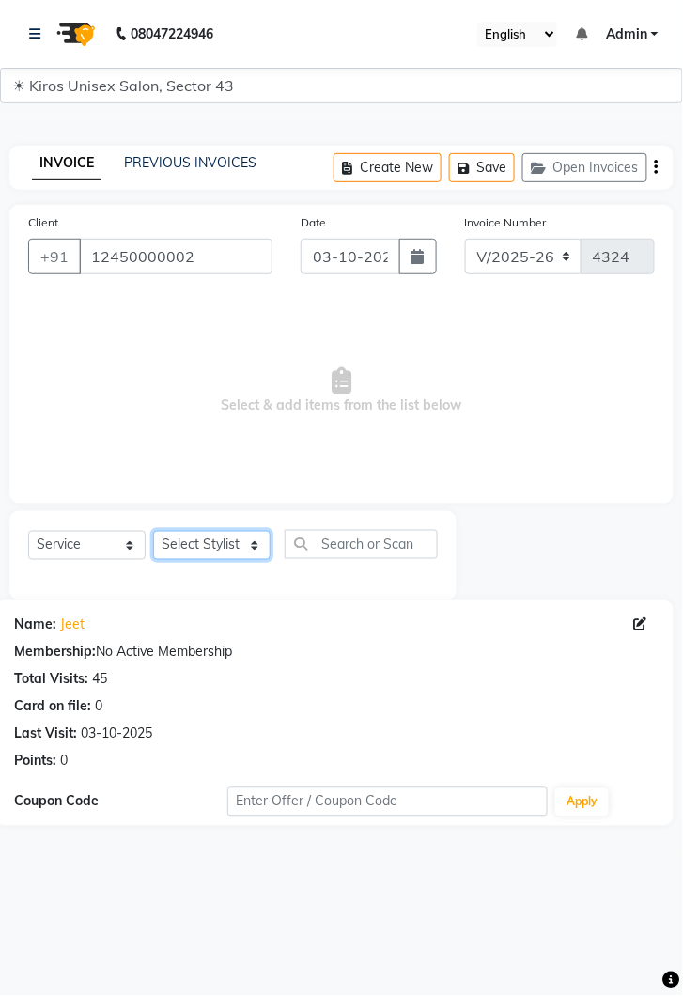
click at [256, 551] on select "Select Stylist [PERSON_NAME] [PERSON_NAME] Jeet Lalit Lamu [PERSON_NAME] [PERSO…" at bounding box center [211, 545] width 117 height 29
select select "67564"
click at [153, 531] on select "Select Stylist [PERSON_NAME] [PERSON_NAME] Jeet Lalit Lamu [PERSON_NAME] [PERSO…" at bounding box center [211, 545] width 117 height 29
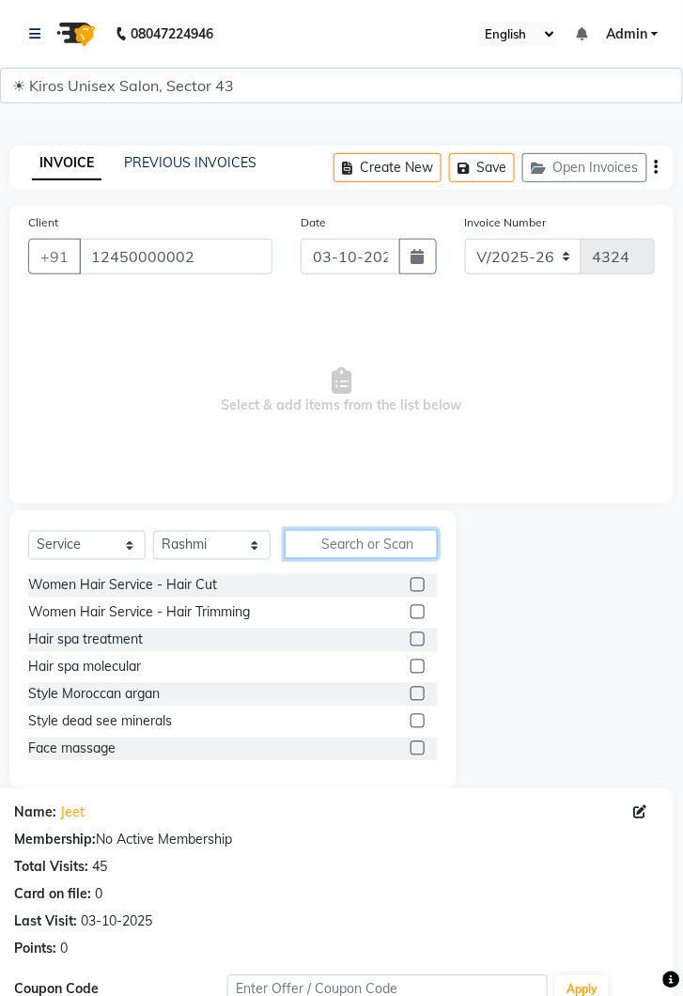
click at [356, 535] on input "text" at bounding box center [361, 544] width 153 height 29
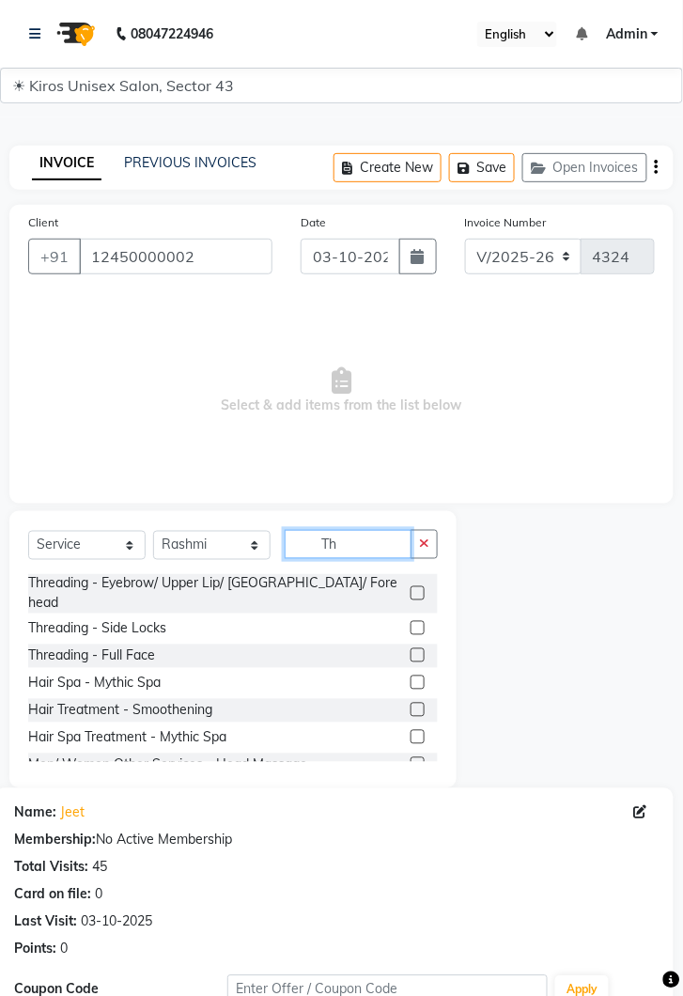
type input "Th"
click at [416, 586] on label at bounding box center [418, 593] width 14 height 14
click at [416, 588] on input "checkbox" at bounding box center [417, 594] width 12 height 12
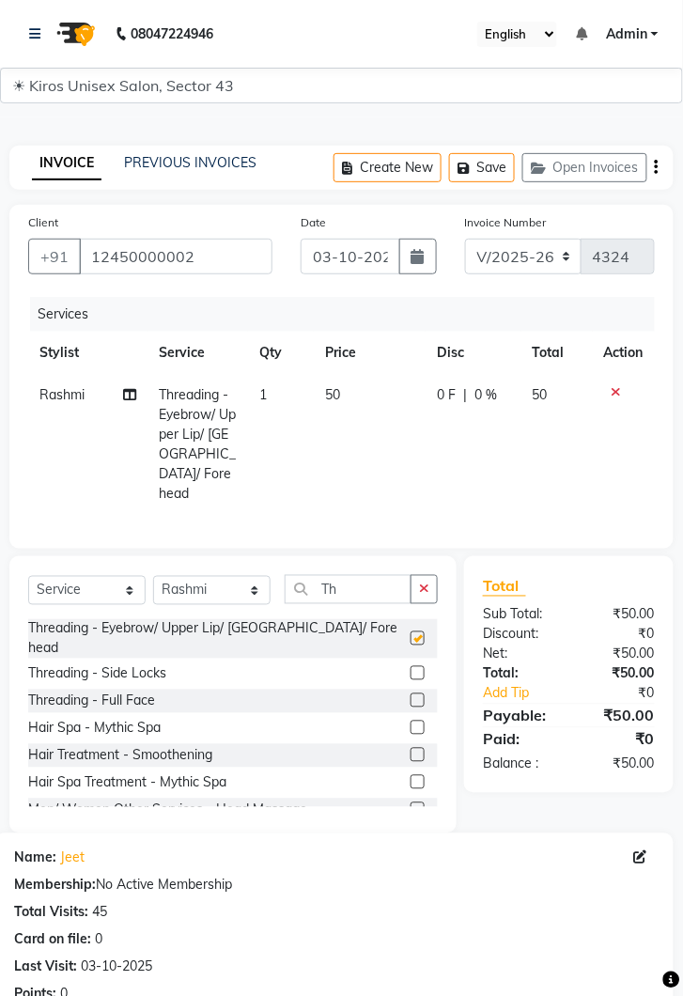
checkbox input "false"
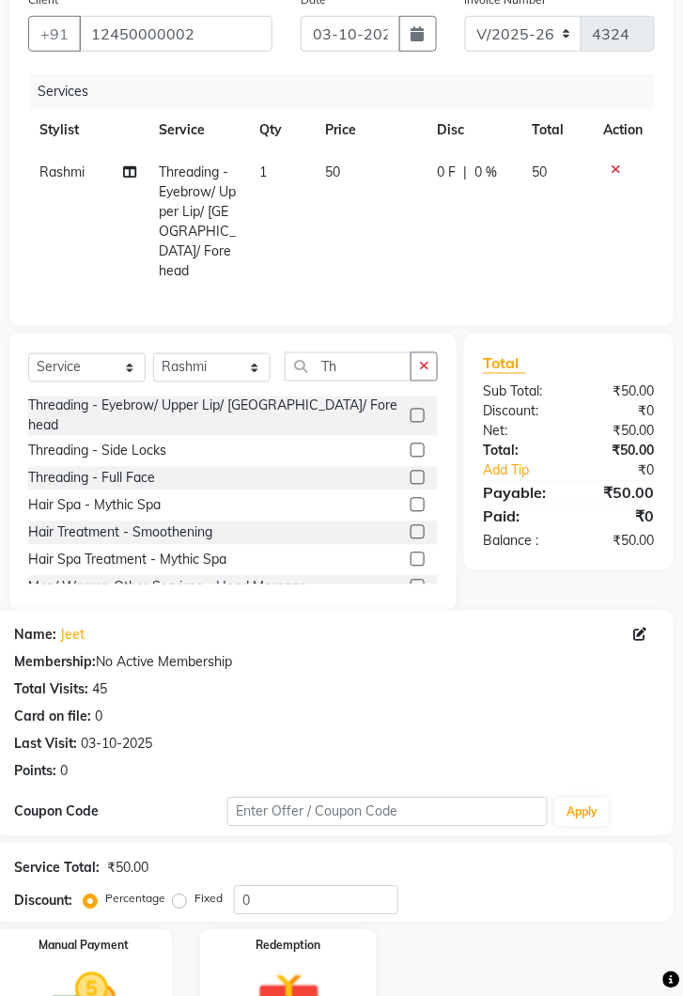
scroll to position [227, 0]
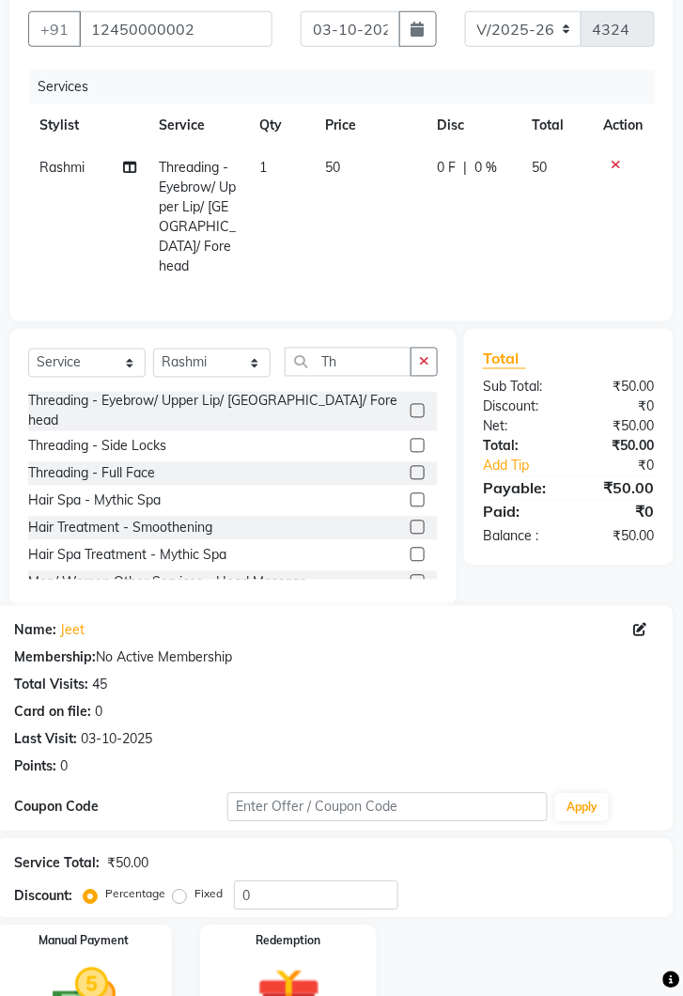
click at [125, 961] on img at bounding box center [84, 998] width 104 height 74
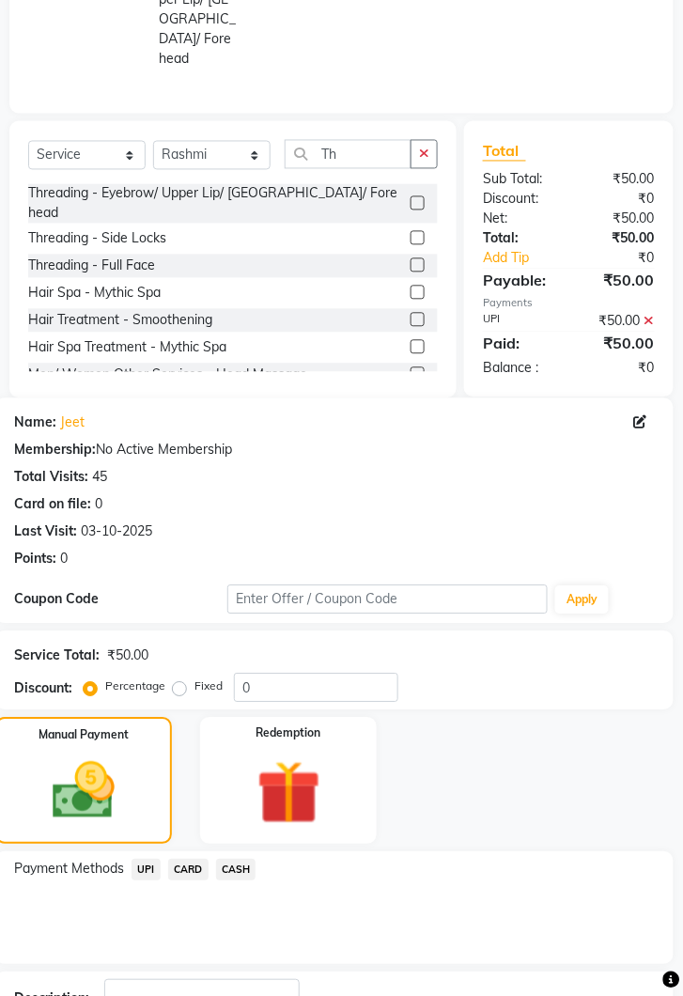
scroll to position [453, 0]
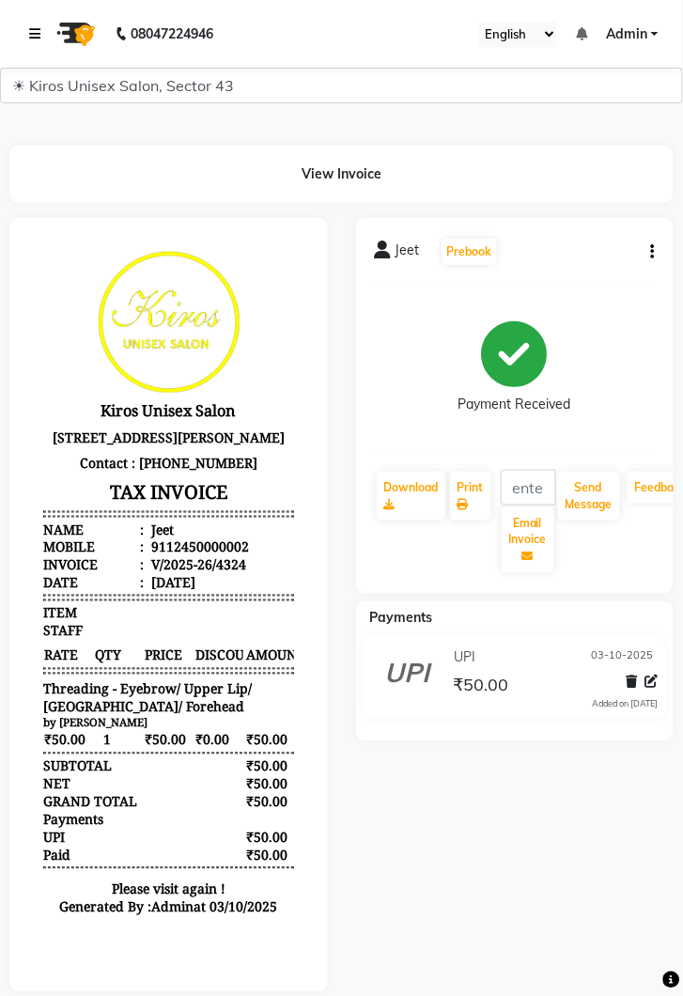
click at [44, 44] on link at bounding box center [38, 34] width 19 height 53
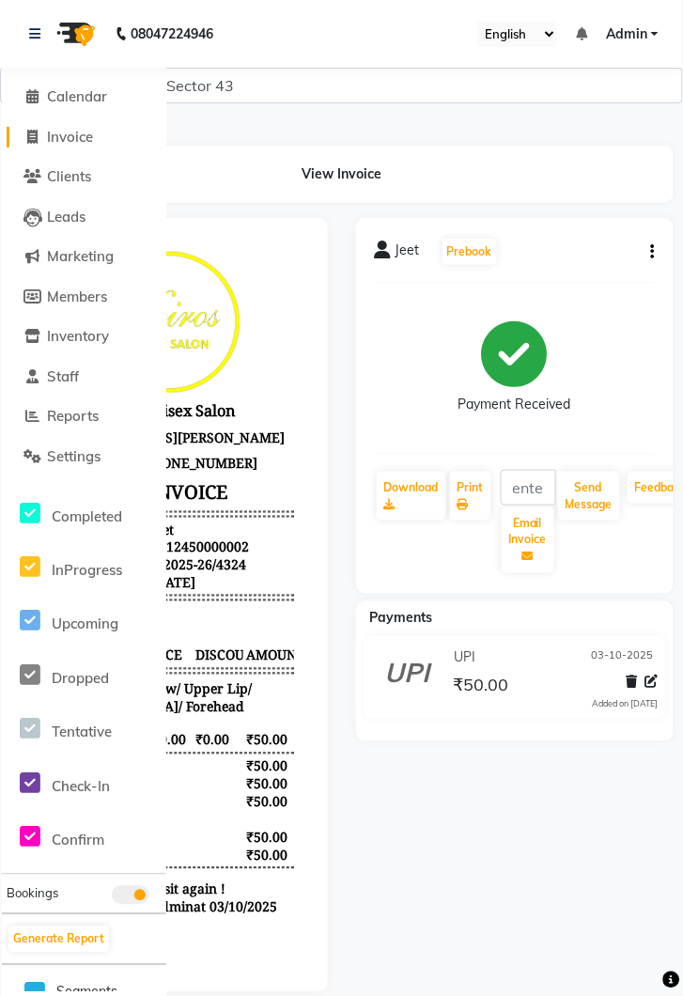
click at [72, 134] on span "Invoice" at bounding box center [70, 137] width 46 height 18
select select "service"
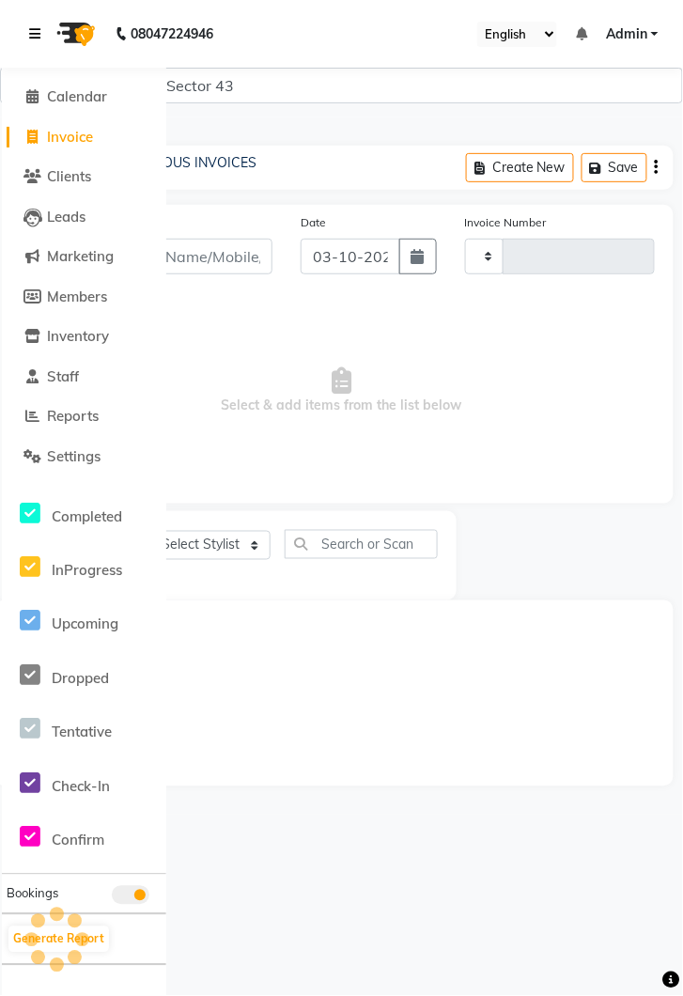
click at [42, 30] on link at bounding box center [38, 34] width 19 height 53
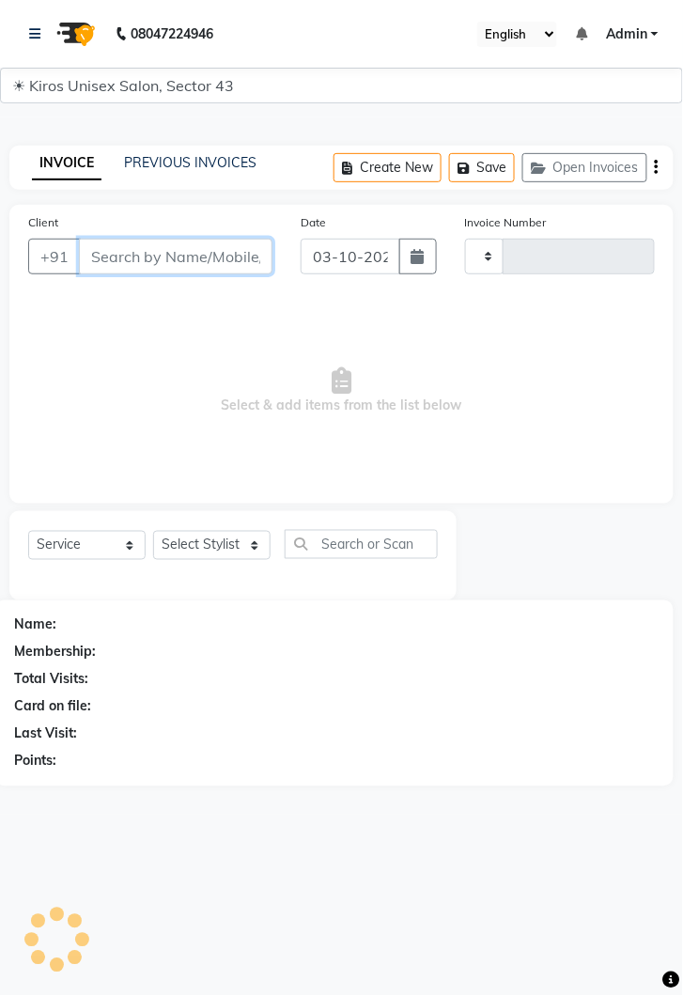
click at [203, 264] on input "Client" at bounding box center [176, 257] width 194 height 36
type input "4325"
select select "5694"
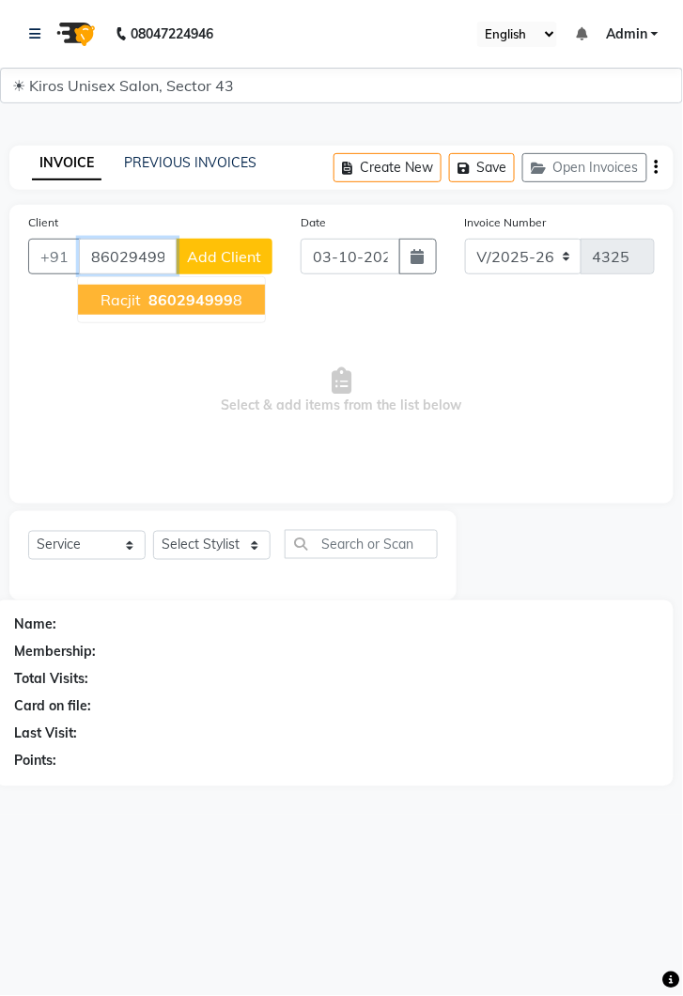
click at [180, 300] on span "860294999" at bounding box center [190, 299] width 85 height 19
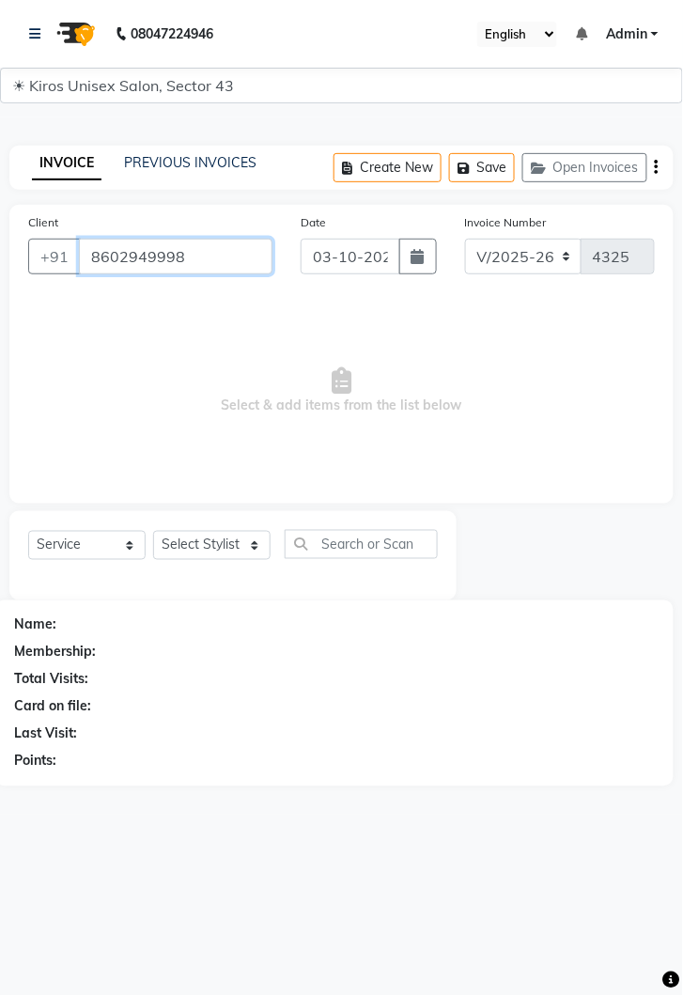
type input "8602949998"
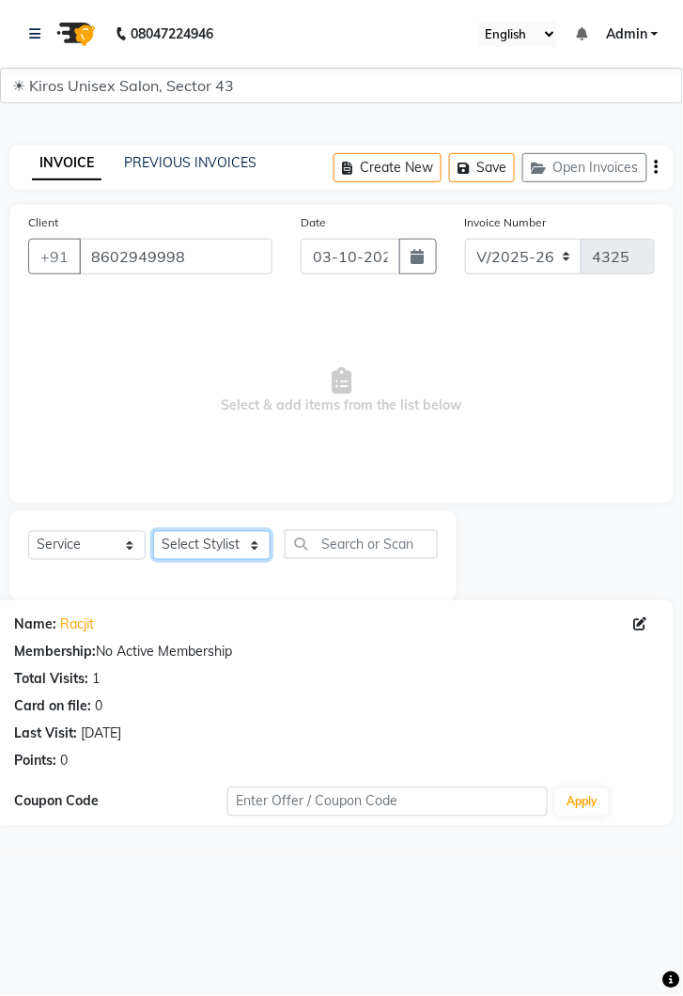
click at [268, 539] on select "Select Stylist [PERSON_NAME] [PERSON_NAME] Jeet Lalit Lamu [PERSON_NAME] [PERSO…" at bounding box center [211, 545] width 117 height 29
select select "39650"
click at [153, 531] on select "Select Stylist [PERSON_NAME] [PERSON_NAME] Jeet Lalit Lamu [PERSON_NAME] [PERSO…" at bounding box center [211, 545] width 117 height 29
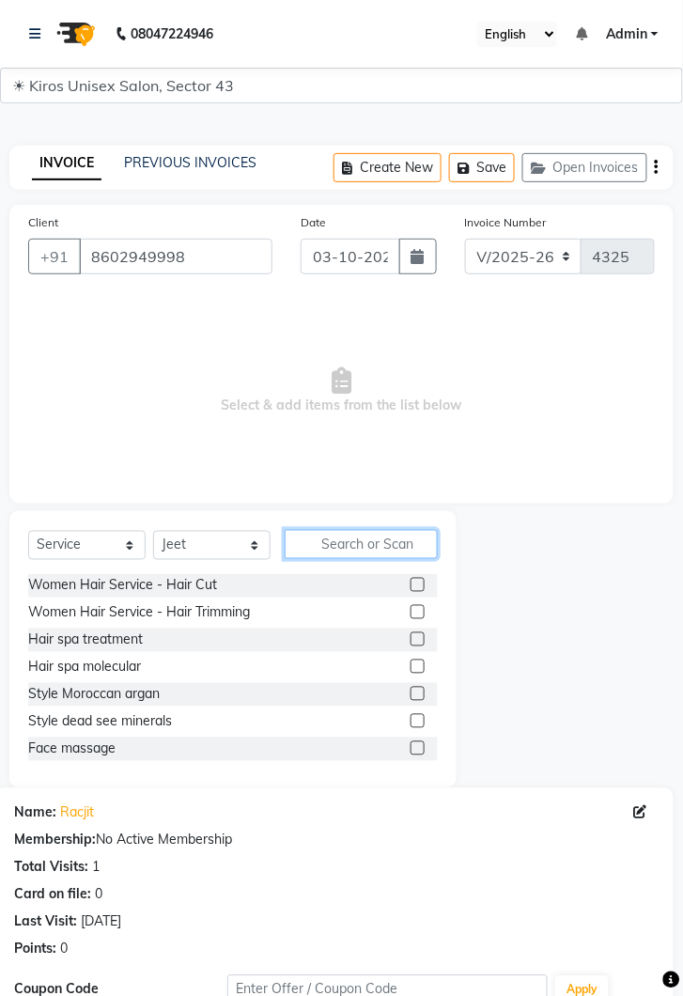
click at [344, 545] on input "text" at bounding box center [361, 544] width 153 height 29
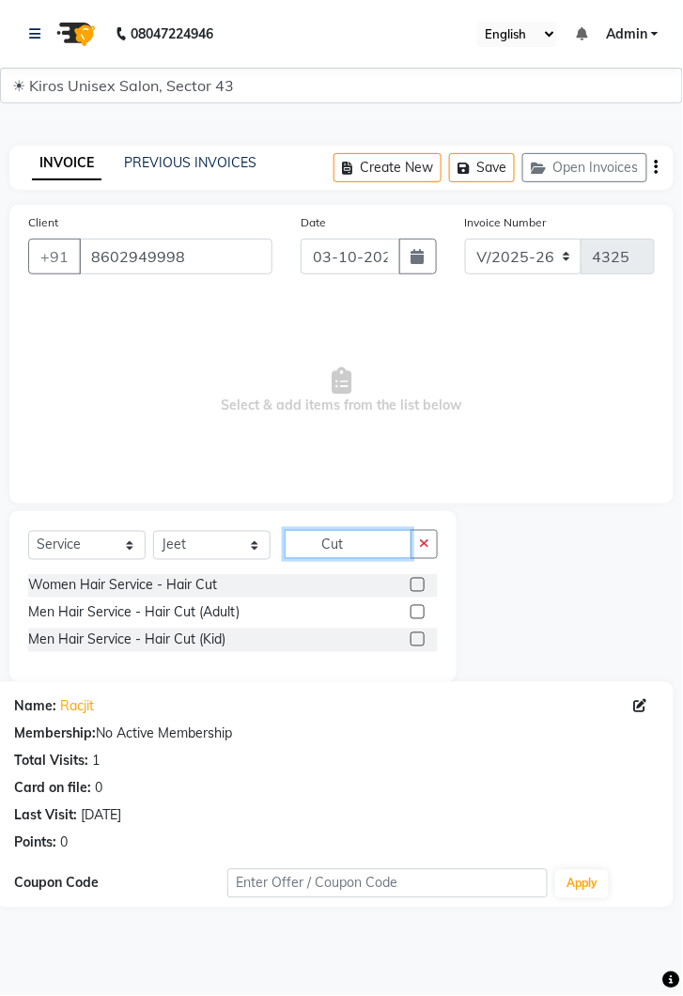
type input "Cut"
click at [419, 612] on label at bounding box center [418, 612] width 14 height 14
click at [419, 612] on input "checkbox" at bounding box center [417, 613] width 12 height 12
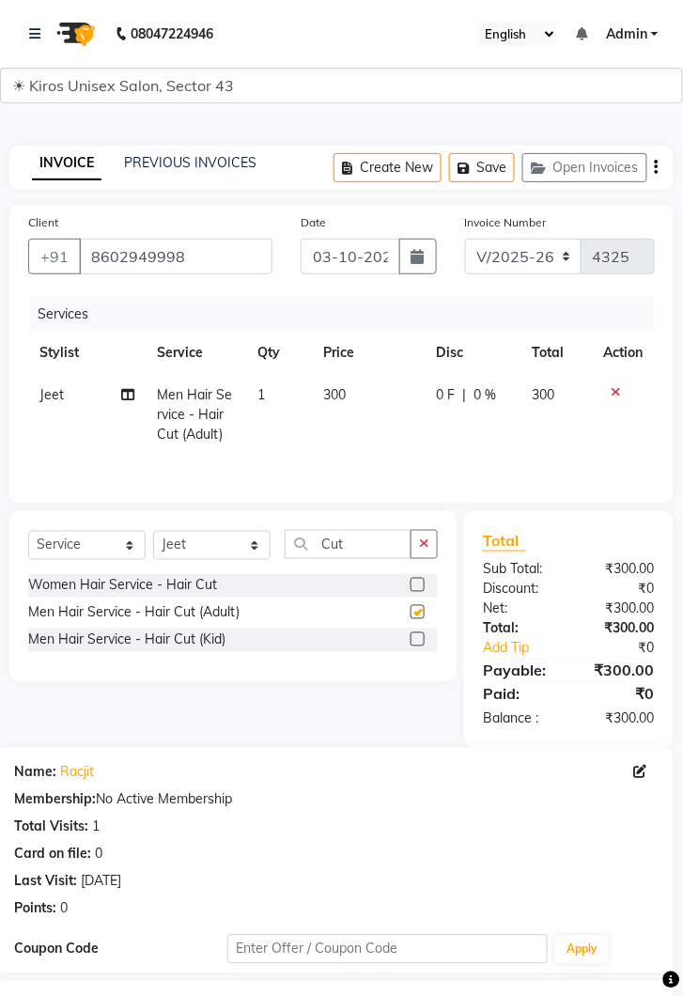
checkbox input "false"
click at [371, 541] on input "Cut" at bounding box center [348, 544] width 127 height 29
type input "C"
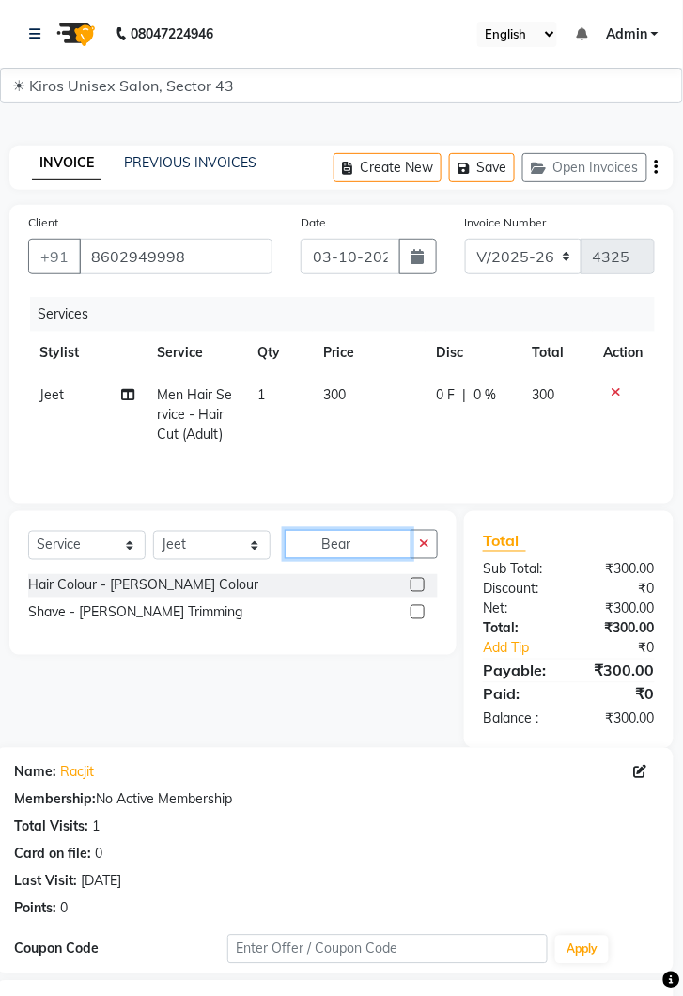
type input "Bear"
click at [416, 612] on label at bounding box center [418, 612] width 14 height 14
click at [416, 612] on input "checkbox" at bounding box center [417, 613] width 12 height 12
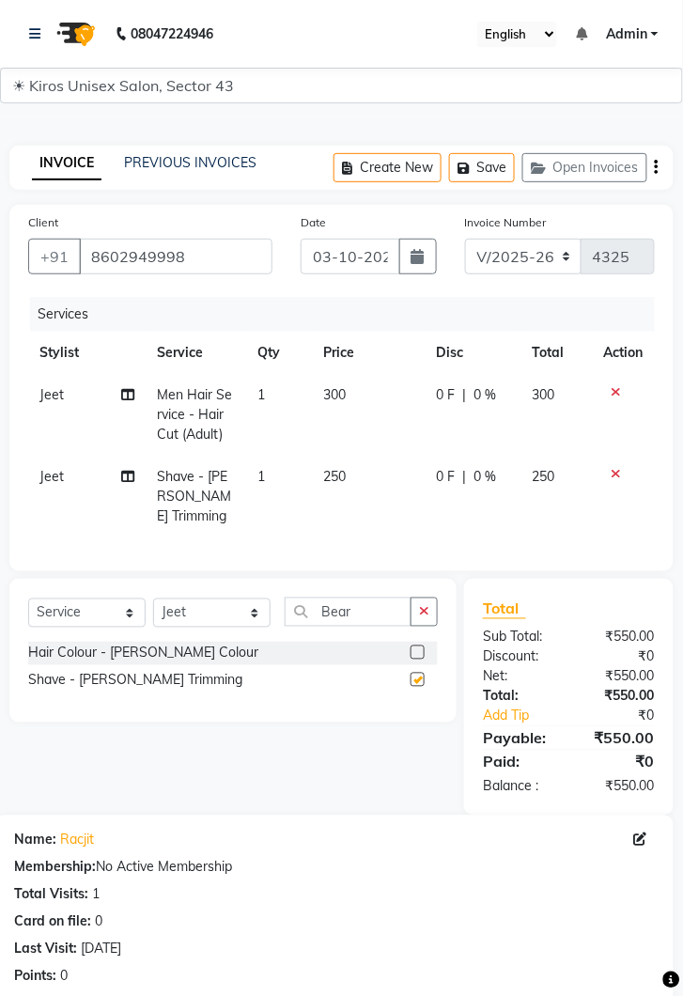
checkbox input "false"
click at [365, 482] on td "250" at bounding box center [369, 497] width 113 height 82
select select "39650"
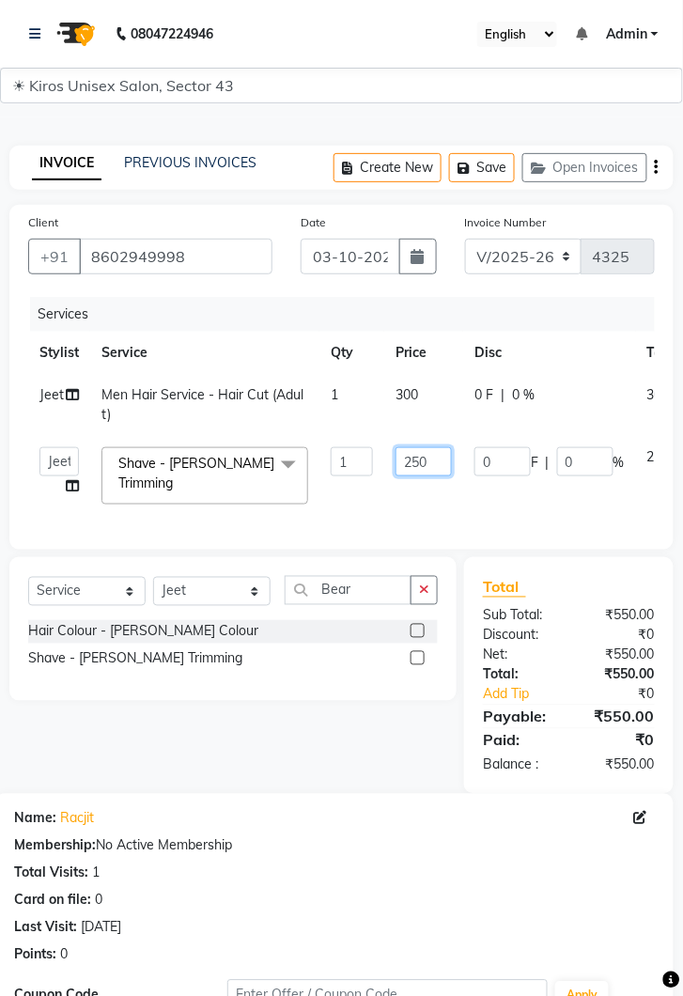
click at [438, 466] on input "250" at bounding box center [424, 461] width 56 height 29
type input "200"
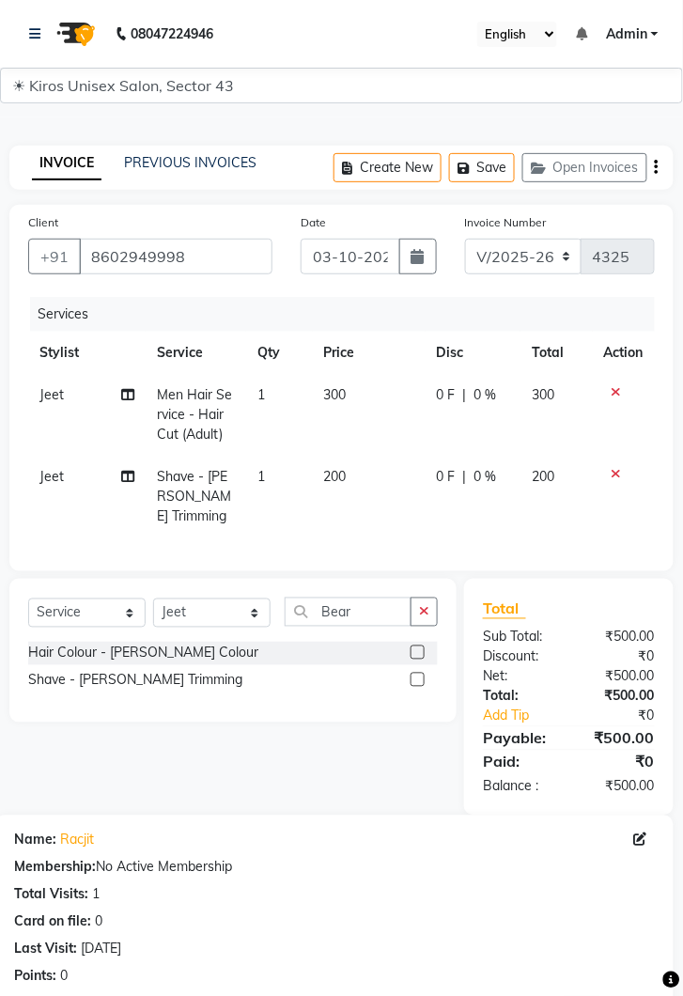
scroll to position [228, 0]
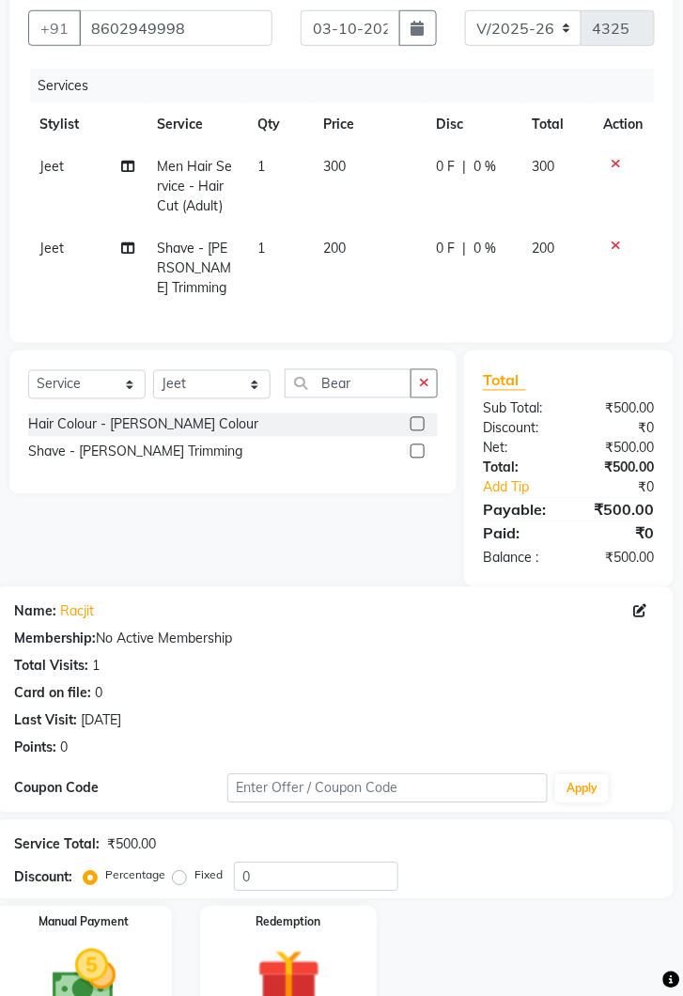
click at [104, 944] on img at bounding box center [84, 980] width 104 height 74
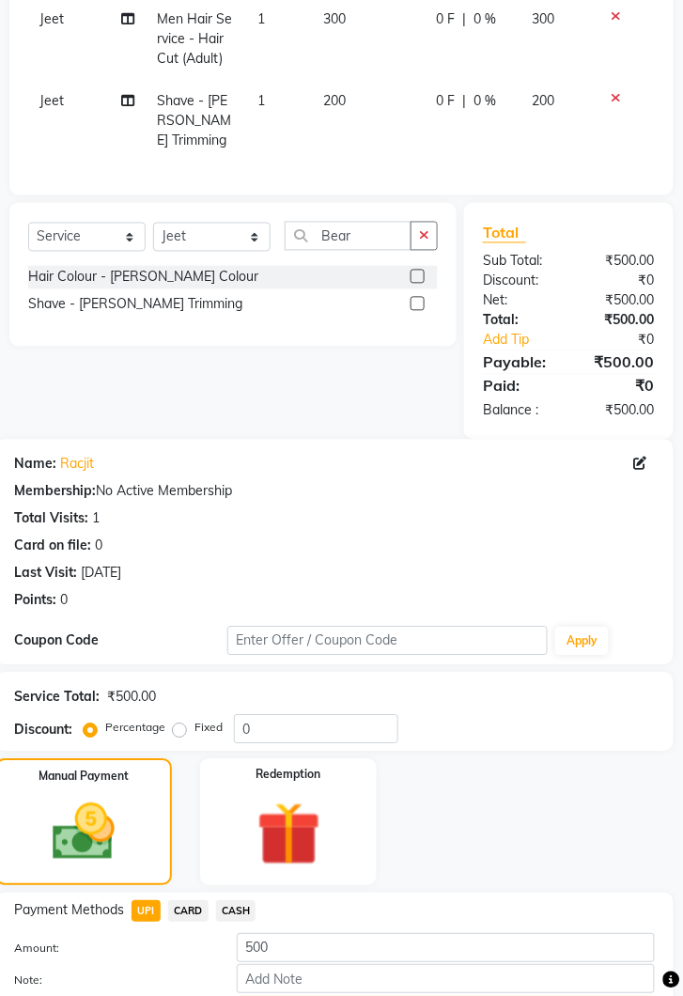
click at [497, 995] on button "Add Payment" at bounding box center [446, 1011] width 418 height 29
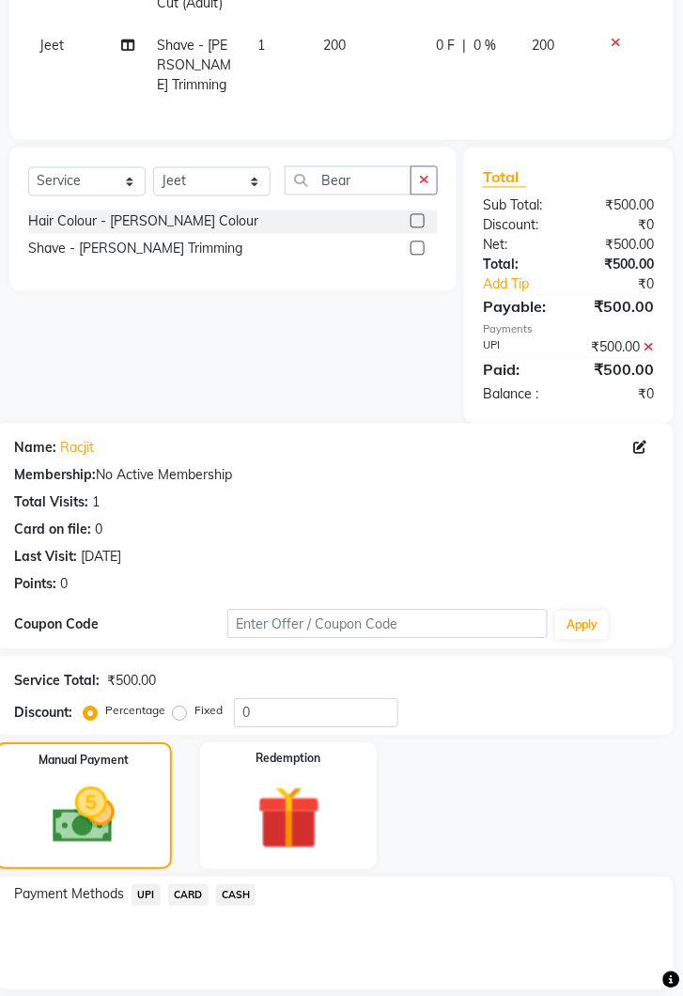
scroll to position [493, 0]
